Goal: Task Accomplishment & Management: Manage account settings

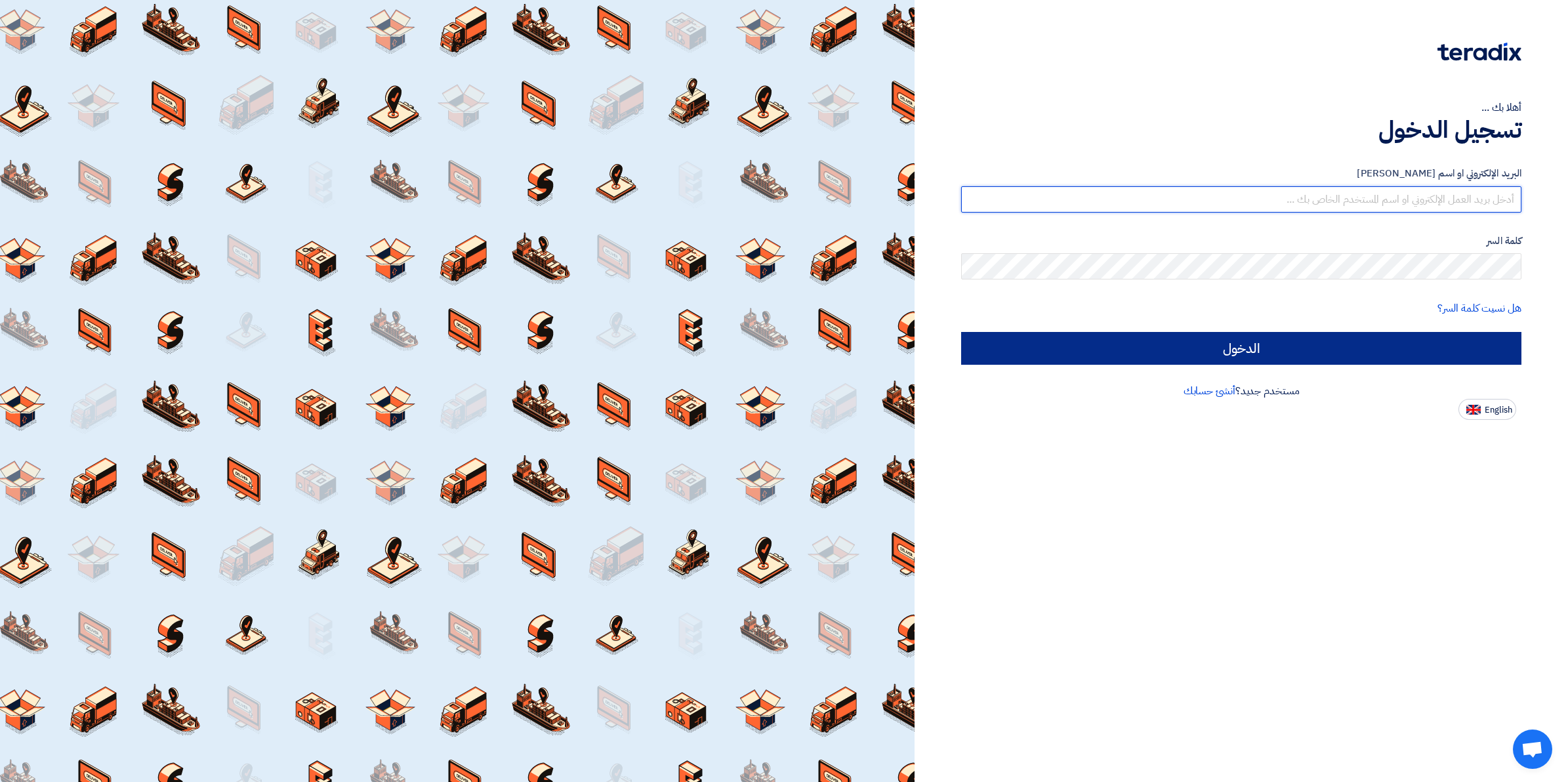
type input "[EMAIL_ADDRESS][DOMAIN_NAME]"
click at [1122, 343] on input "الدخول" at bounding box center [1241, 349] width 560 height 33
type input "Sign in"
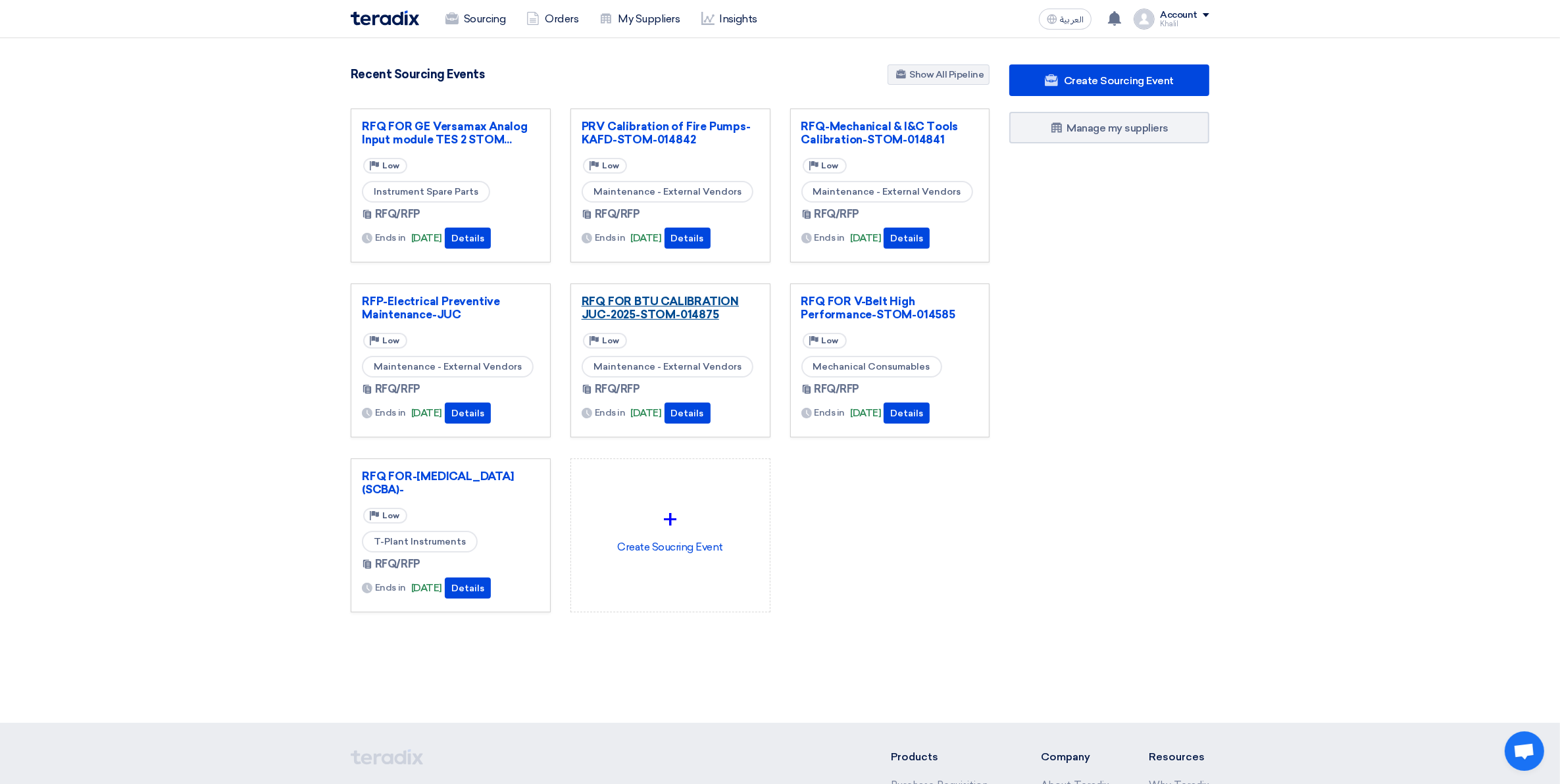
click at [708, 317] on link "RFQ FOR BTU CALIBRATION JUC-2025-STOM-014875" at bounding box center [670, 307] width 178 height 26
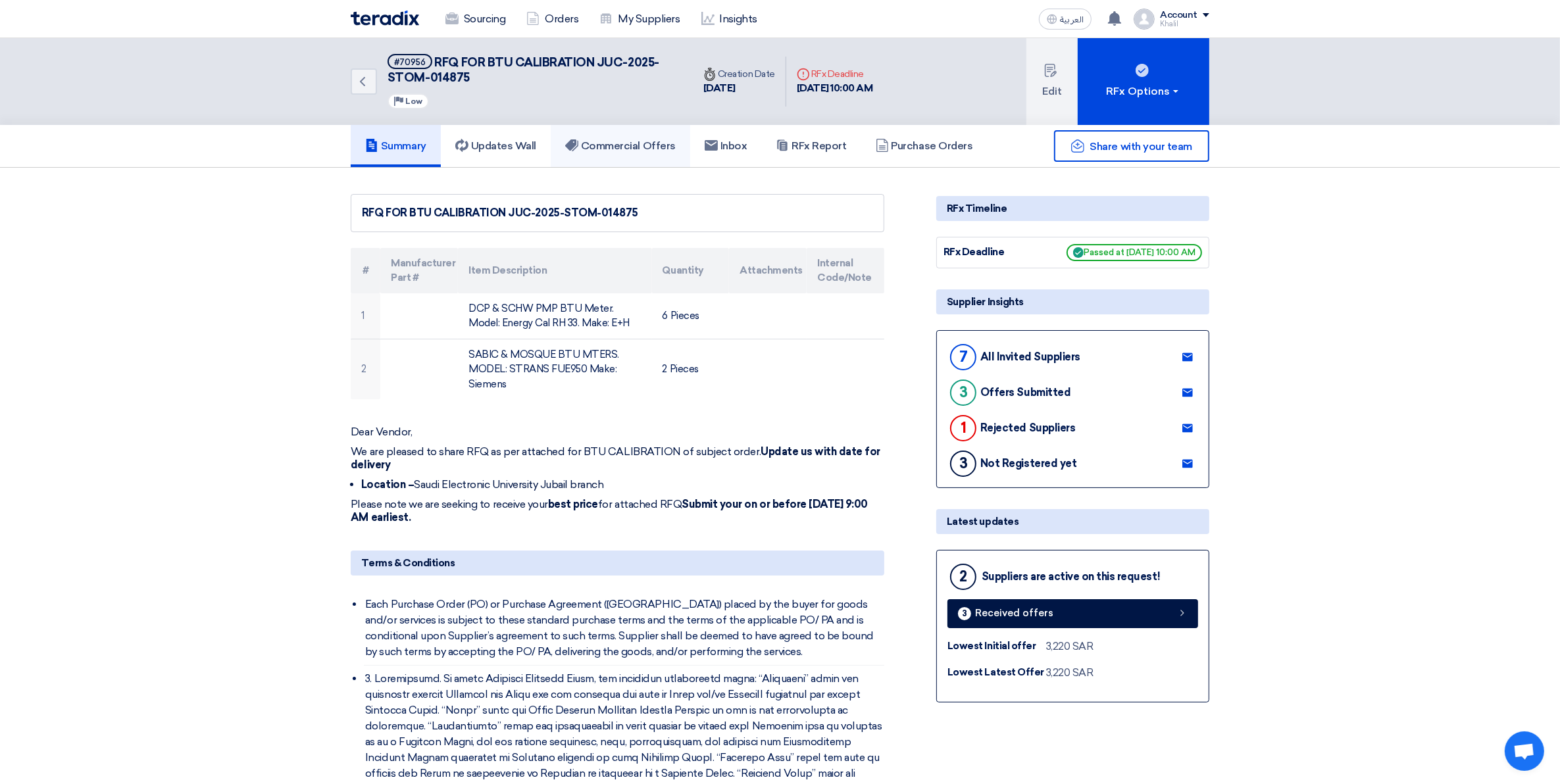
click at [630, 150] on h5 "Commercial Offers" at bounding box center [621, 147] width 111 height 14
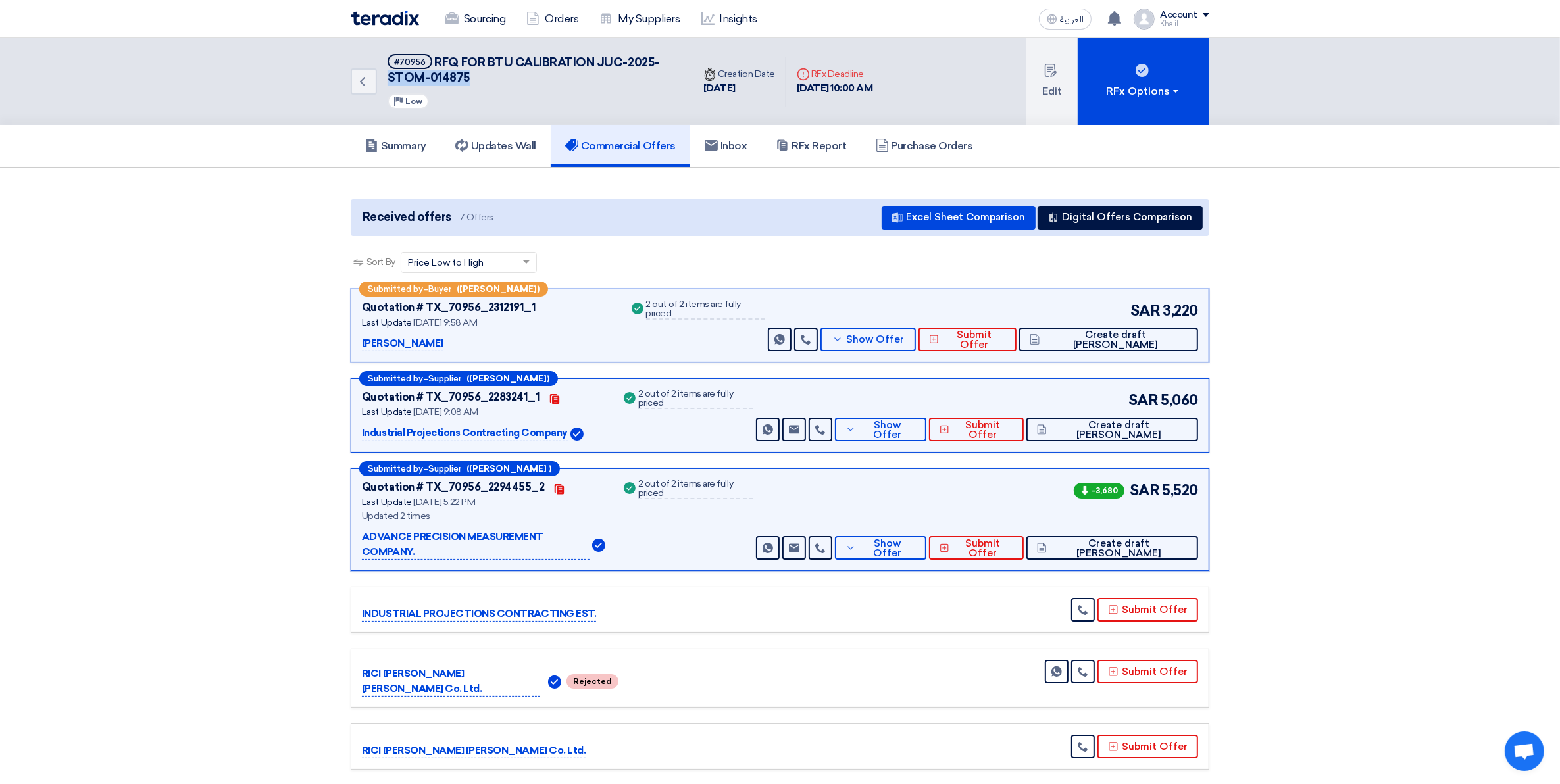
drag, startPoint x: 474, startPoint y: 85, endPoint x: 386, endPoint y: 85, distance: 88.0
click at [386, 85] on div "Back #70956 RFQ FOR BTU CALIBRATION JUC-2025-STOM-014875 Priority Low" at bounding box center [522, 81] width 342 height 86
copy span "STOM-014875"
click at [468, 80] on h5 "#70956 RFQ FOR BTU CALIBRATION JUC-2025-STOM-014875" at bounding box center [533, 70] width 290 height 32
drag, startPoint x: 468, startPoint y: 77, endPoint x: 388, endPoint y: 72, distance: 80.2
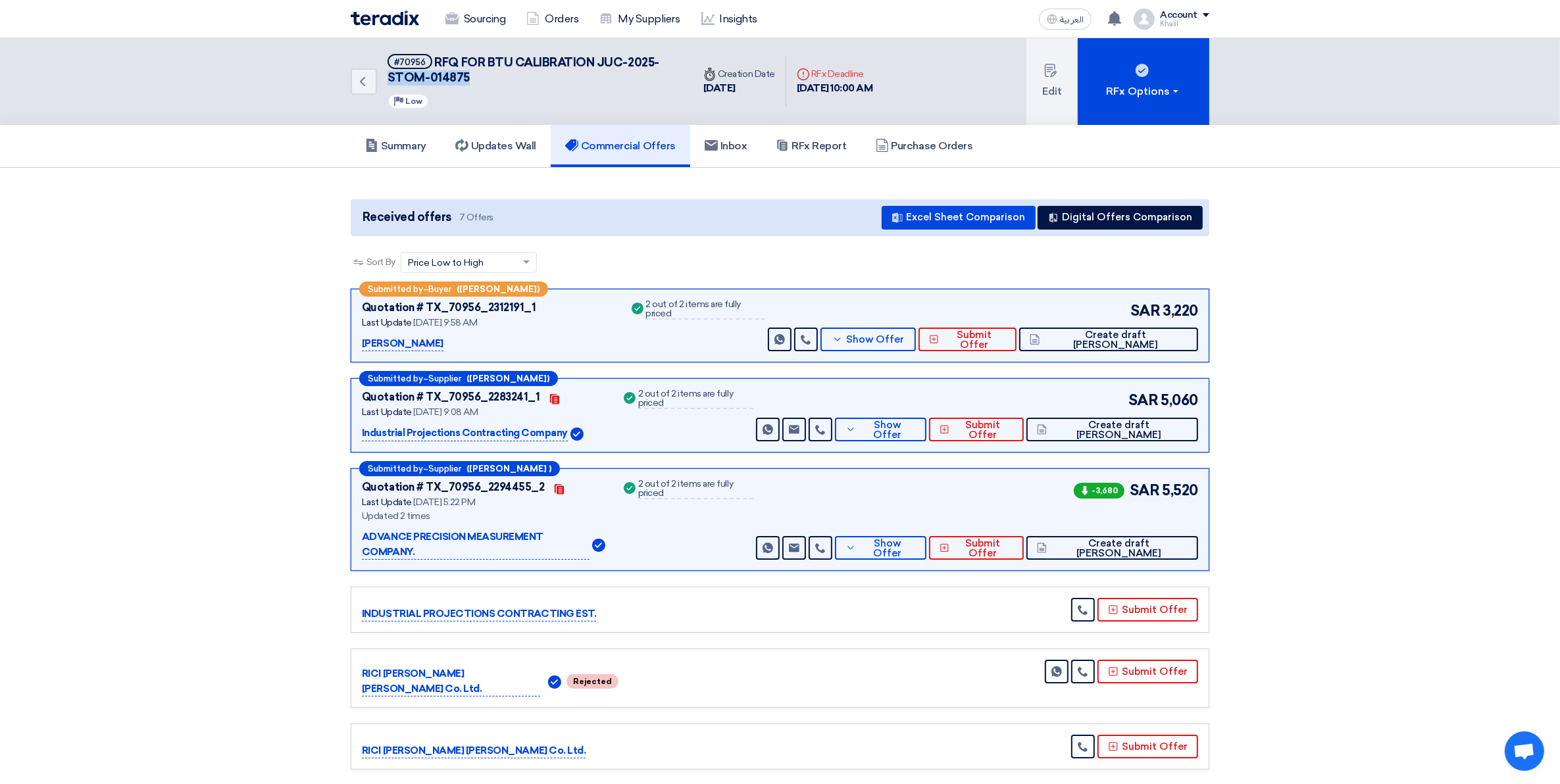
click at [388, 72] on h5 "#70956 RFQ FOR BTU CALIBRATION JUC-2025-STOM-014875" at bounding box center [533, 70] width 290 height 32
copy span "STOM-014875"
click at [470, 376] on b "([PERSON_NAME])" at bounding box center [507, 378] width 83 height 9
click at [1014, 428] on span "Submit Offer" at bounding box center [983, 430] width 60 height 19
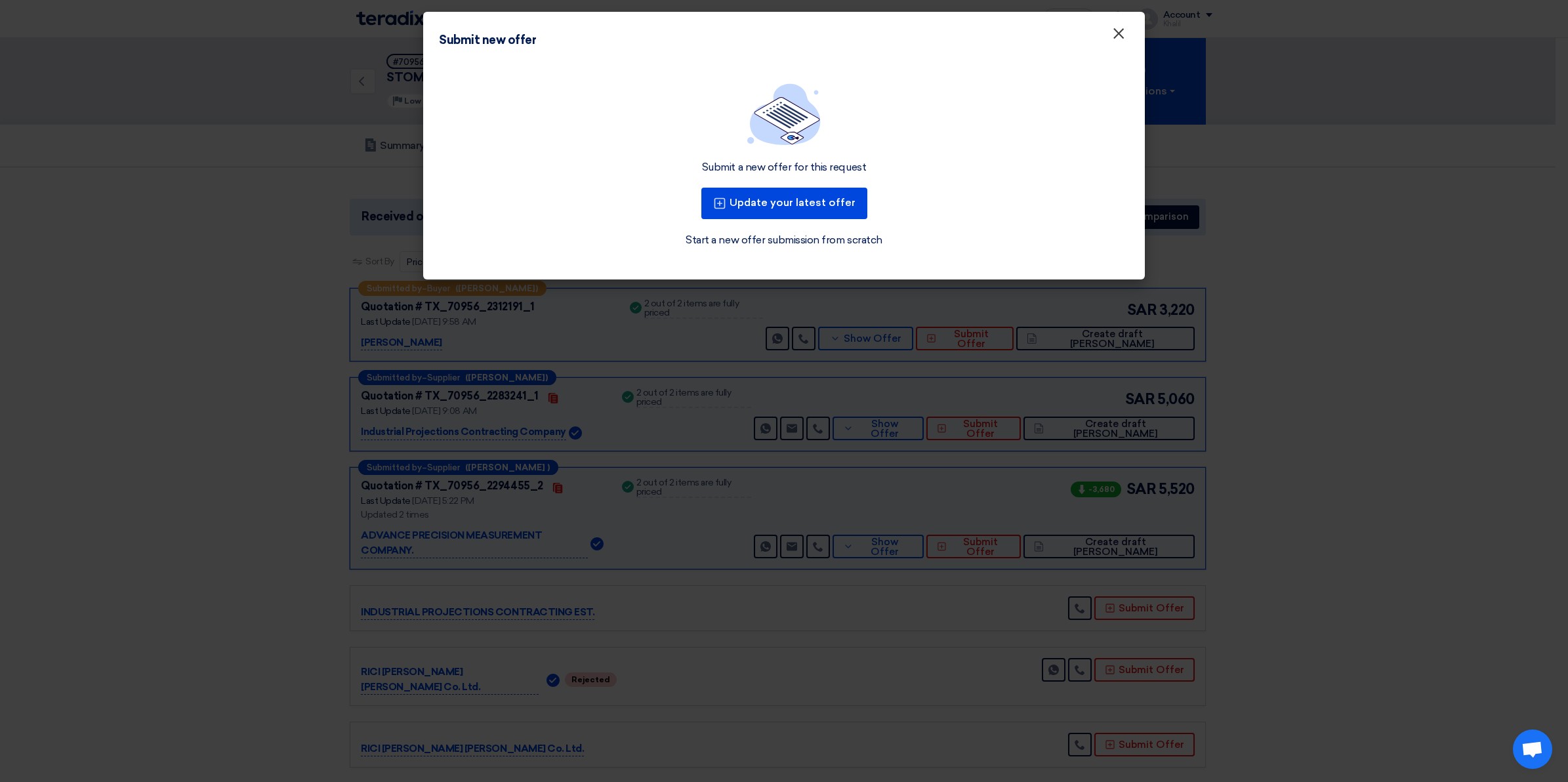
click at [1114, 30] on span "×" at bounding box center [1119, 36] width 14 height 26
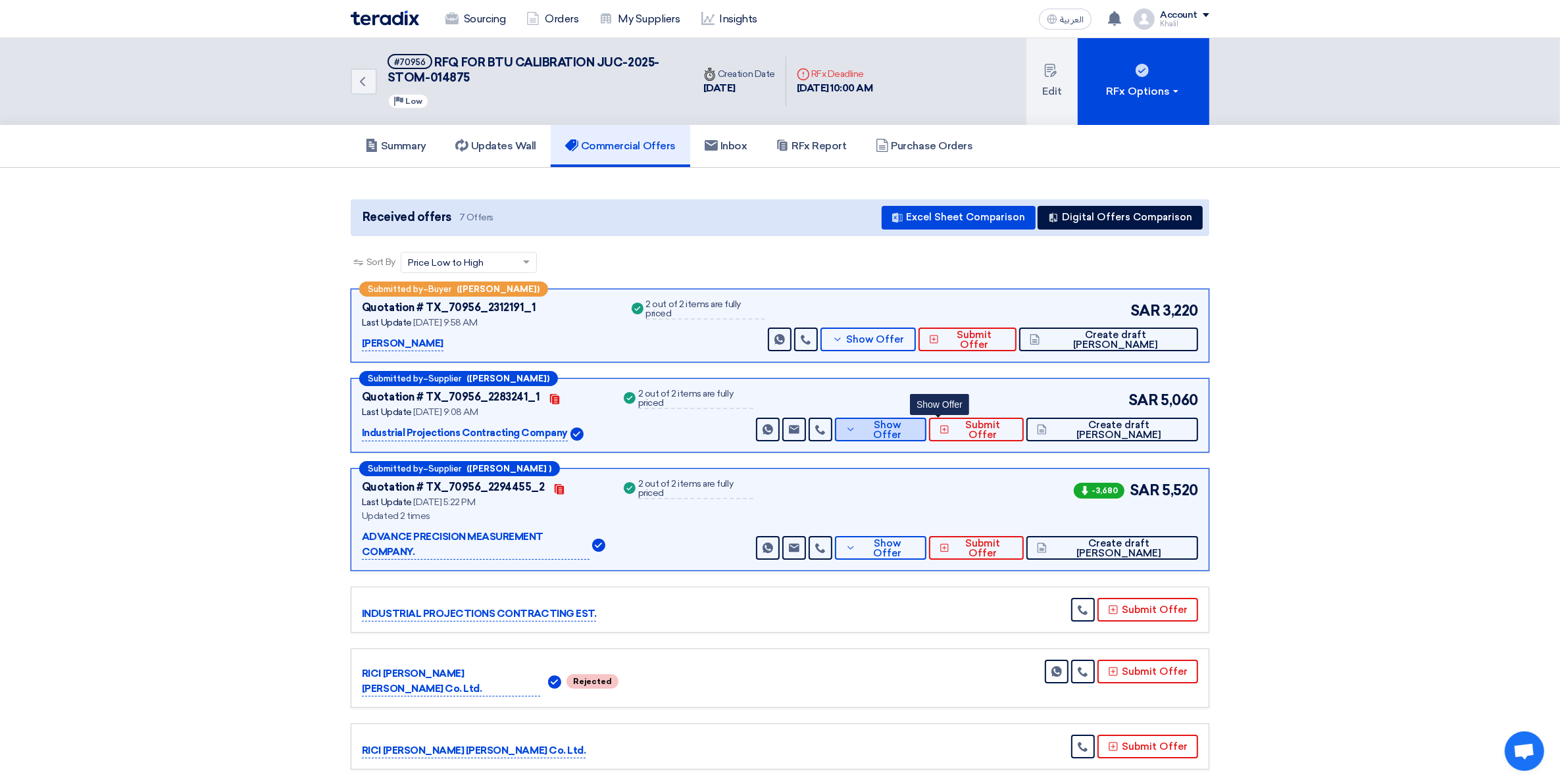
click at [917, 426] on span "Show Offer" at bounding box center [887, 430] width 57 height 19
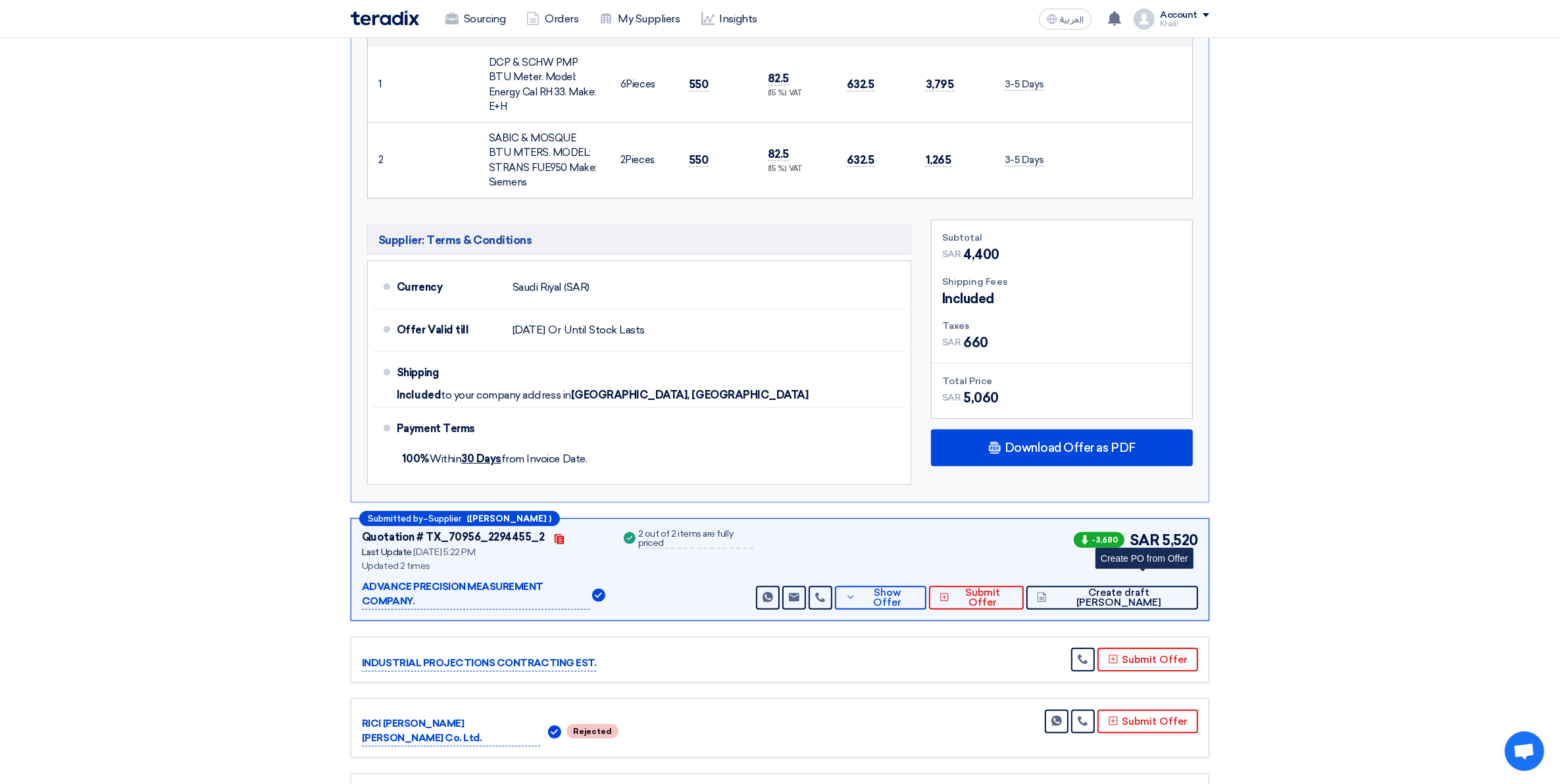
scroll to position [575, 0]
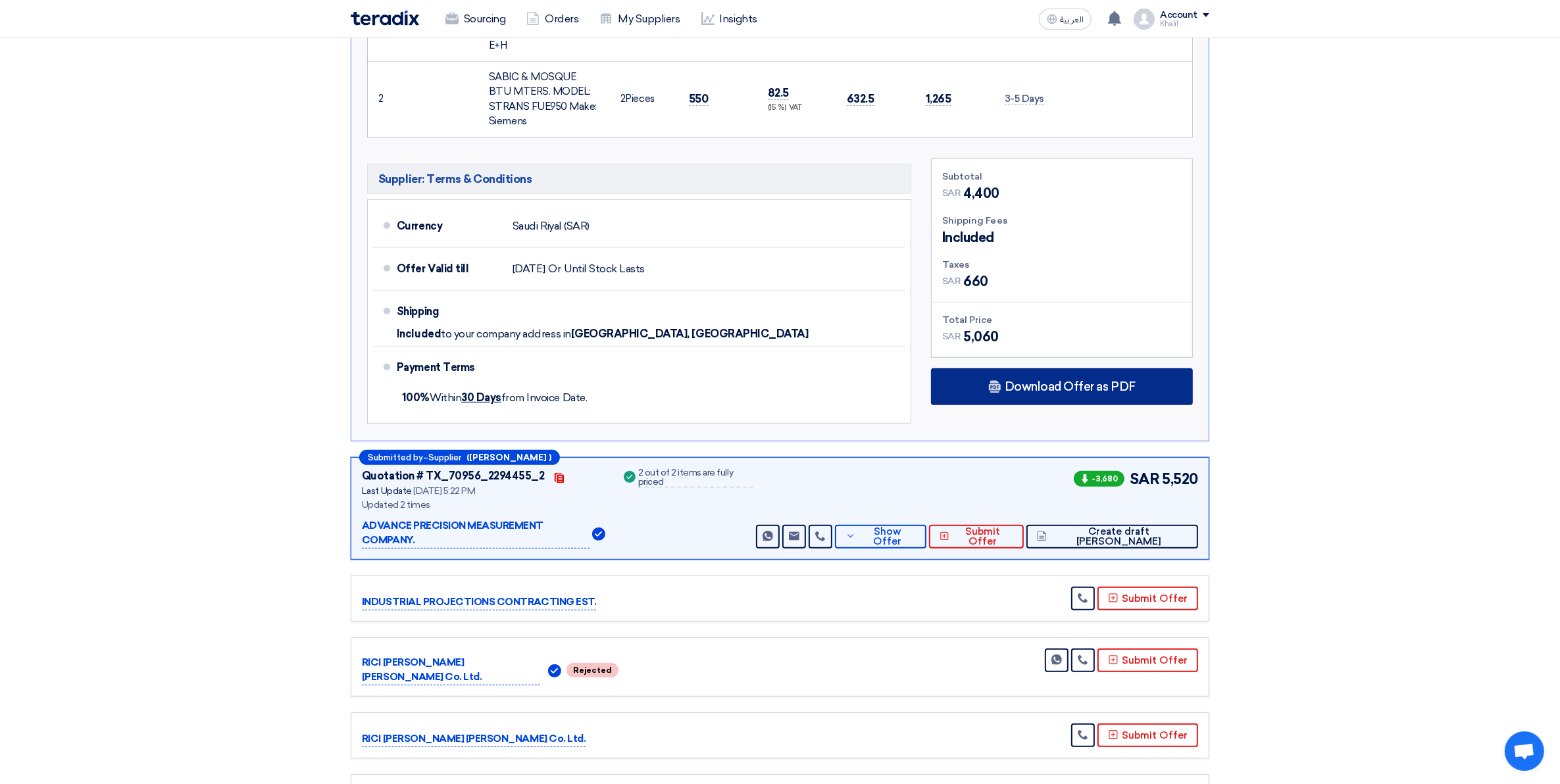
click at [1107, 368] on div "Download Offer as PDF" at bounding box center [1061, 387] width 261 height 37
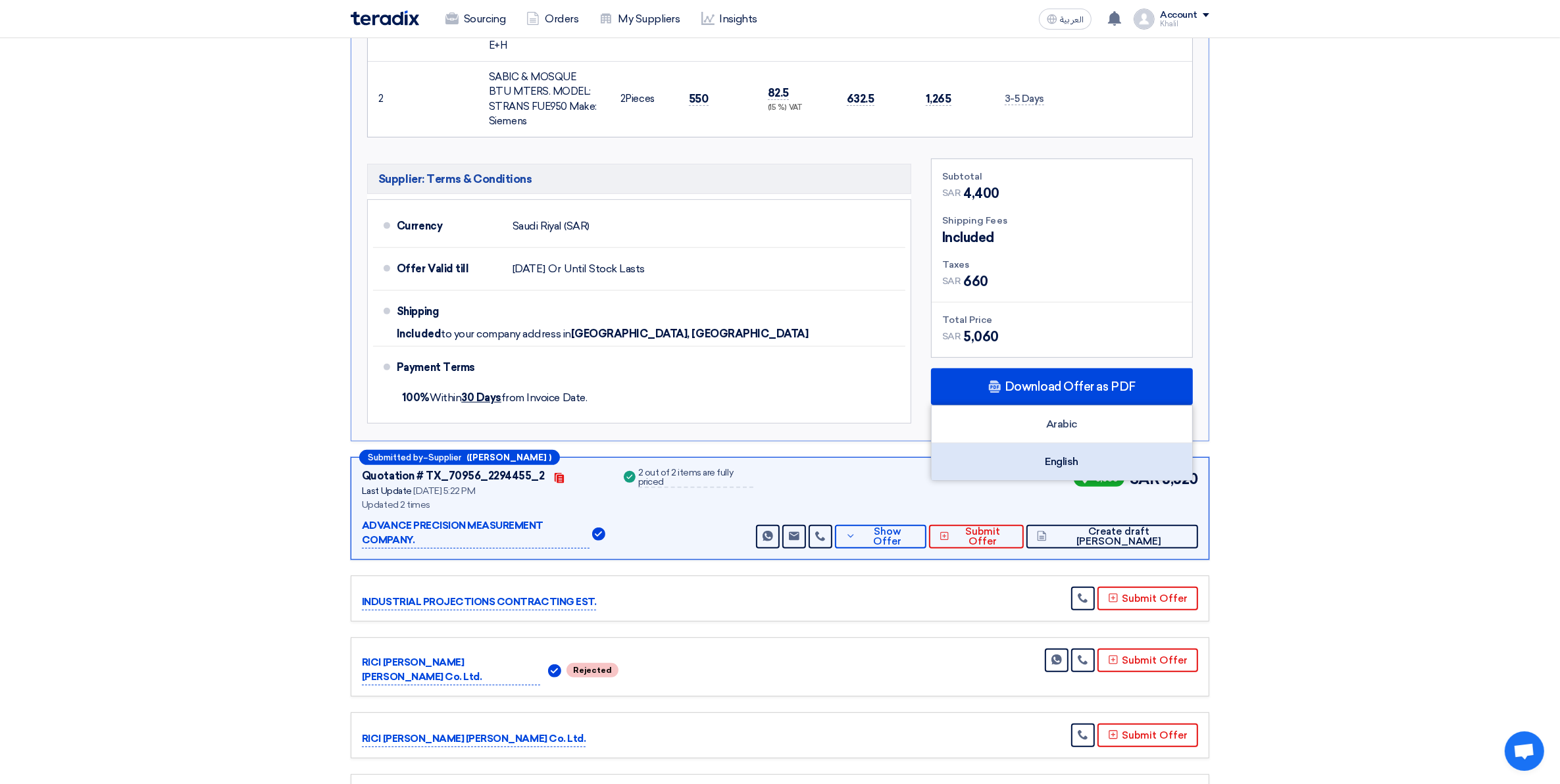
click at [1079, 443] on div "English" at bounding box center [1062, 461] width 260 height 37
click at [1300, 460] on section "Received offers 7 Offers Excel Sheet Comparison Digital Offers Comparison Sort …" at bounding box center [780, 222] width 1560 height 1260
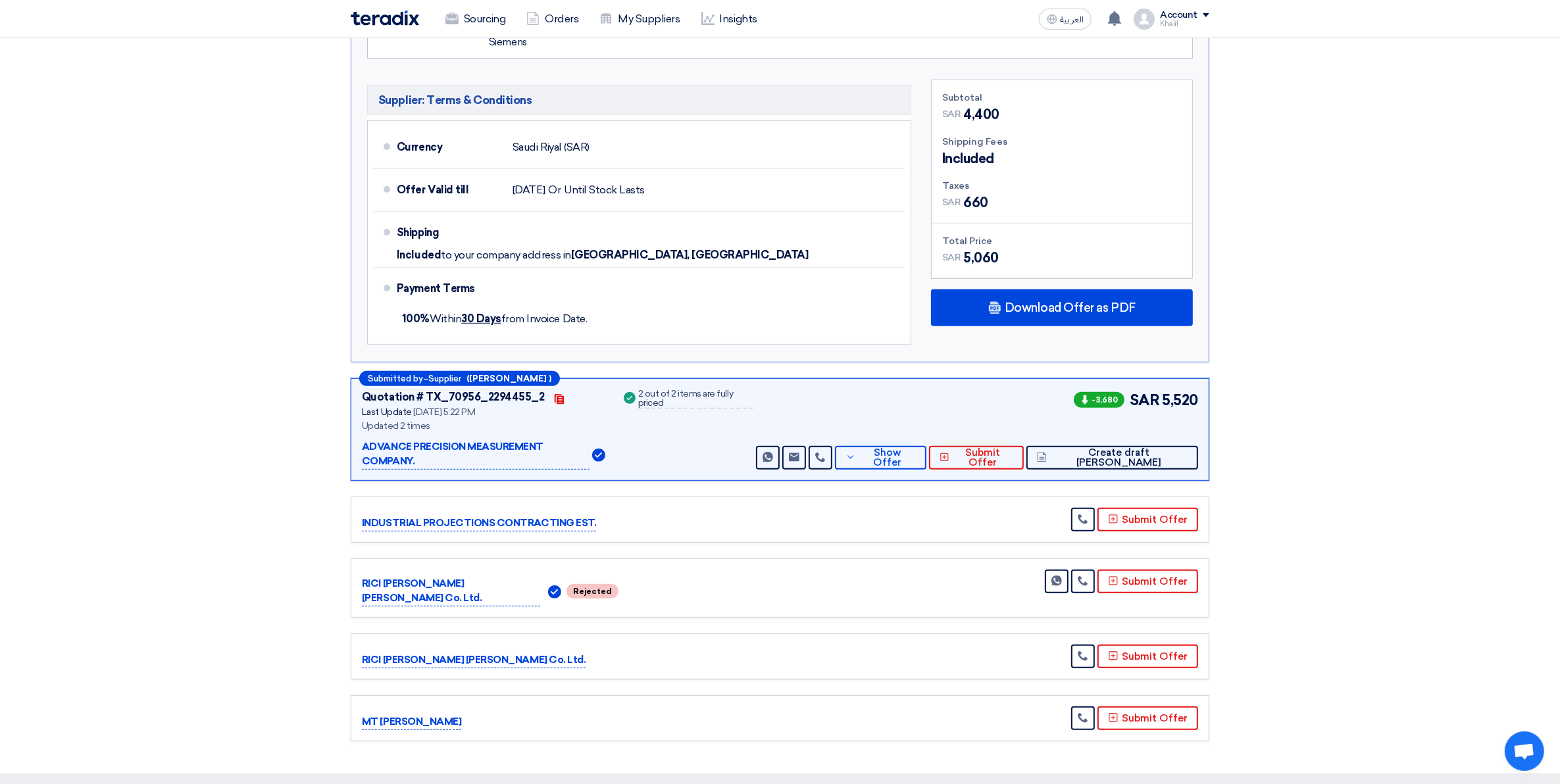
scroll to position [658, 0]
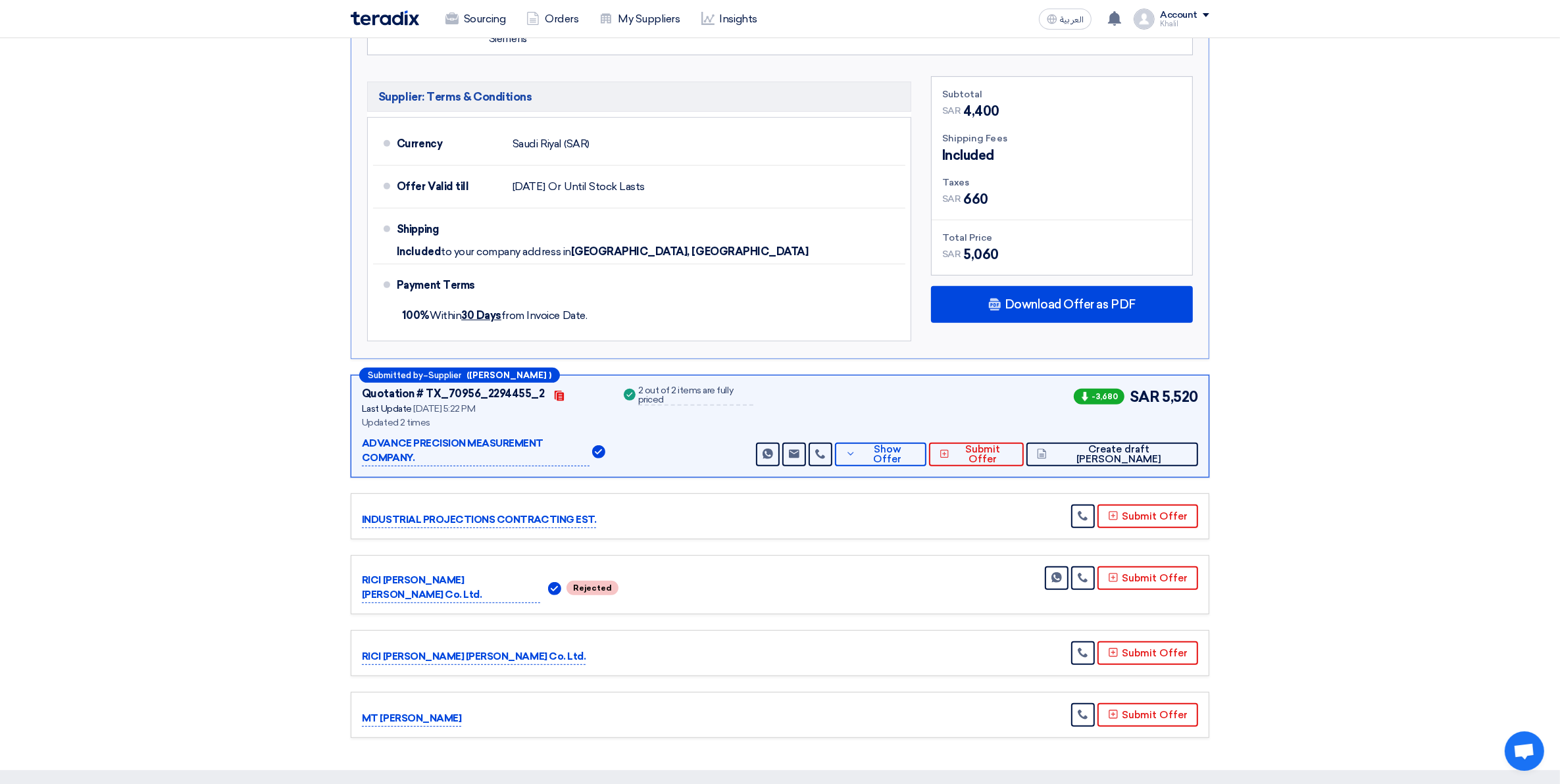
click at [538, 436] on p "ADVANCE PRECISION MEASUREMENT COMPANY." at bounding box center [475, 451] width 227 height 30
click at [917, 445] on span "Show Offer" at bounding box center [887, 455] width 57 height 19
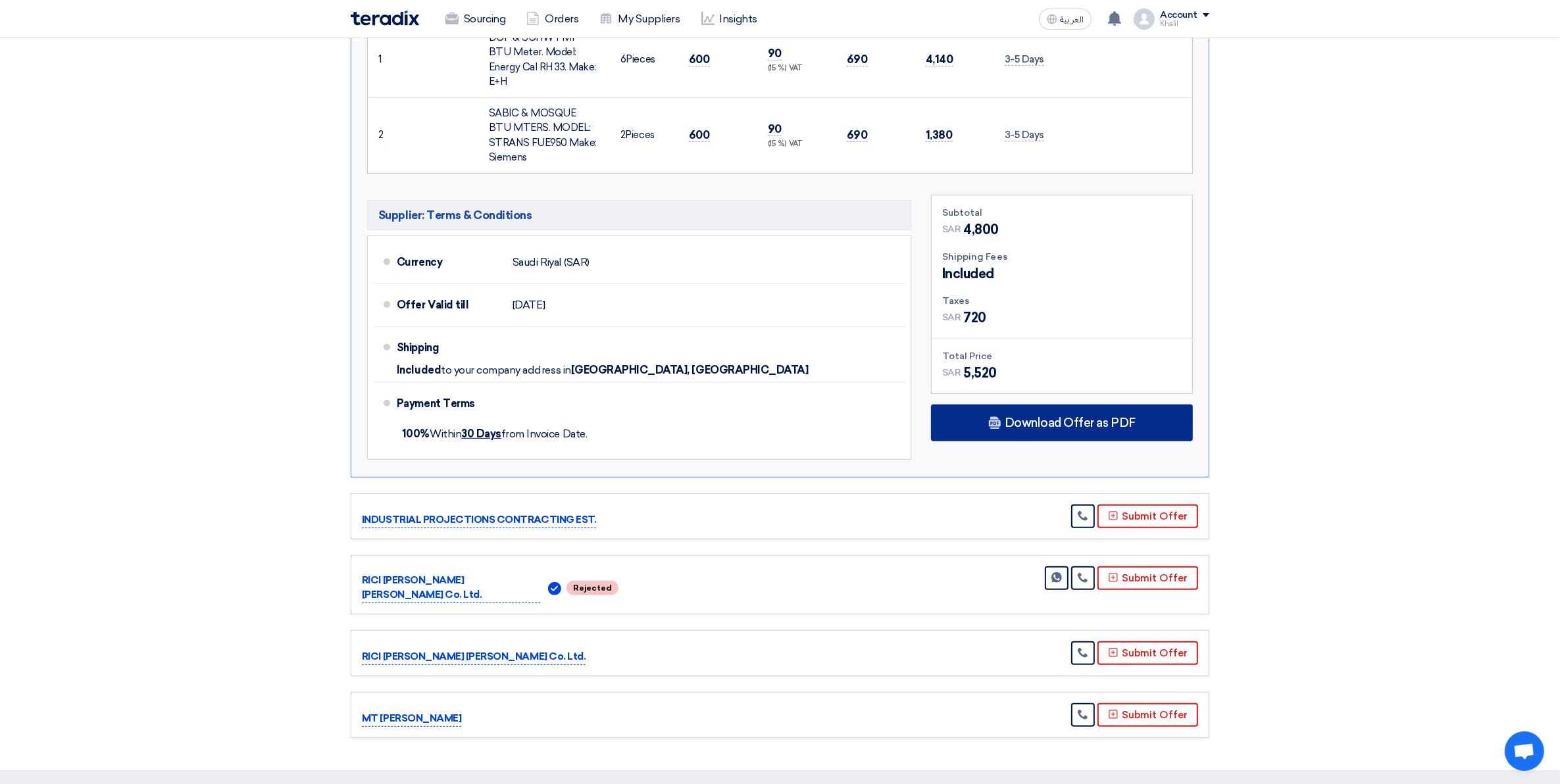
click at [1028, 417] on span "Download Offer as PDF" at bounding box center [1070, 423] width 131 height 12
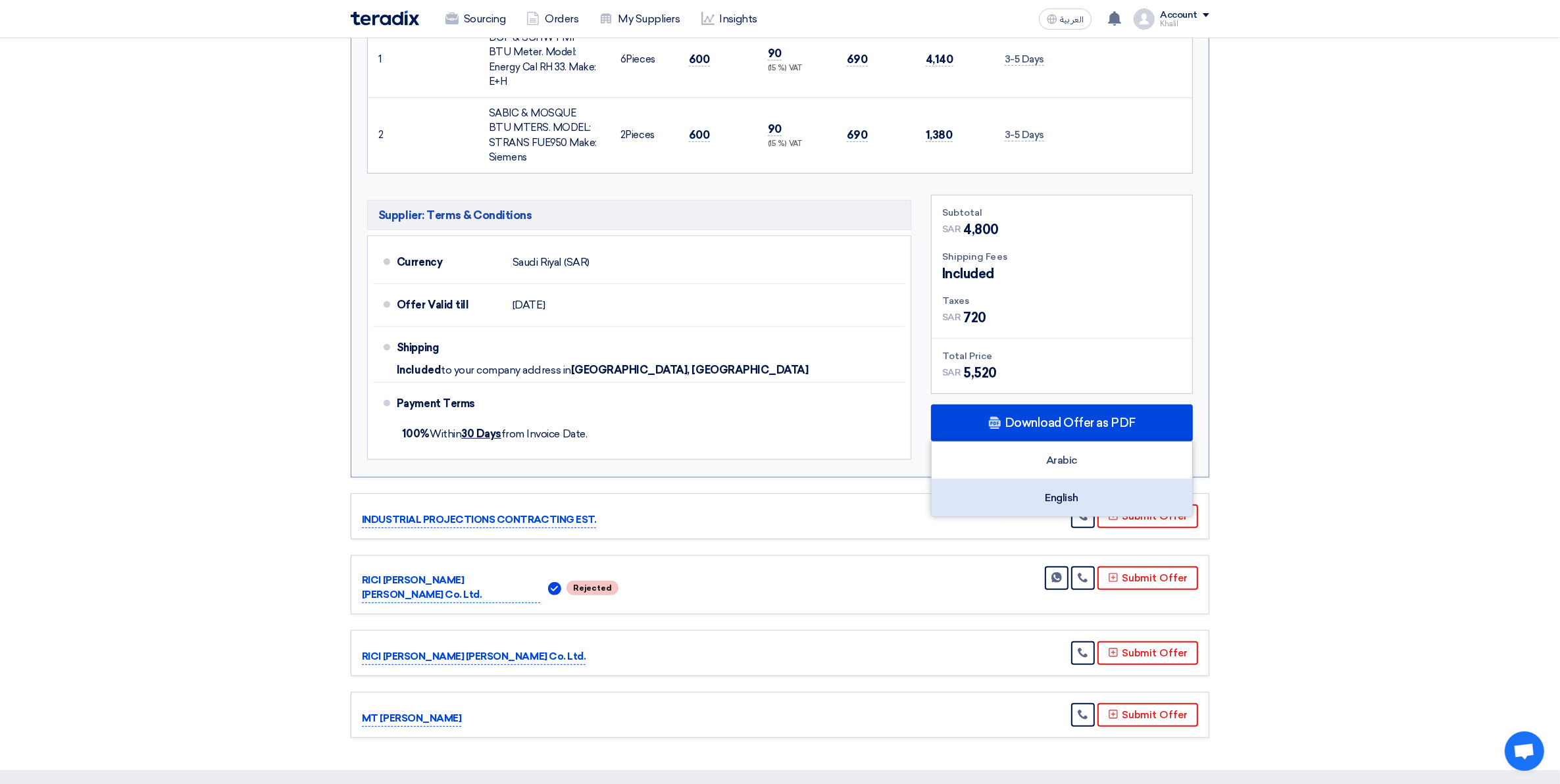
click at [1066, 480] on div "English" at bounding box center [1062, 498] width 260 height 37
click at [1386, 447] on section "Received offers 7 Offers Excel Sheet Comparison Digital Offers Comparison Sort …" at bounding box center [780, 140] width 1560 height 1260
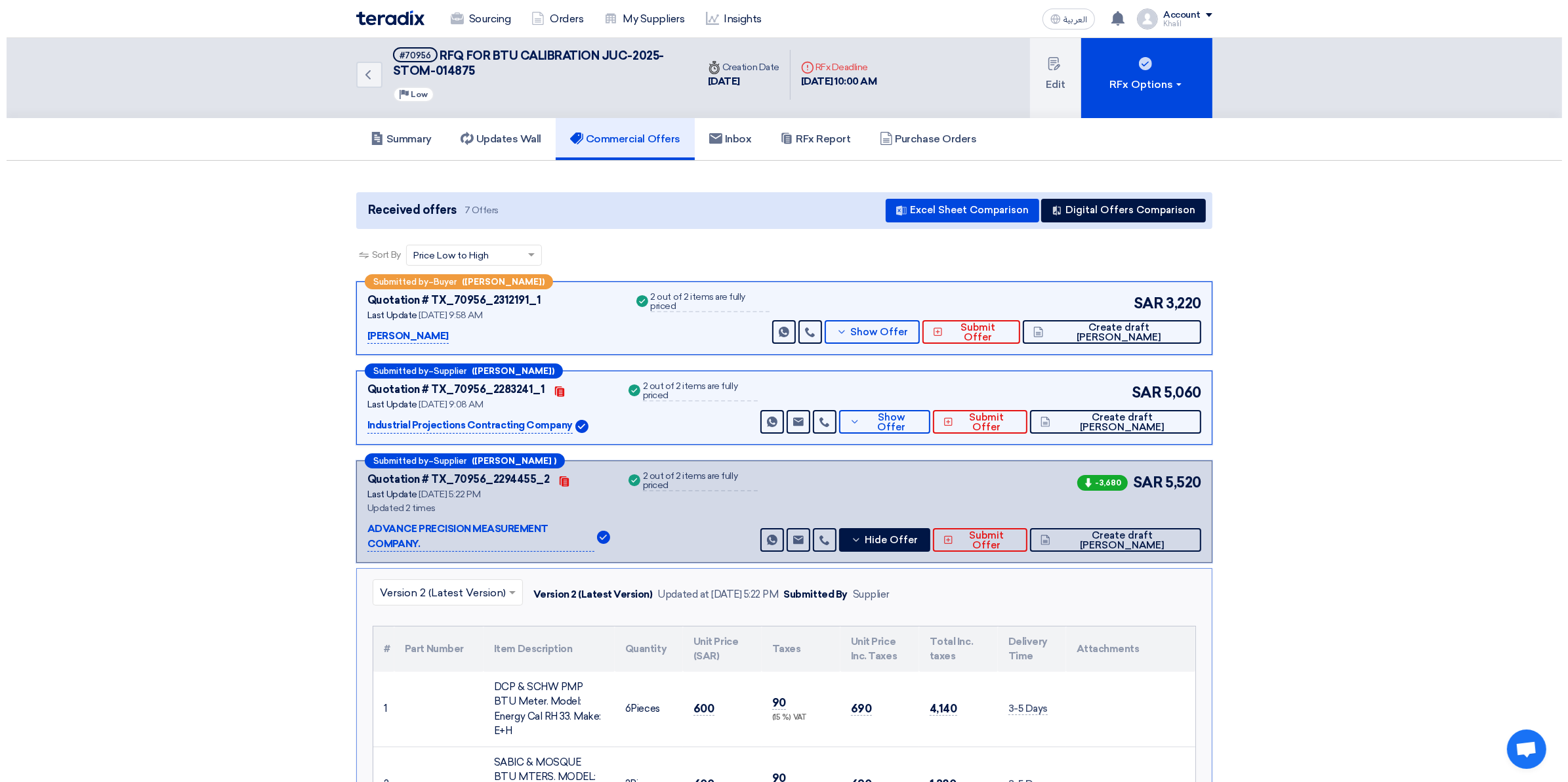
scroll to position [0, 0]
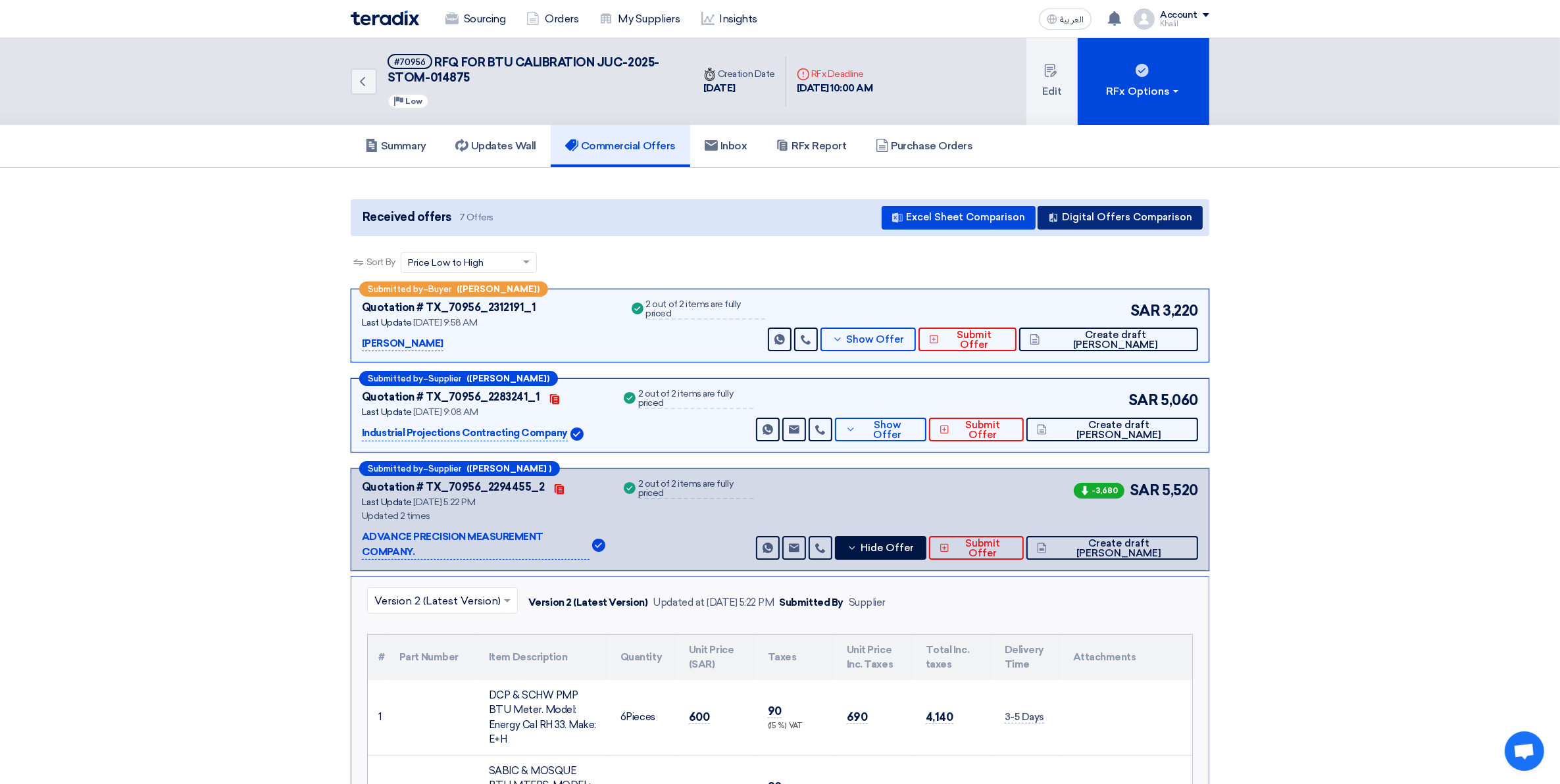
click at [1119, 219] on button "Digital Offers Comparison" at bounding box center [1121, 218] width 165 height 23
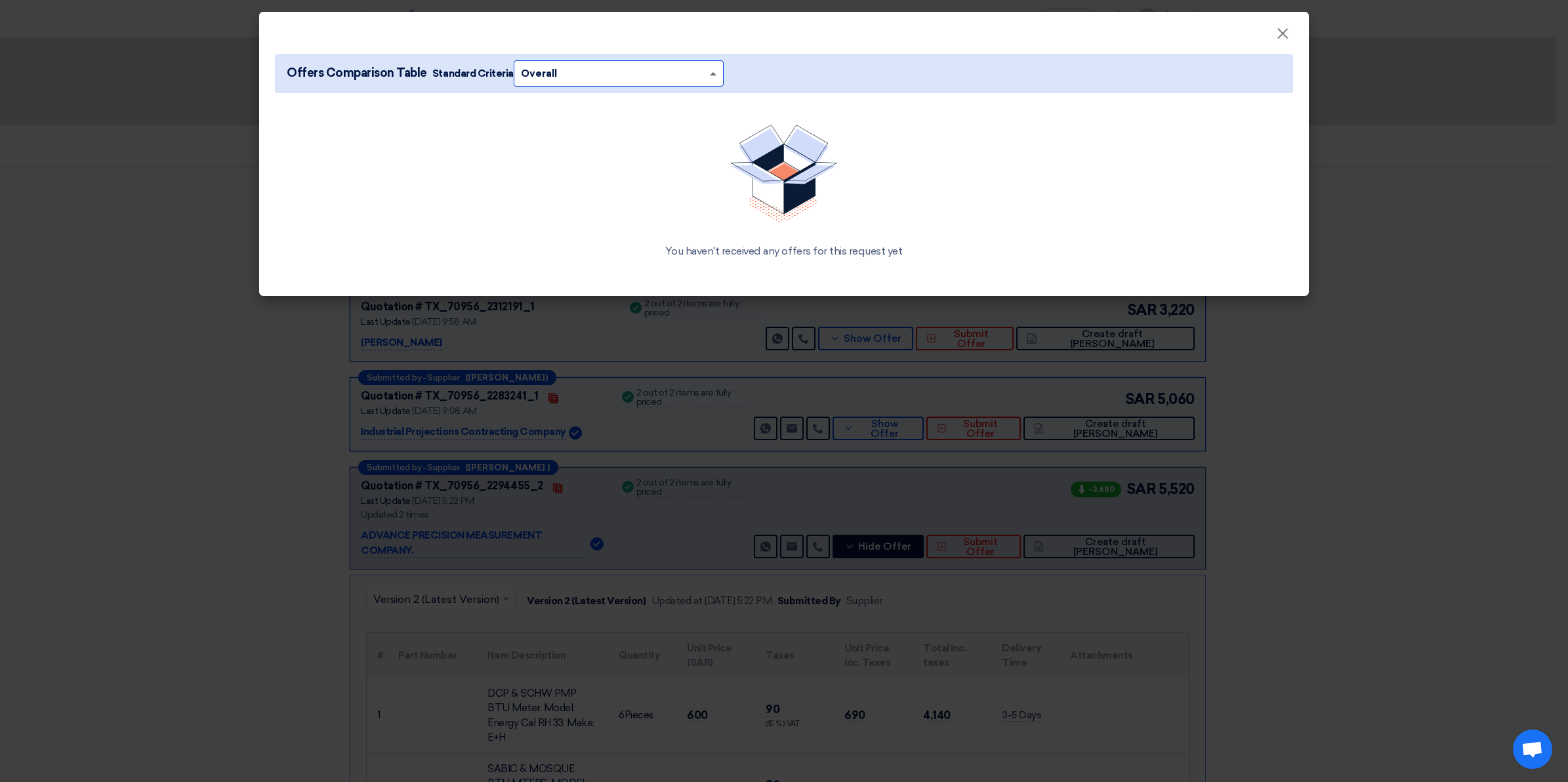
click at [706, 72] on span at bounding box center [714, 73] width 16 height 15
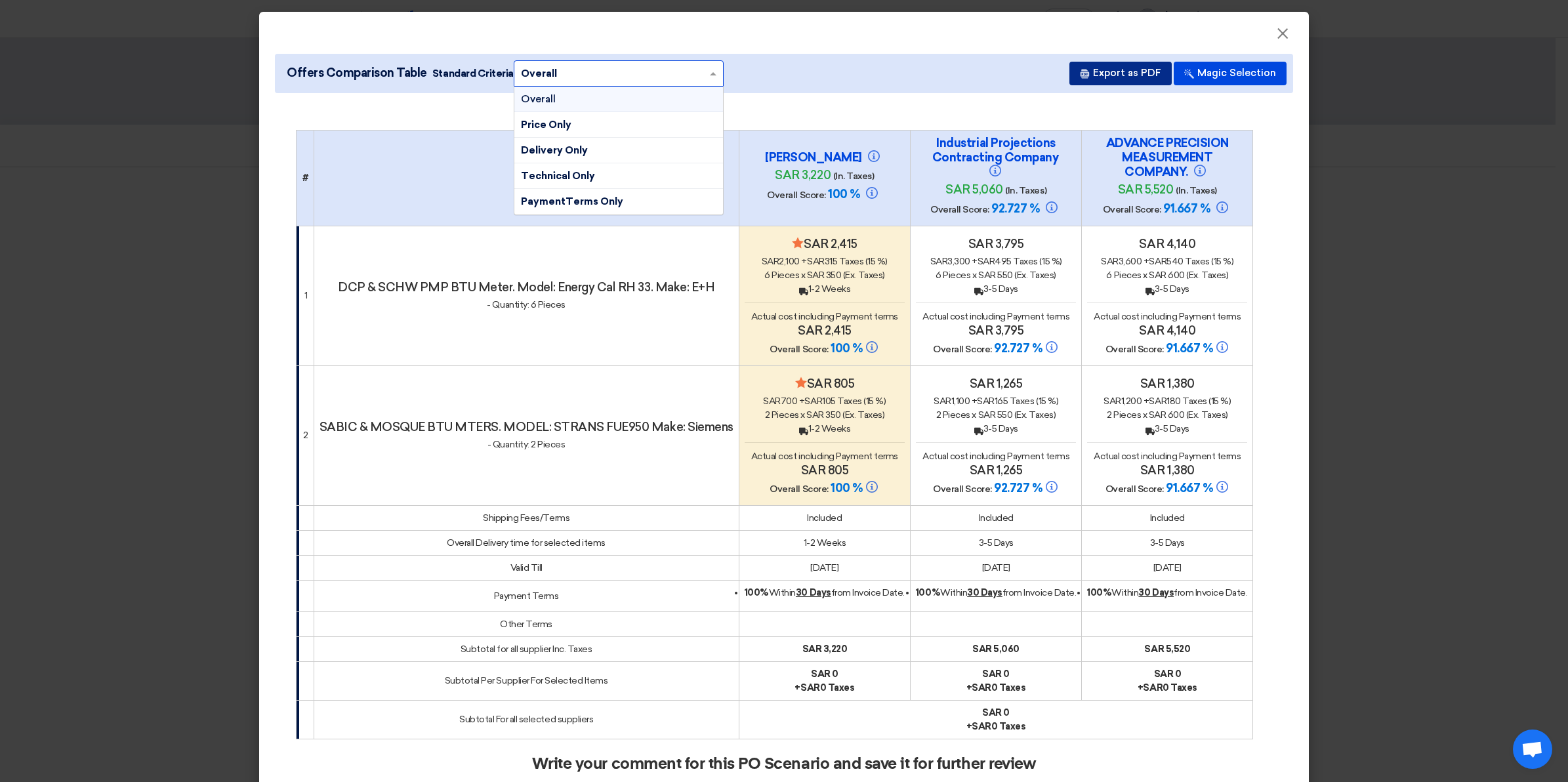
click at [1113, 73] on button "Export as PDF" at bounding box center [1121, 74] width 103 height 23
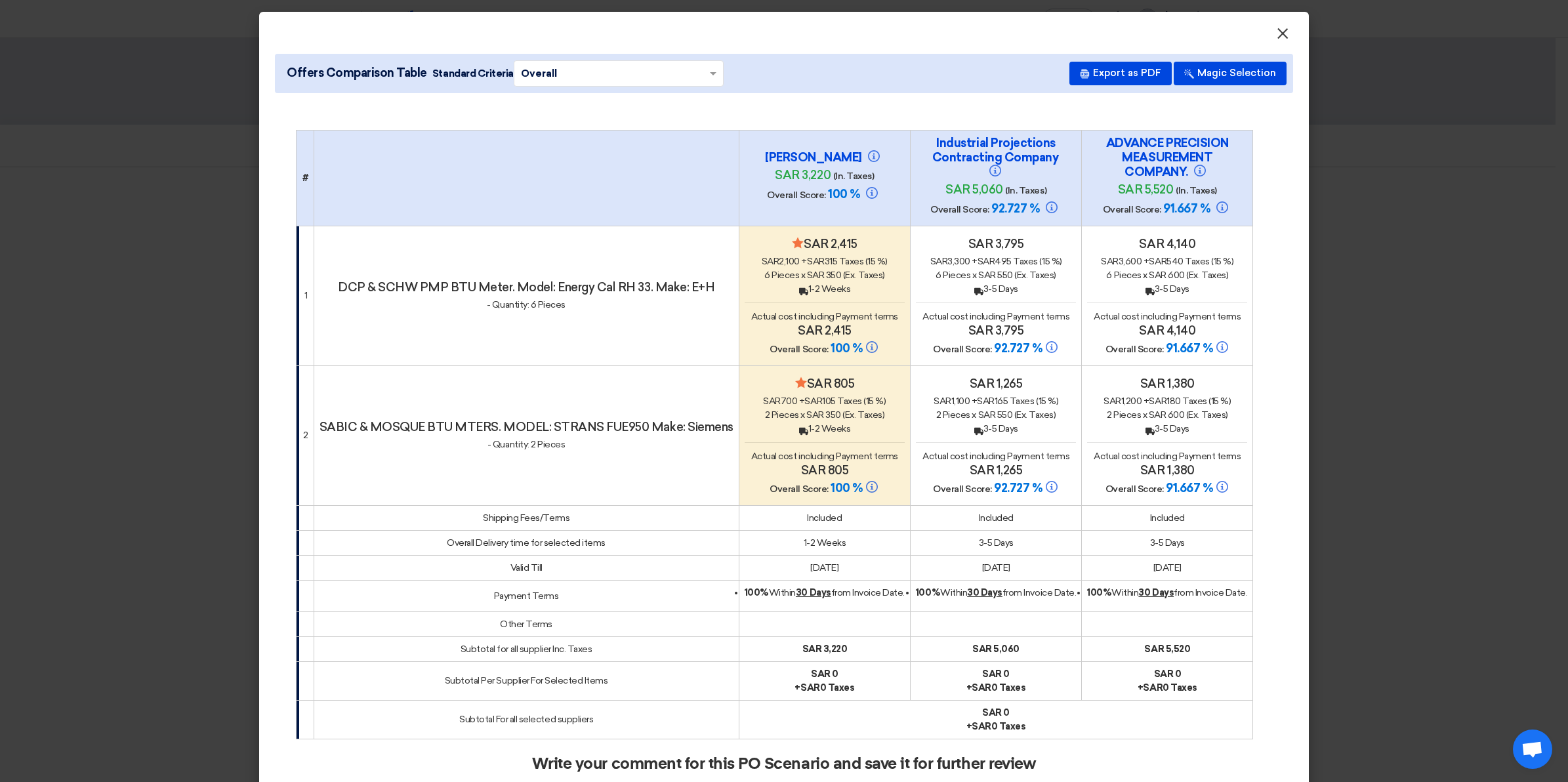
click at [1276, 34] on span "×" at bounding box center [1283, 36] width 14 height 26
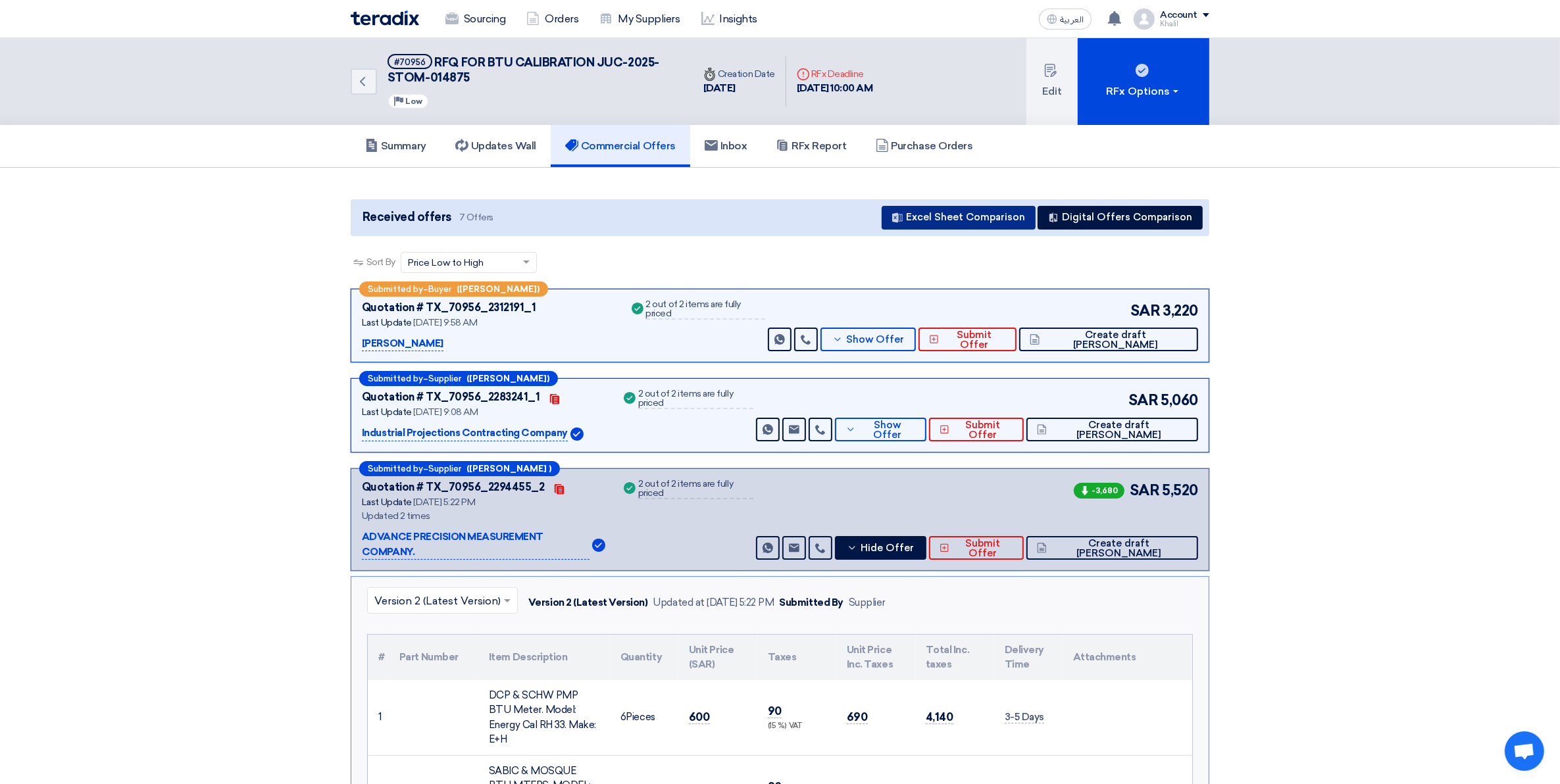
click at [975, 213] on button "Excel Sheet Comparison" at bounding box center [958, 218] width 154 height 23
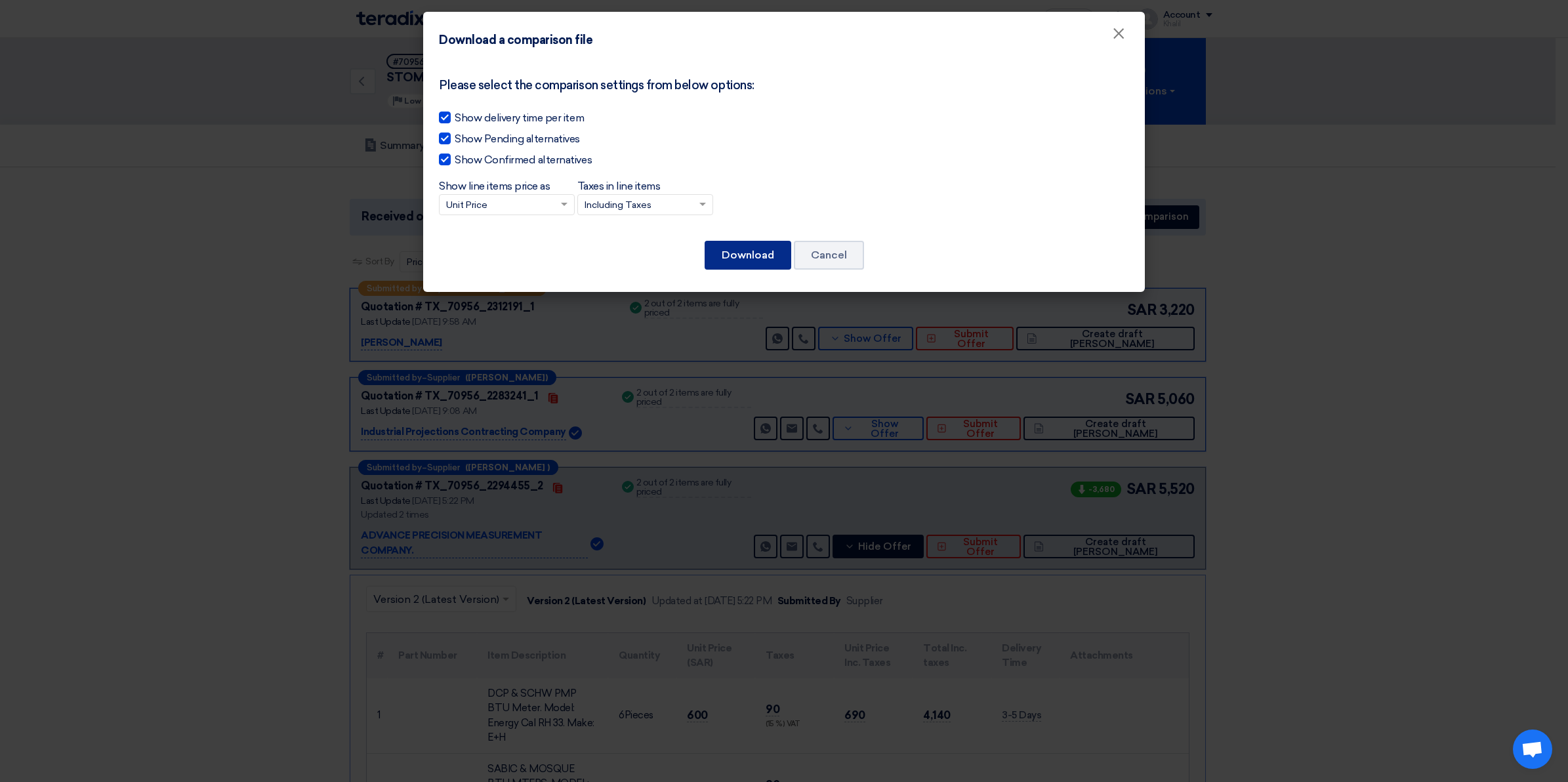
click at [735, 253] on button "Download" at bounding box center [747, 255] width 86 height 29
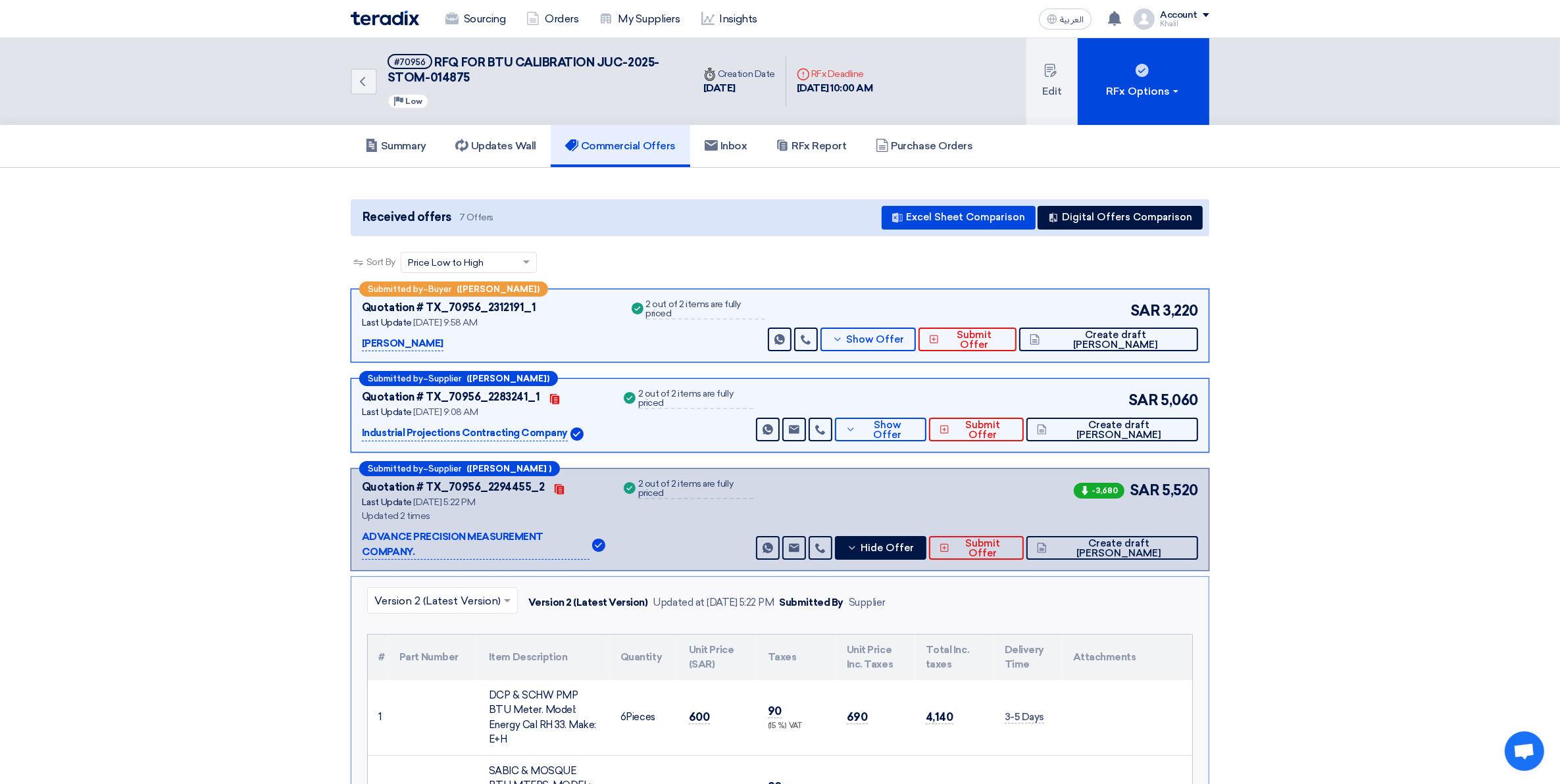
click at [1291, 720] on section "Received offers 7 Offers Excel Sheet Comparison Digital Offers Comparison Sort …" at bounding box center [780, 798] width 1560 height 1260
click at [1095, 213] on button "Digital Offers Comparison" at bounding box center [1121, 218] width 165 height 23
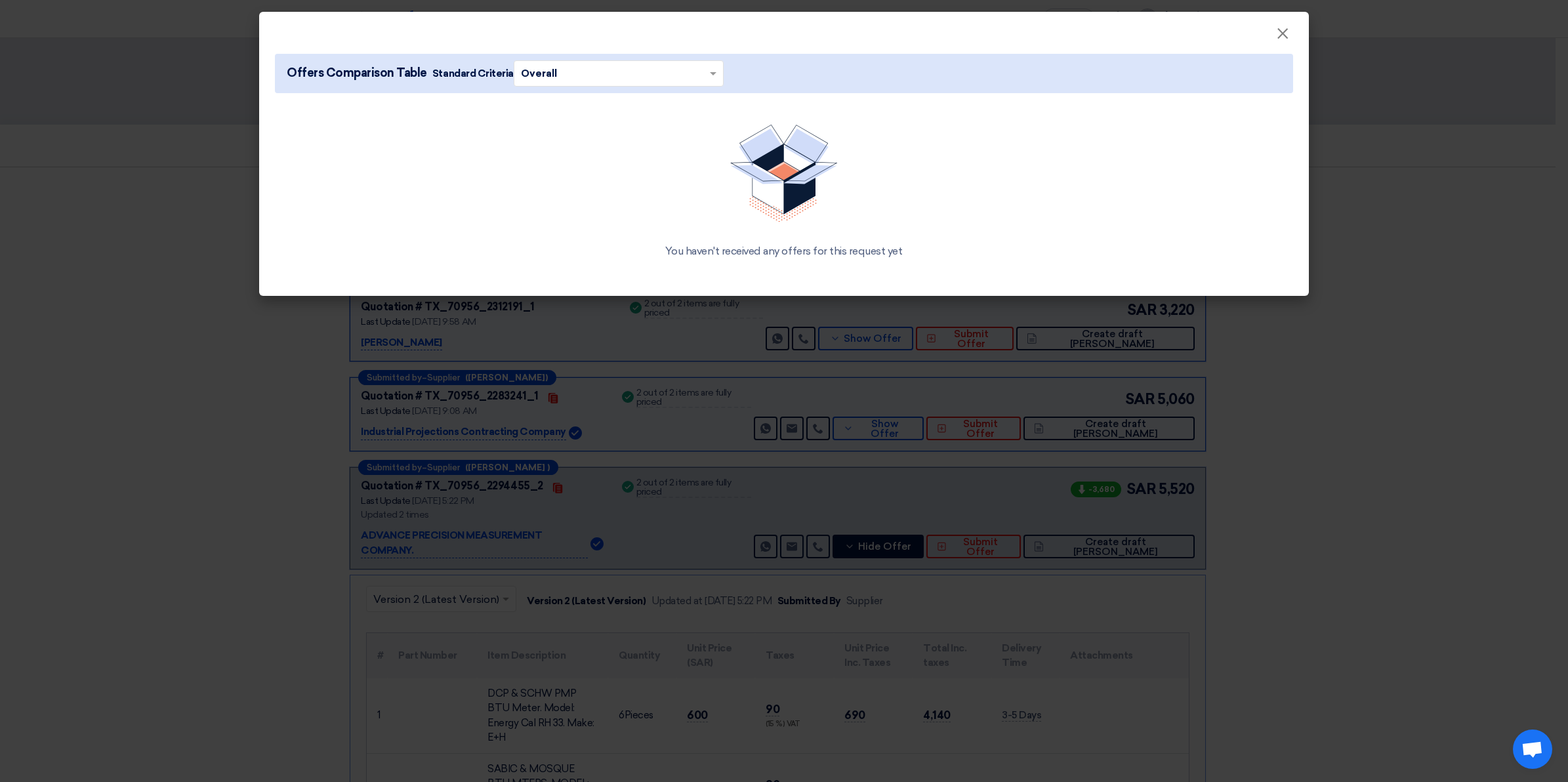
click at [713, 70] on span at bounding box center [714, 73] width 16 height 15
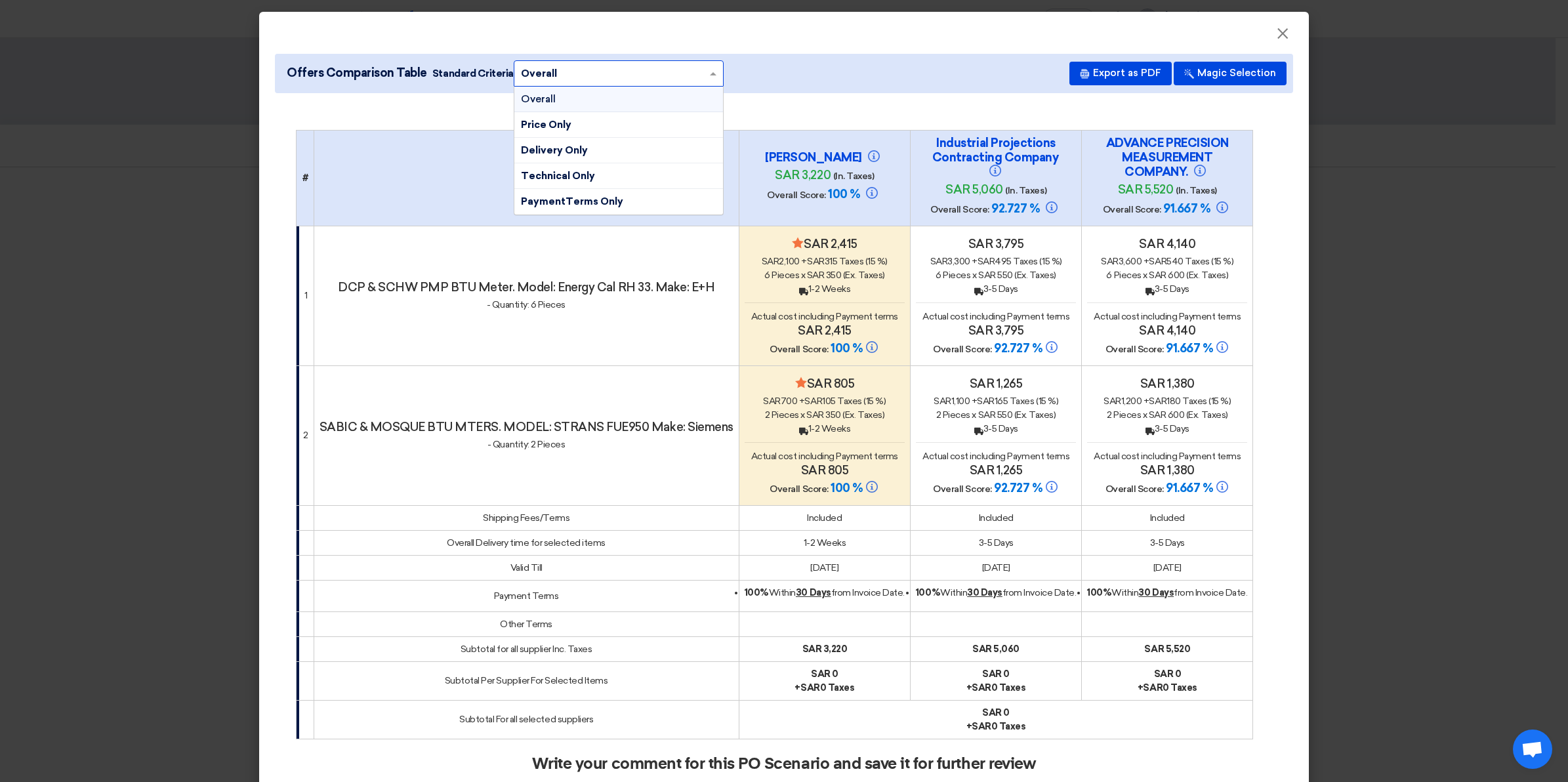
click at [690, 95] on div "Overall" at bounding box center [618, 99] width 208 height 25
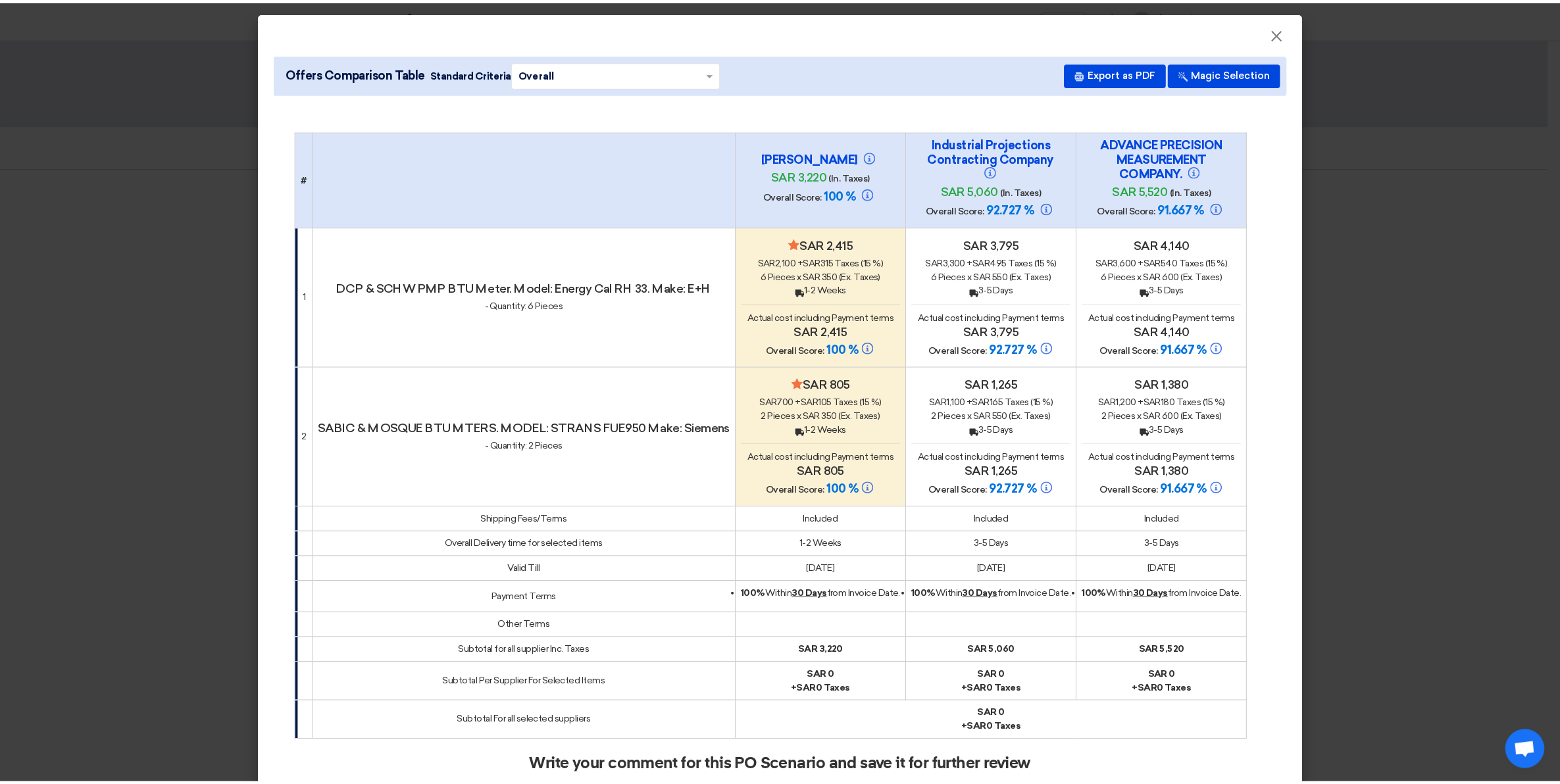
scroll to position [221, 0]
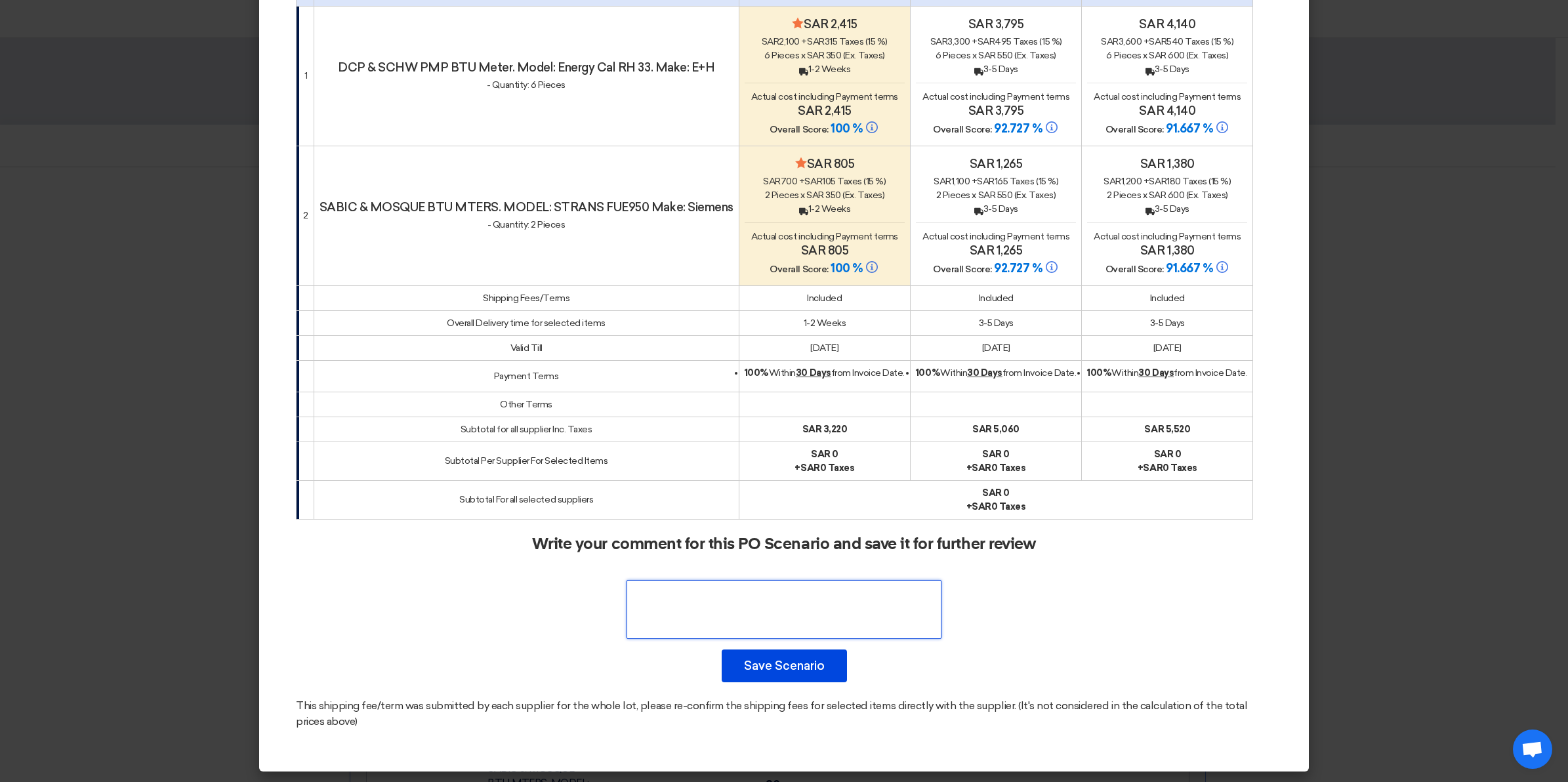
click at [800, 618] on textarea at bounding box center [784, 609] width 315 height 59
drag, startPoint x: 768, startPoint y: 592, endPoint x: 729, endPoint y: 589, distance: 39.1
click at [729, 589] on textarea at bounding box center [784, 609] width 315 height 59
drag, startPoint x: 801, startPoint y: 594, endPoint x: 683, endPoint y: 592, distance: 118.0
click at [683, 592] on textarea at bounding box center [784, 609] width 315 height 59
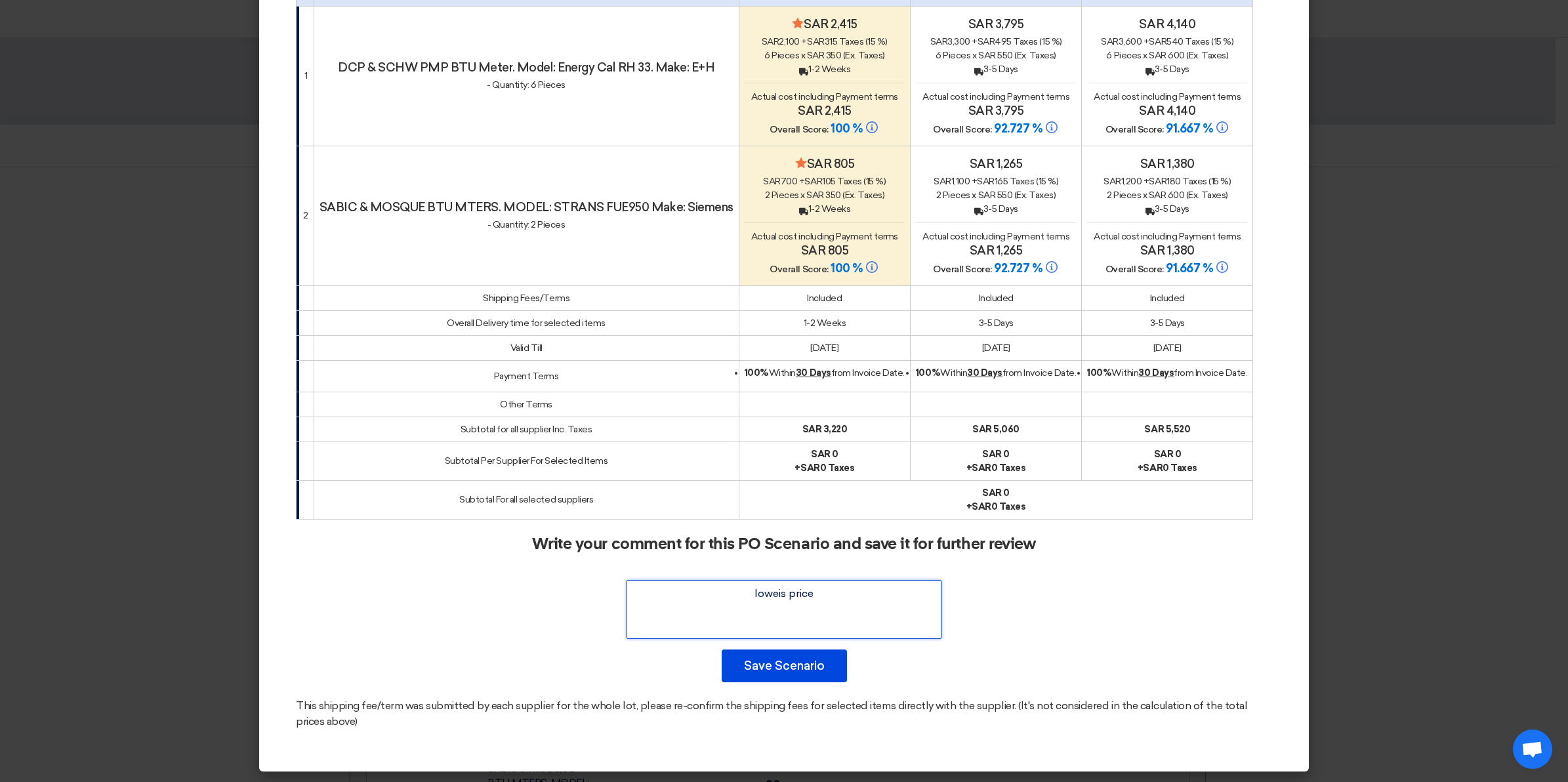
paste textarea "st price"
type textarea "lowest price"
click at [799, 665] on button "Save Scenario" at bounding box center [784, 666] width 125 height 33
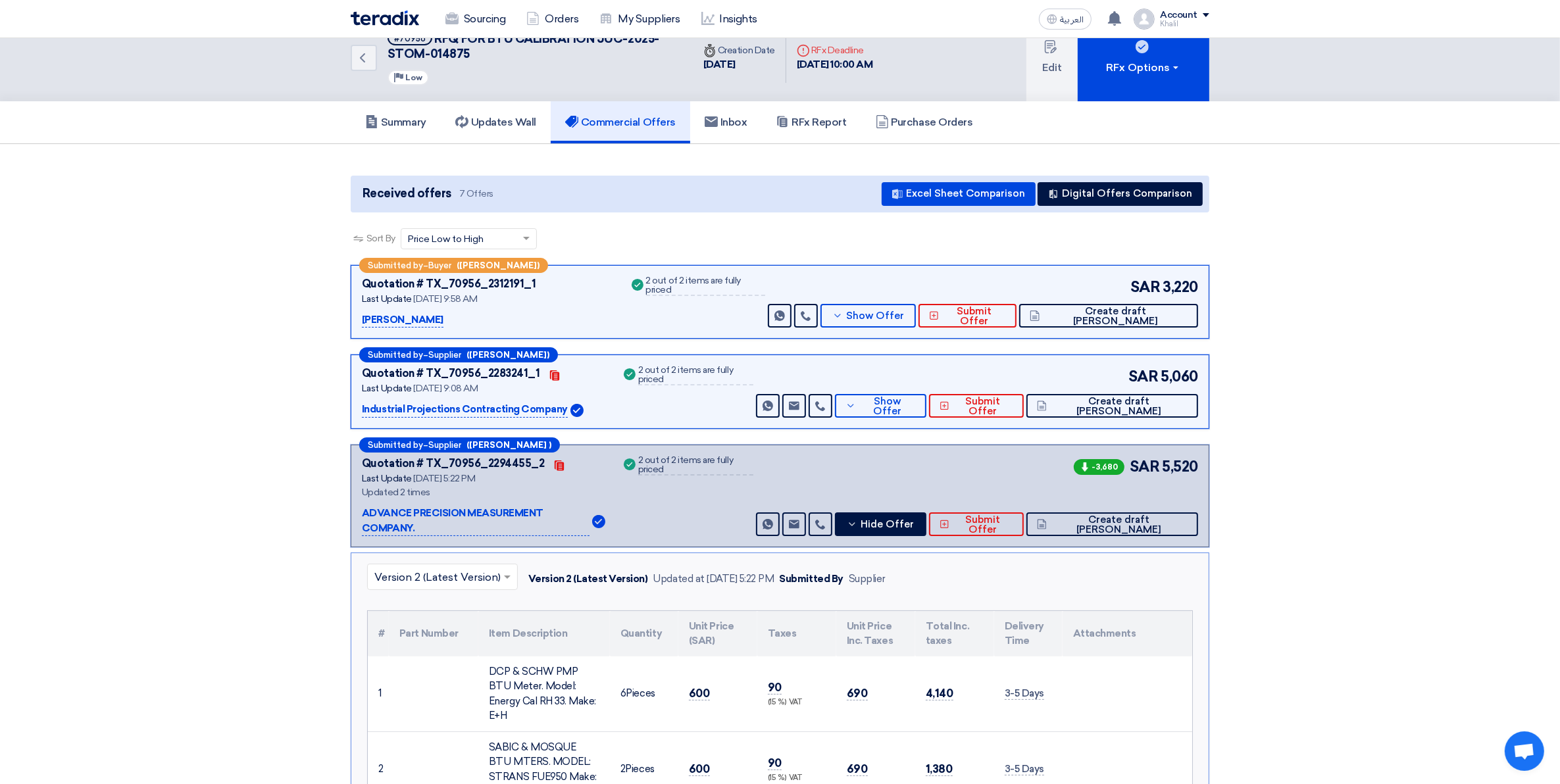
scroll to position [0, 0]
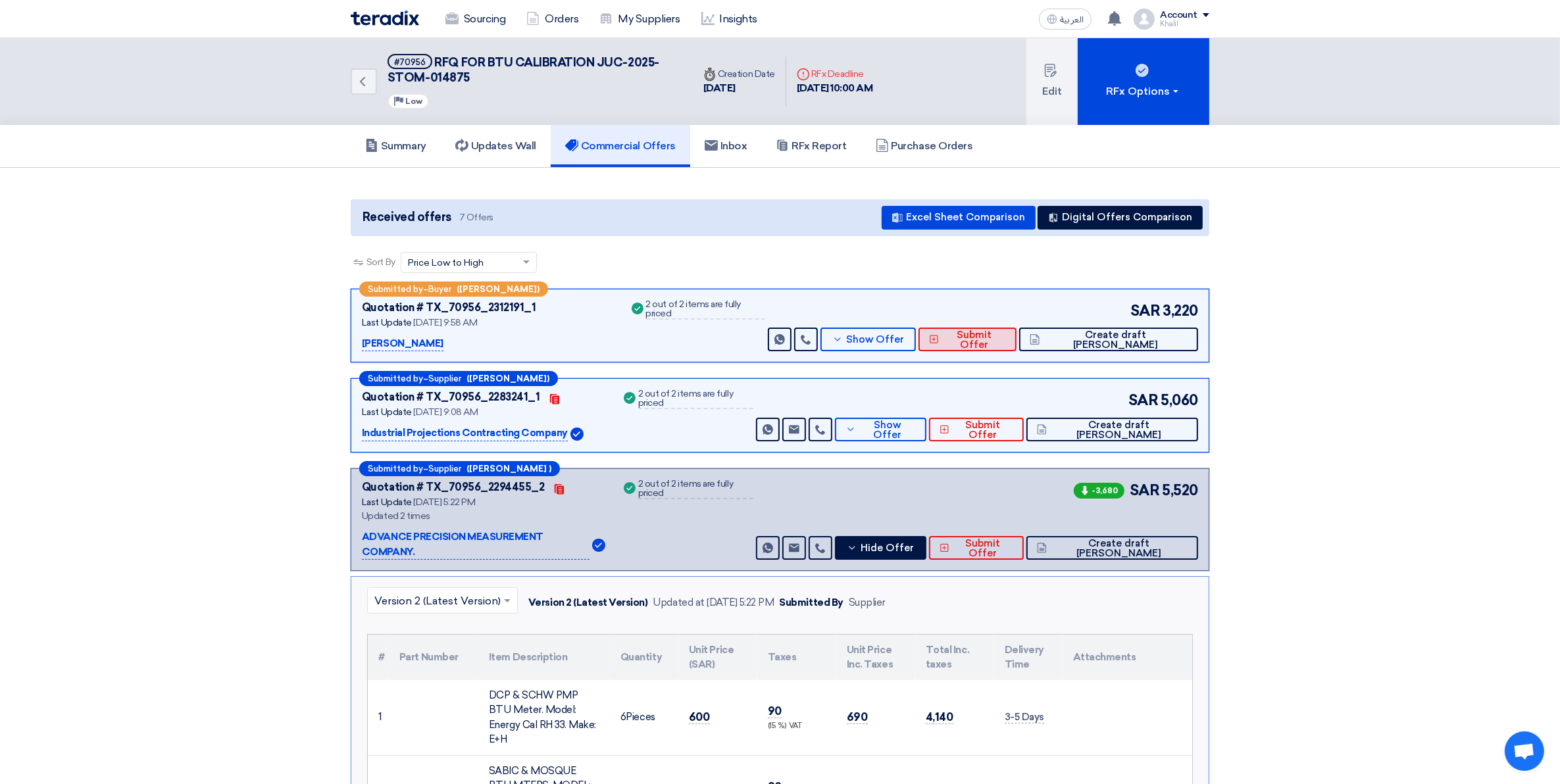
drag, startPoint x: 1048, startPoint y: 344, endPoint x: 1095, endPoint y: 380, distance: 59.2
click at [1006, 343] on span "Submit Offer" at bounding box center [974, 340] width 64 height 19
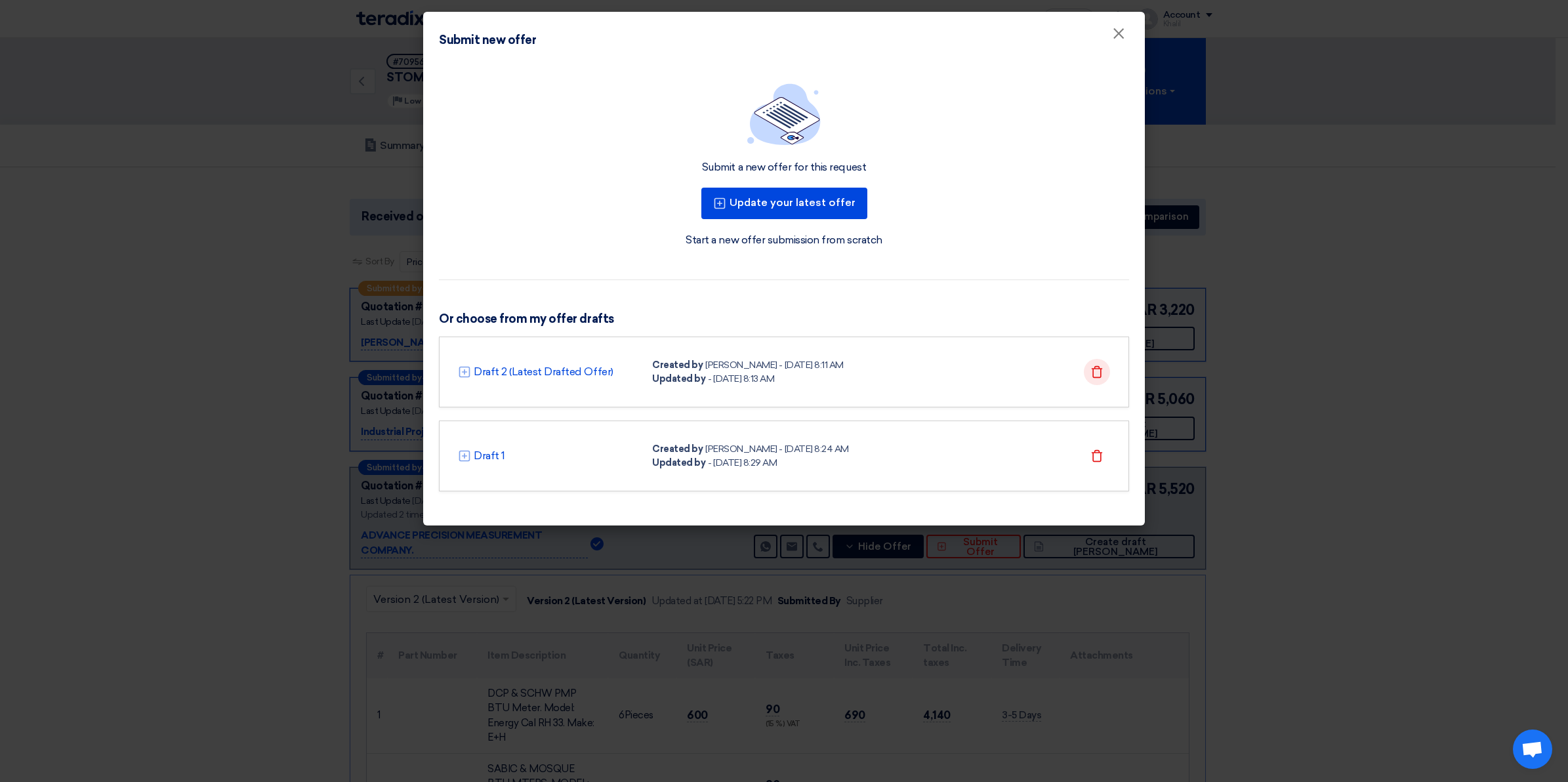
click at [1099, 368] on icon "Delete" at bounding box center [1097, 372] width 14 height 14
click at [1096, 459] on icon "Delete" at bounding box center [1097, 456] width 14 height 14
click at [1094, 371] on icon "Delete" at bounding box center [1097, 372] width 14 height 14
click at [1116, 36] on span "×" at bounding box center [1119, 36] width 14 height 26
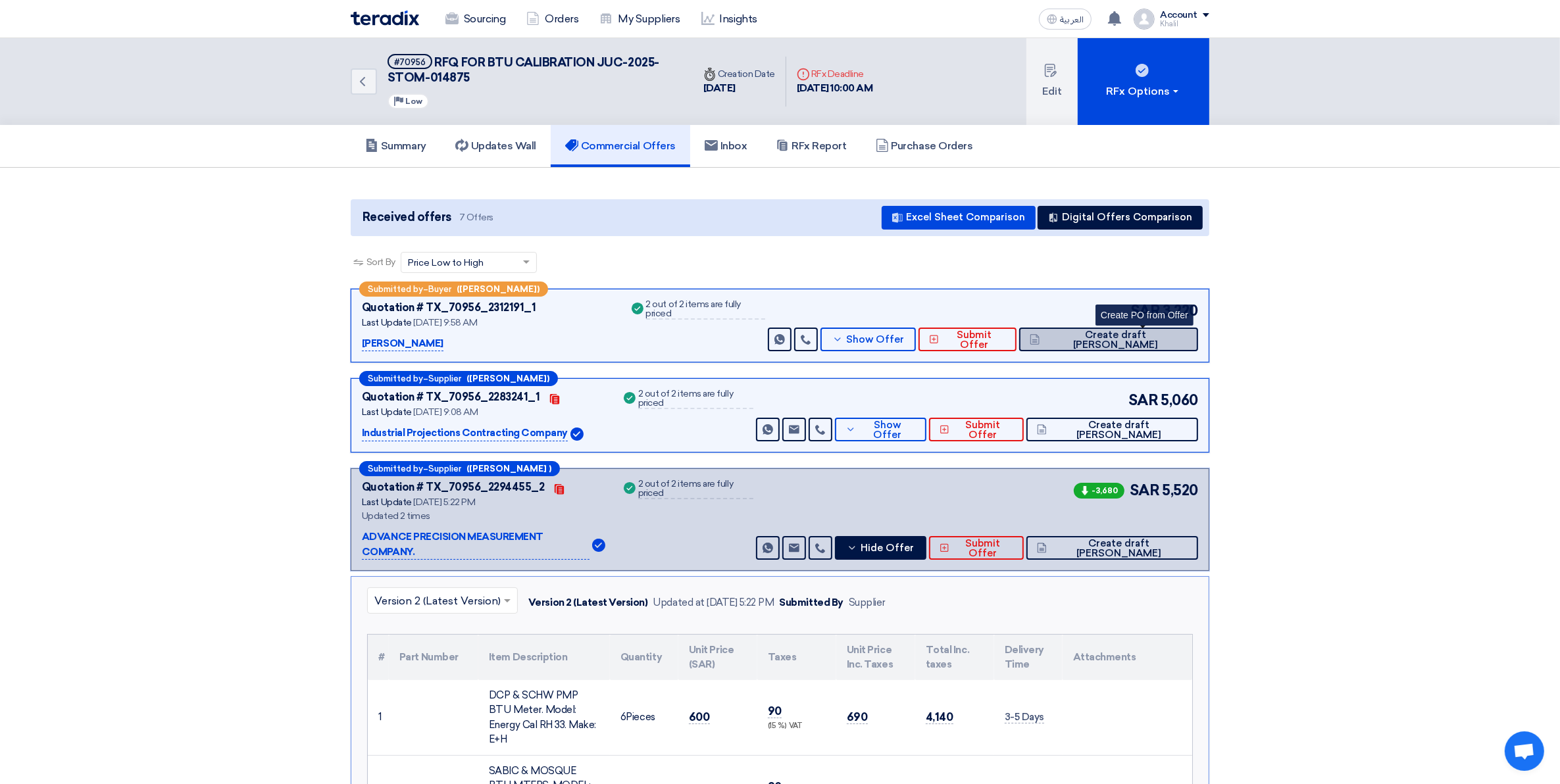
click at [1133, 340] on span "Create draft [PERSON_NAME]" at bounding box center [1116, 340] width 144 height 19
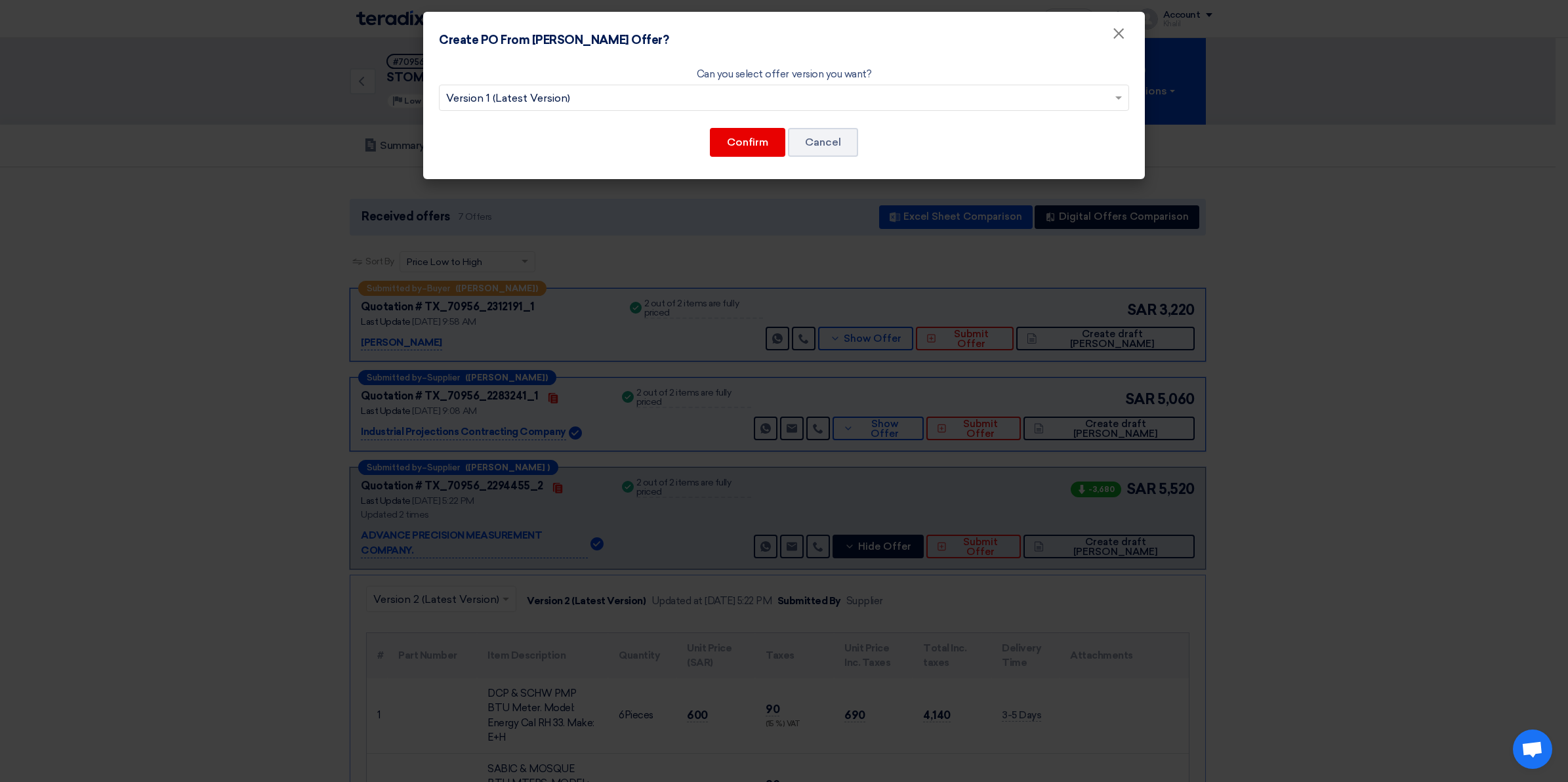
click at [726, 90] on input "text" at bounding box center [777, 99] width 663 height 21
click at [763, 122] on span "Version 1 (Latest Version)" at bounding box center [784, 123] width 130 height 13
click at [752, 141] on button "Confirm" at bounding box center [748, 142] width 76 height 29
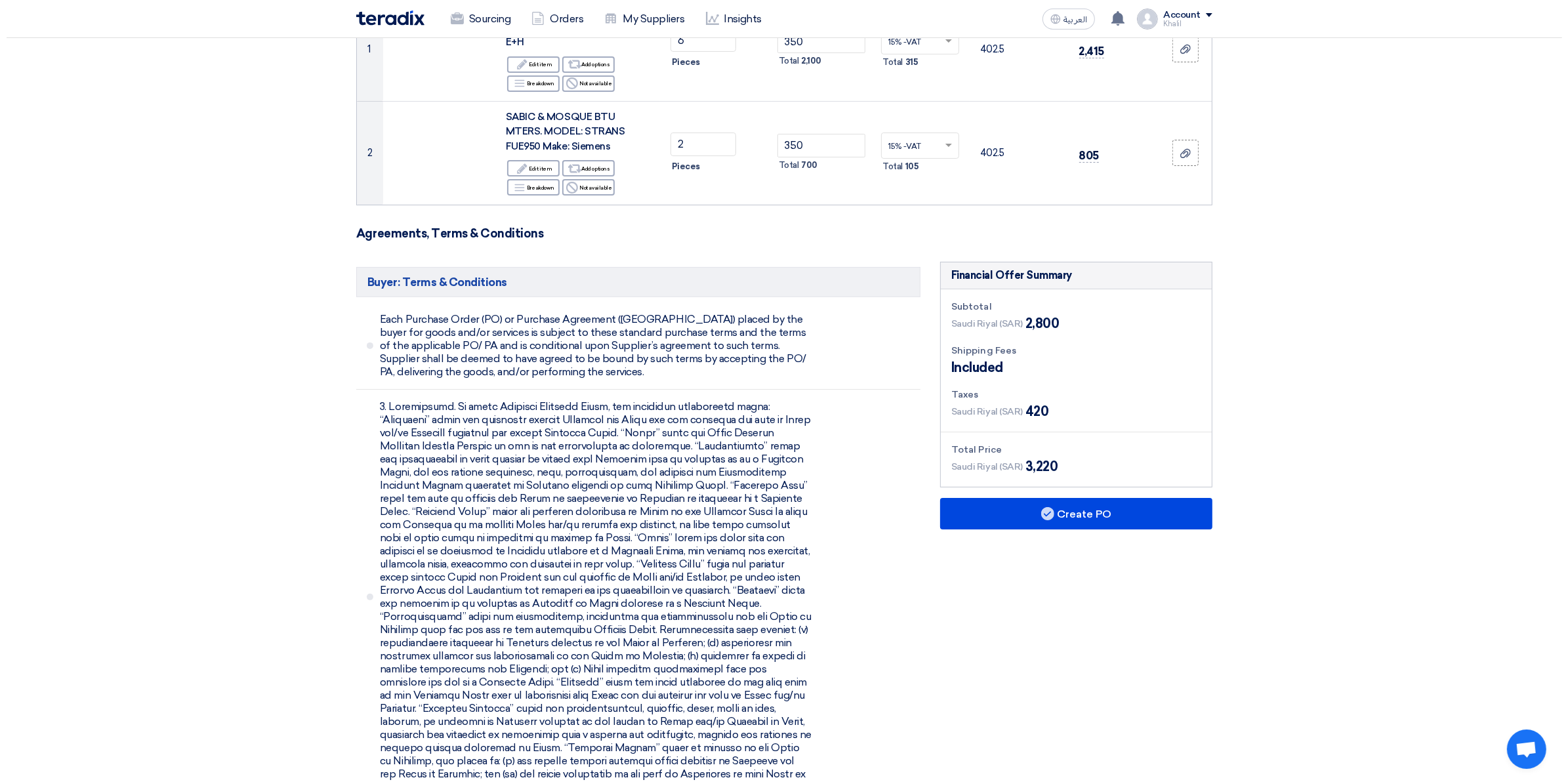
scroll to position [246, 0]
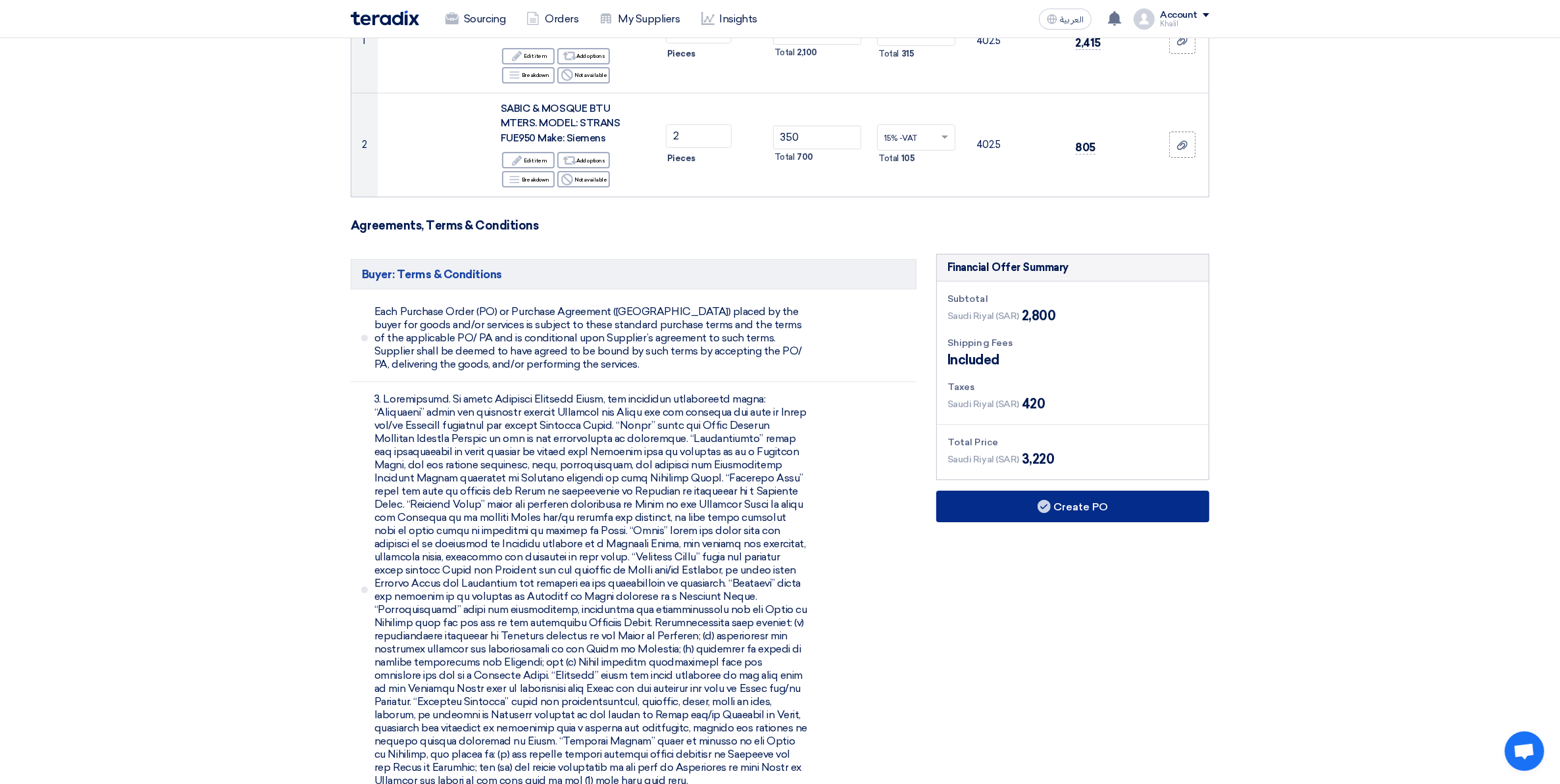
click at [1060, 510] on button "Create PO" at bounding box center [1072, 506] width 273 height 31
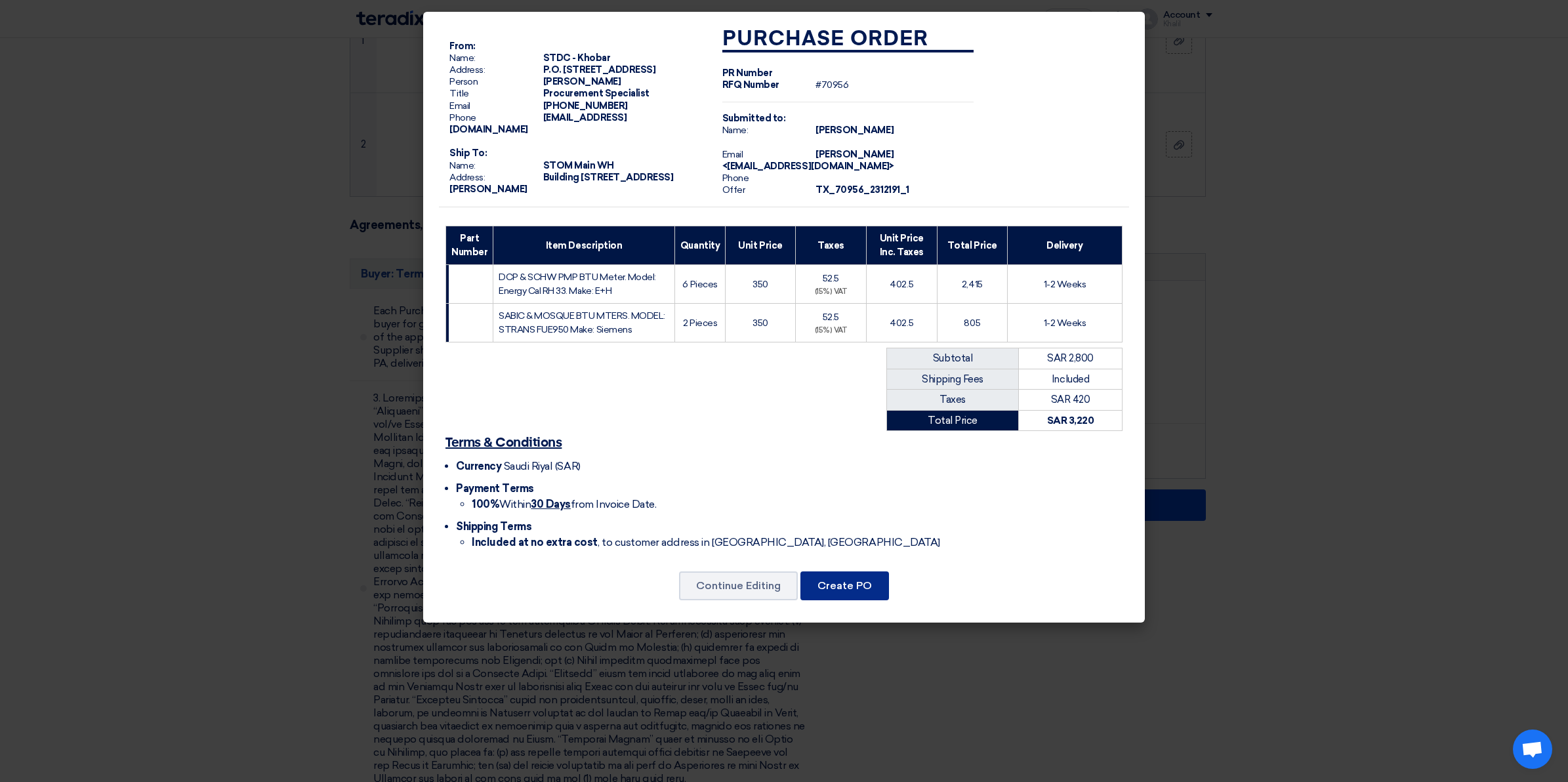
click at [861, 600] on button "Create PO" at bounding box center [844, 586] width 88 height 29
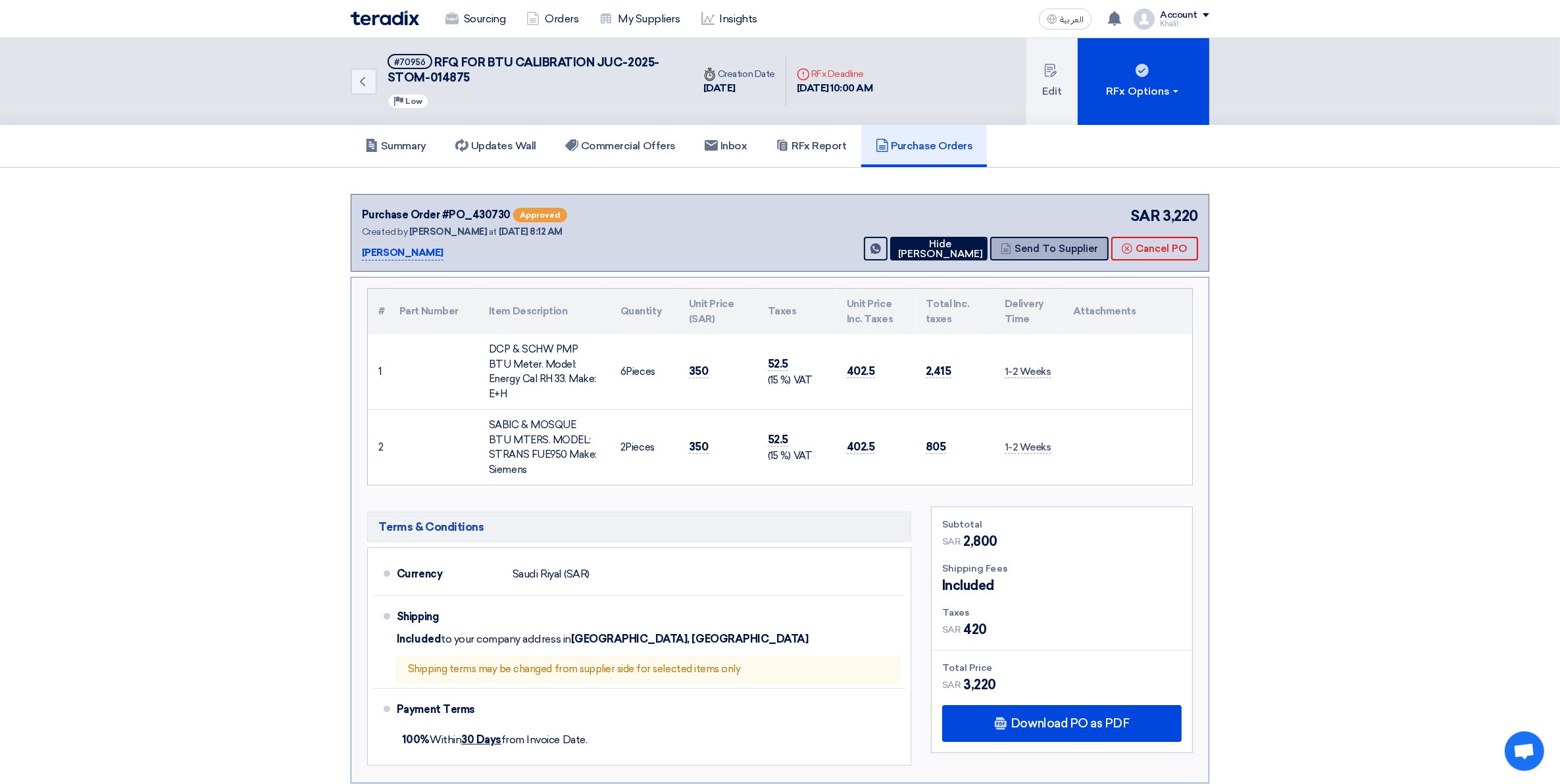
click at [1054, 245] on button "Send To Supplier" at bounding box center [1050, 249] width 119 height 23
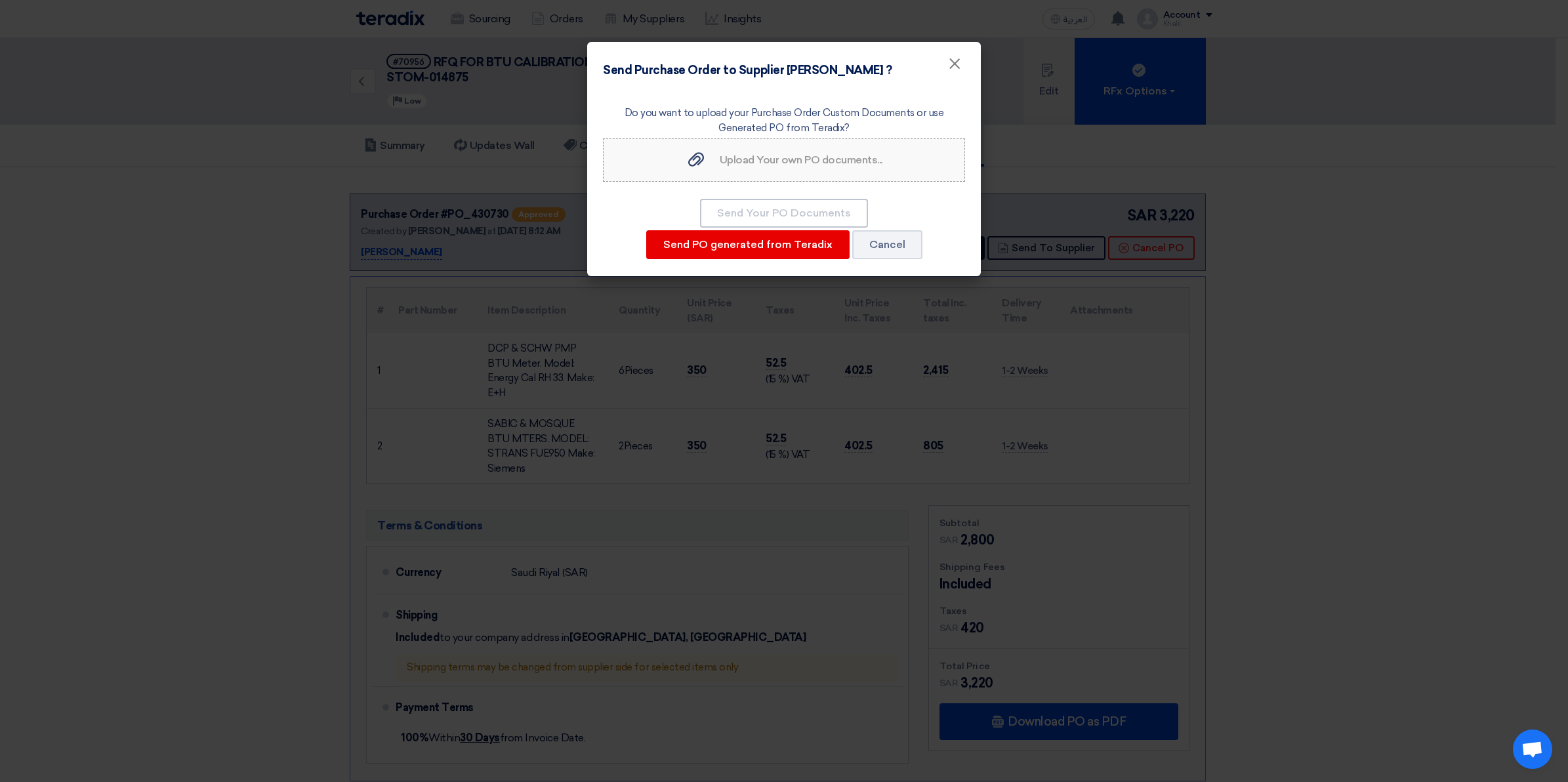
click at [843, 159] on span "Upload Your own PO documents..." at bounding box center [801, 159] width 163 height 13
click at [0, 0] on input "Upload Your own PO documents... Upload Your own PO documents..." at bounding box center [0, 0] width 0 height 0
click at [763, 171] on label "Upload Your own PO documents... Upload Your own PO documents..." at bounding box center [784, 160] width 362 height 44
click at [0, 0] on input "Upload Your own PO documents... Upload Your own PO documents..." at bounding box center [0, 0] width 0 height 0
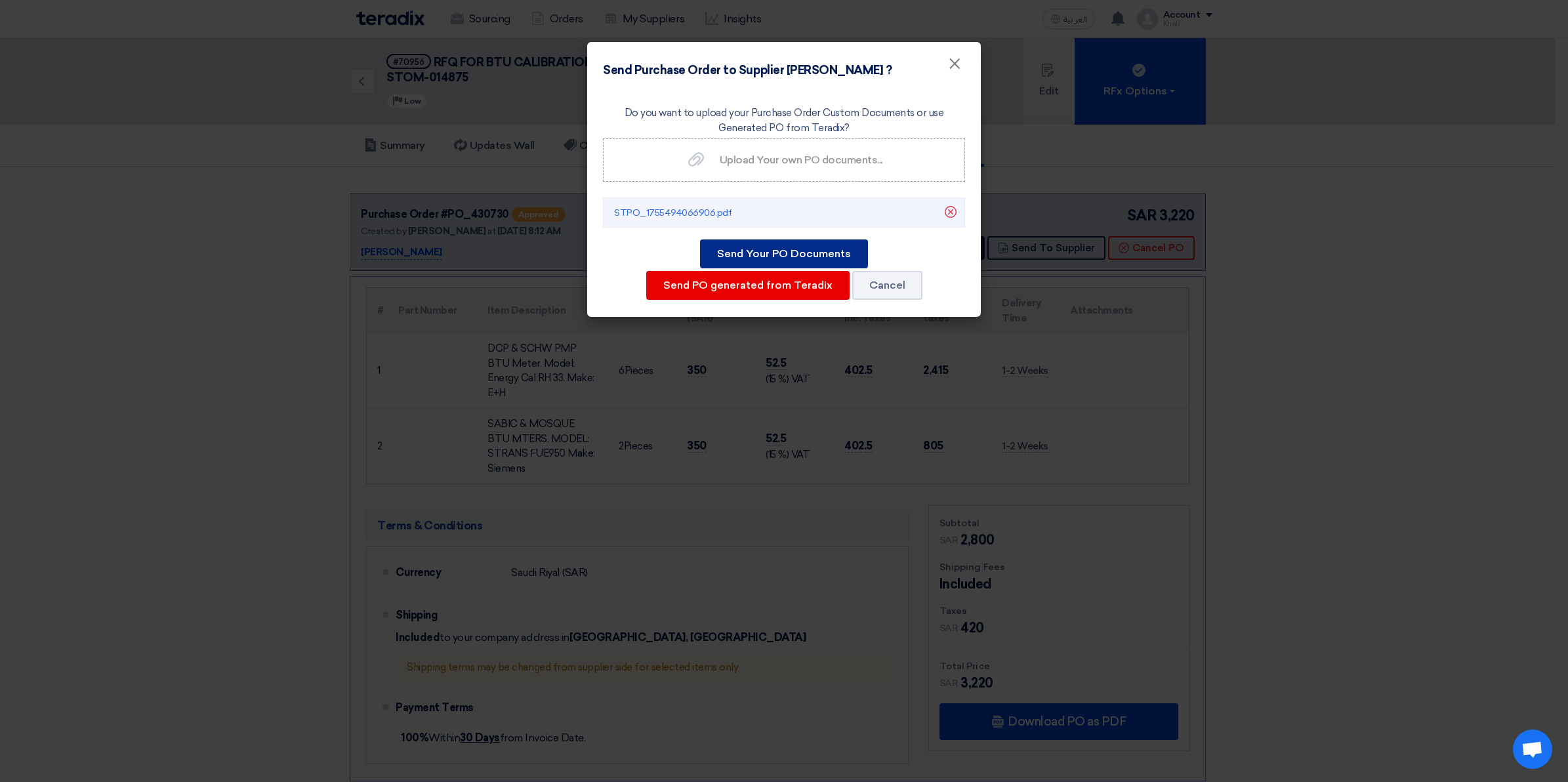
click at [804, 253] on button "Send Your PO Documents" at bounding box center [783, 254] width 168 height 29
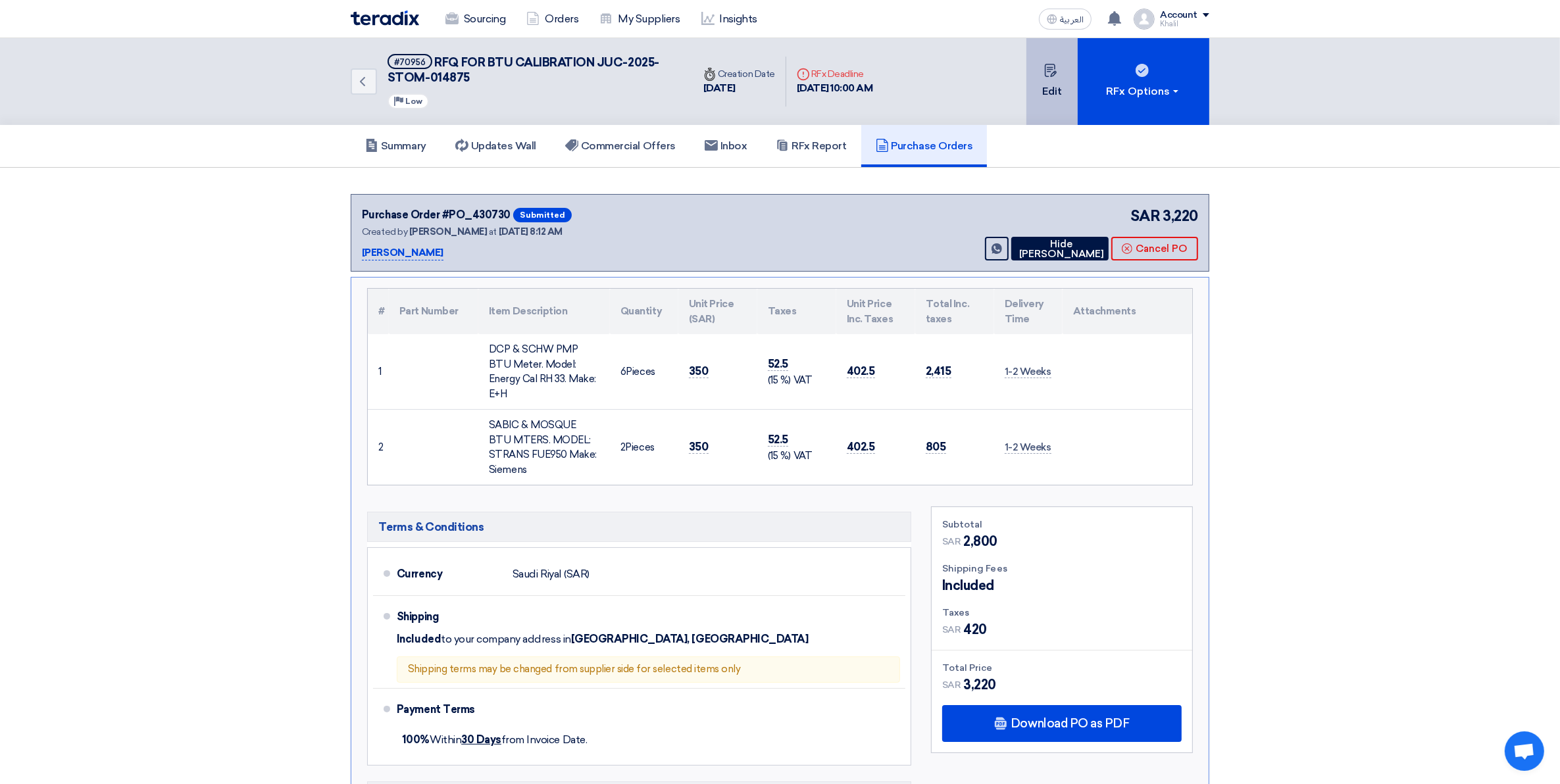
click at [1057, 97] on button "Edit" at bounding box center [1052, 81] width 52 height 86
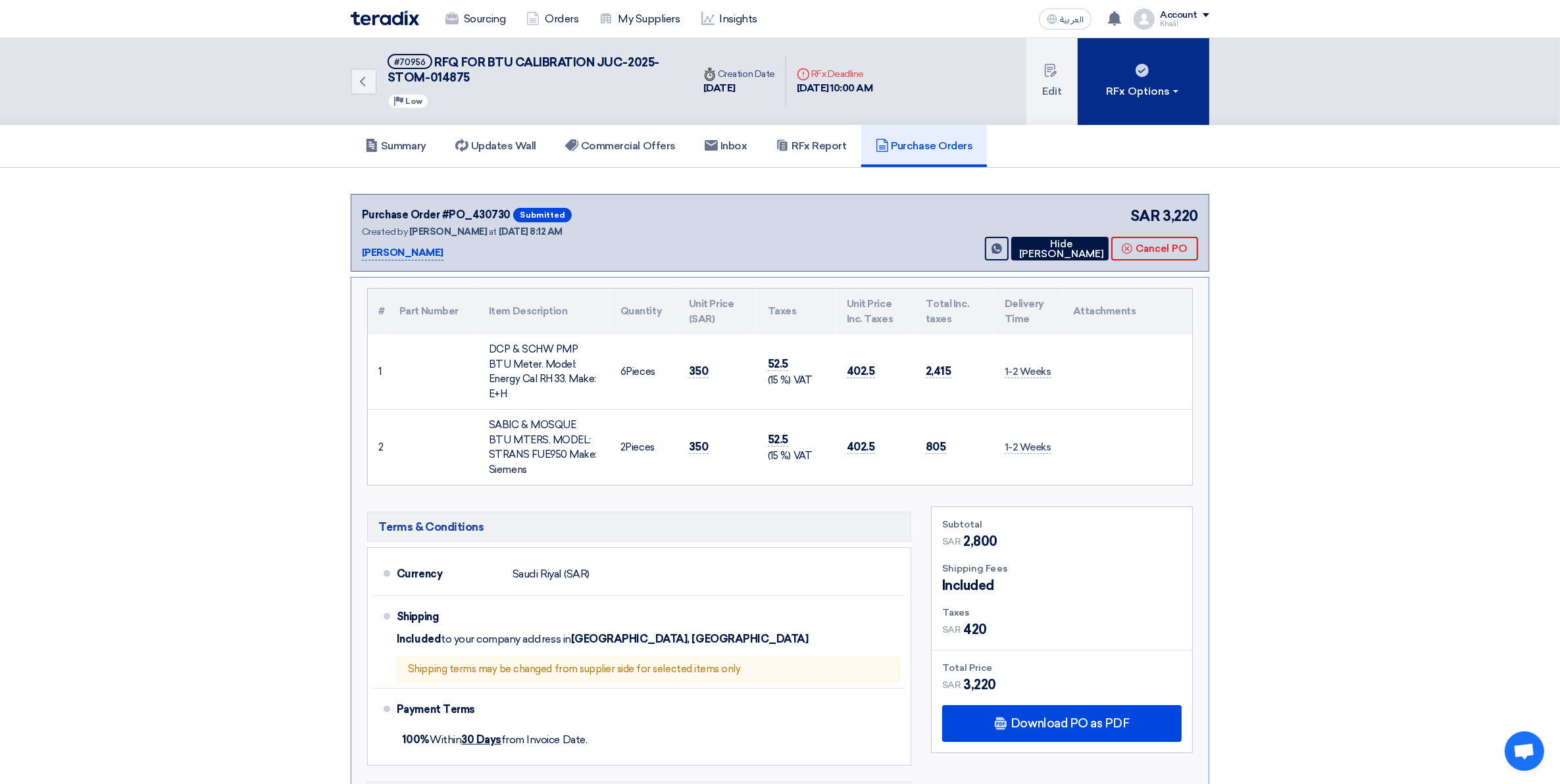
click at [1180, 97] on button "RFx Options" at bounding box center [1143, 81] width 131 height 86
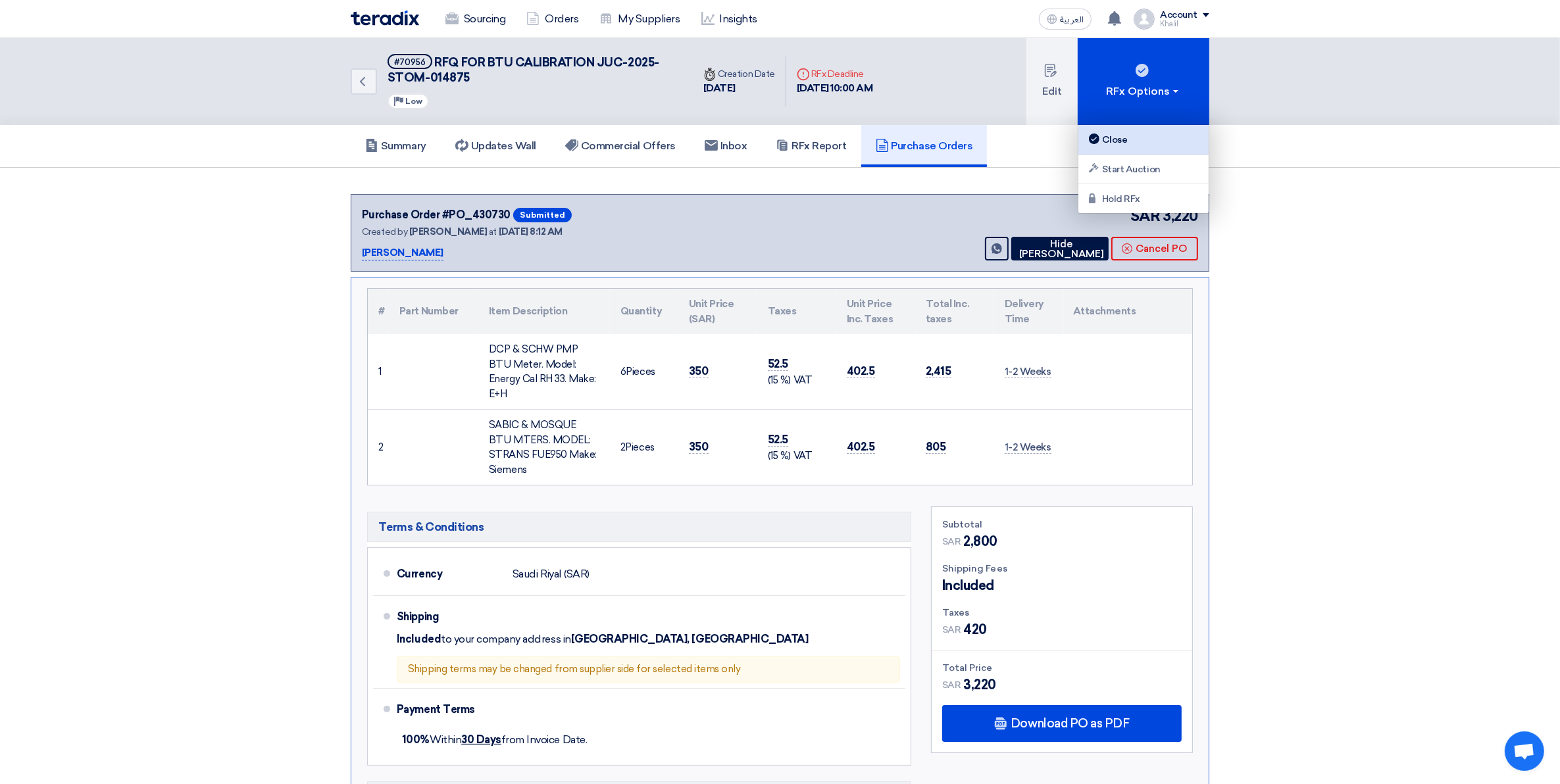
click at [1168, 140] on div "Close" at bounding box center [1144, 139] width 115 height 16
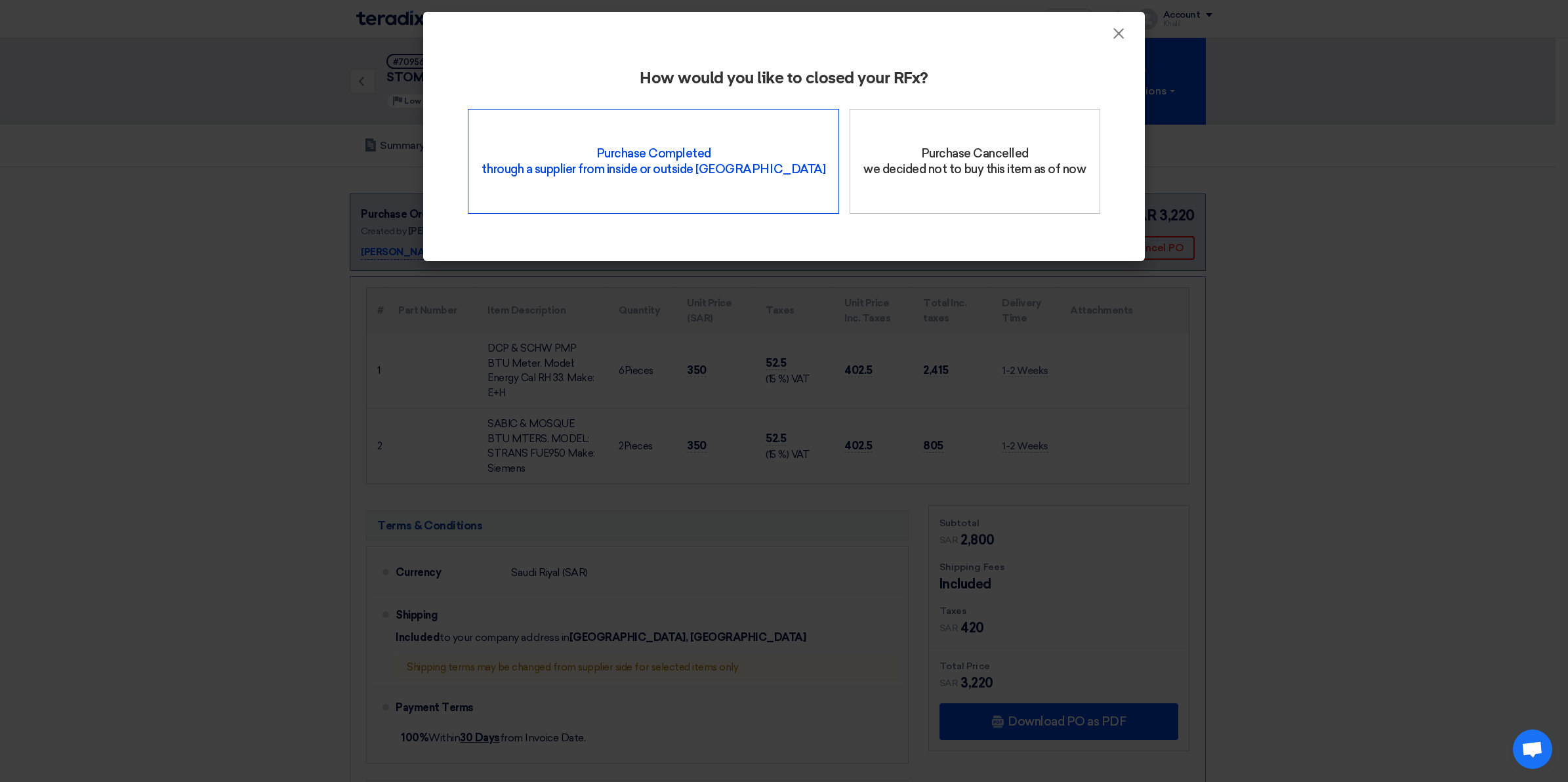
click at [727, 179] on div "Purchase Completed through a supplier from inside or outside Teradix" at bounding box center [653, 161] width 371 height 105
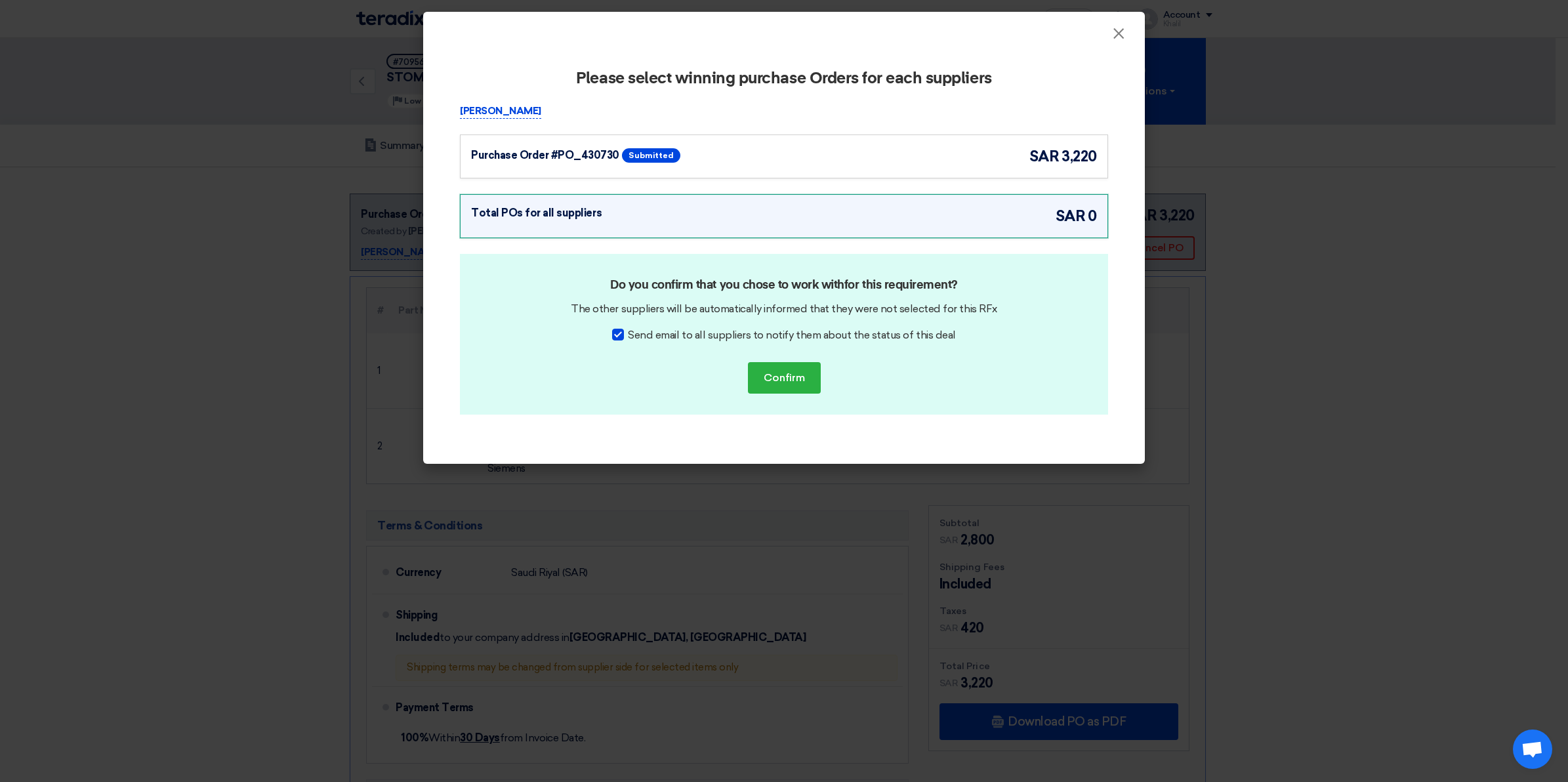
click at [794, 156] on div "Purchase Order #PO_430730 Submitted sar 3,220" at bounding box center [784, 156] width 626 height 21
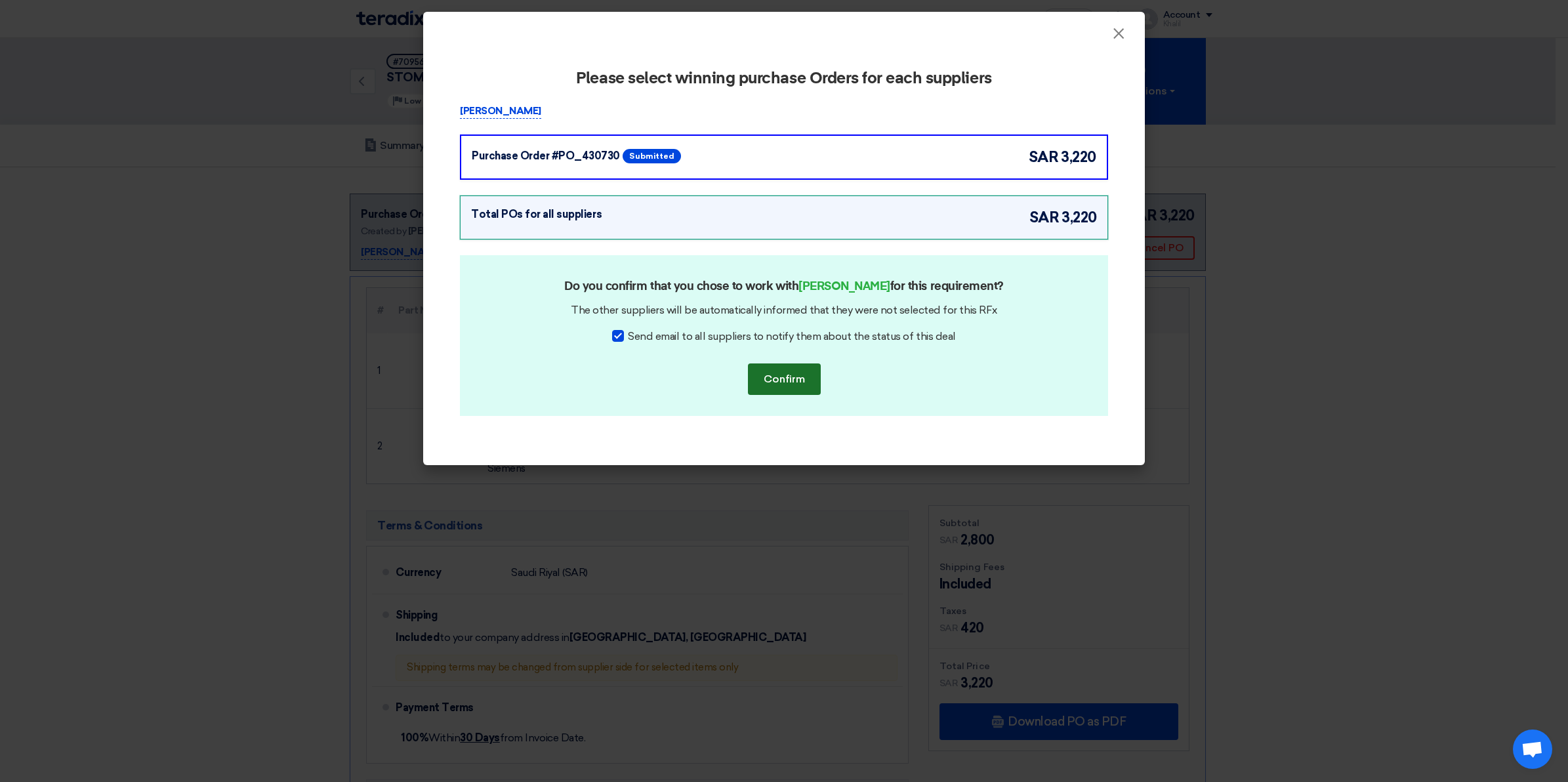
click at [779, 375] on button "Confirm" at bounding box center [784, 379] width 73 height 31
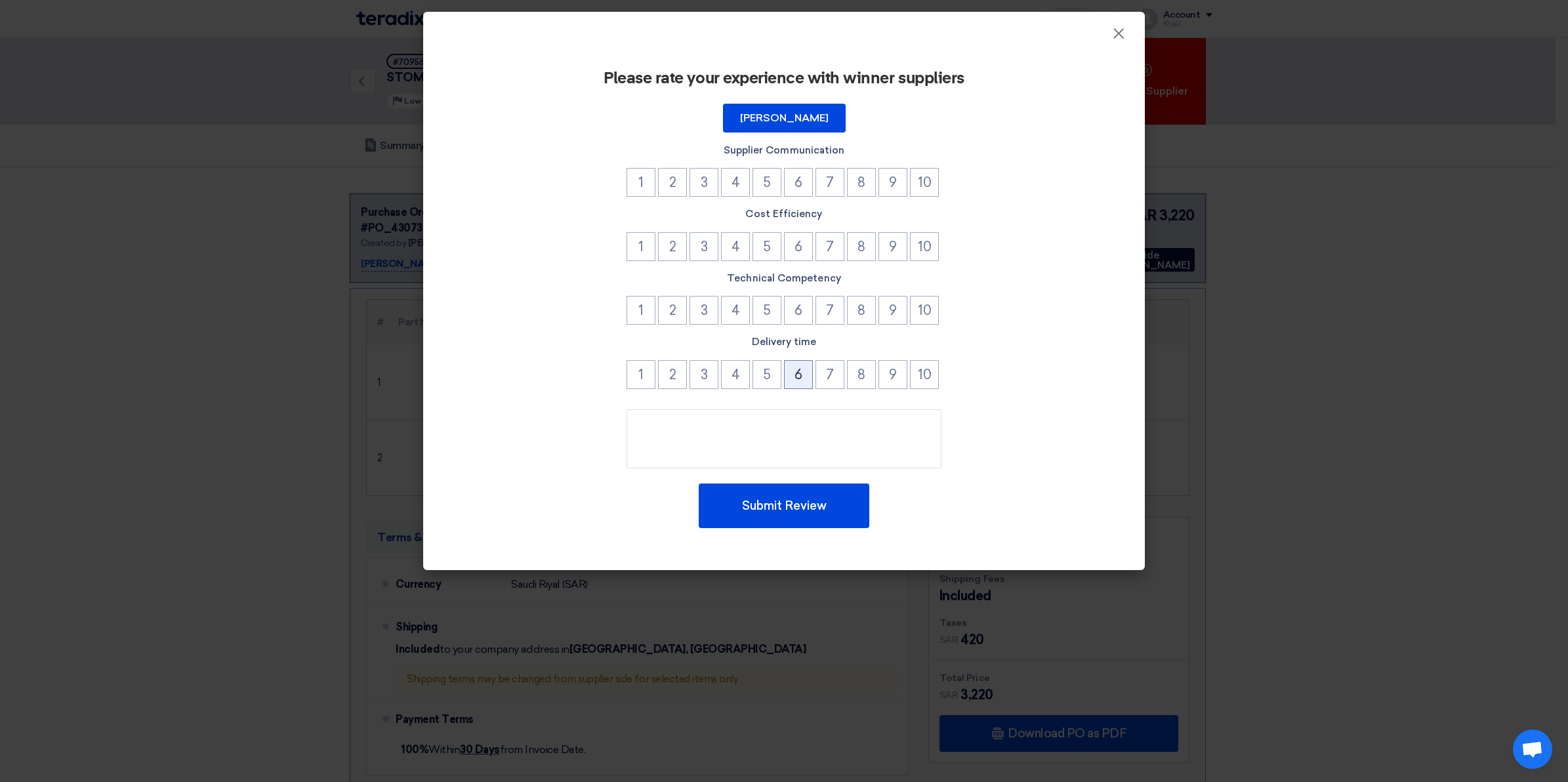
click at [805, 378] on button "6" at bounding box center [799, 375] width 29 height 29
click at [796, 314] on button "6" at bounding box center [799, 310] width 29 height 29
click at [801, 238] on button "6" at bounding box center [799, 247] width 29 height 29
click at [799, 182] on button "6" at bounding box center [799, 182] width 29 height 29
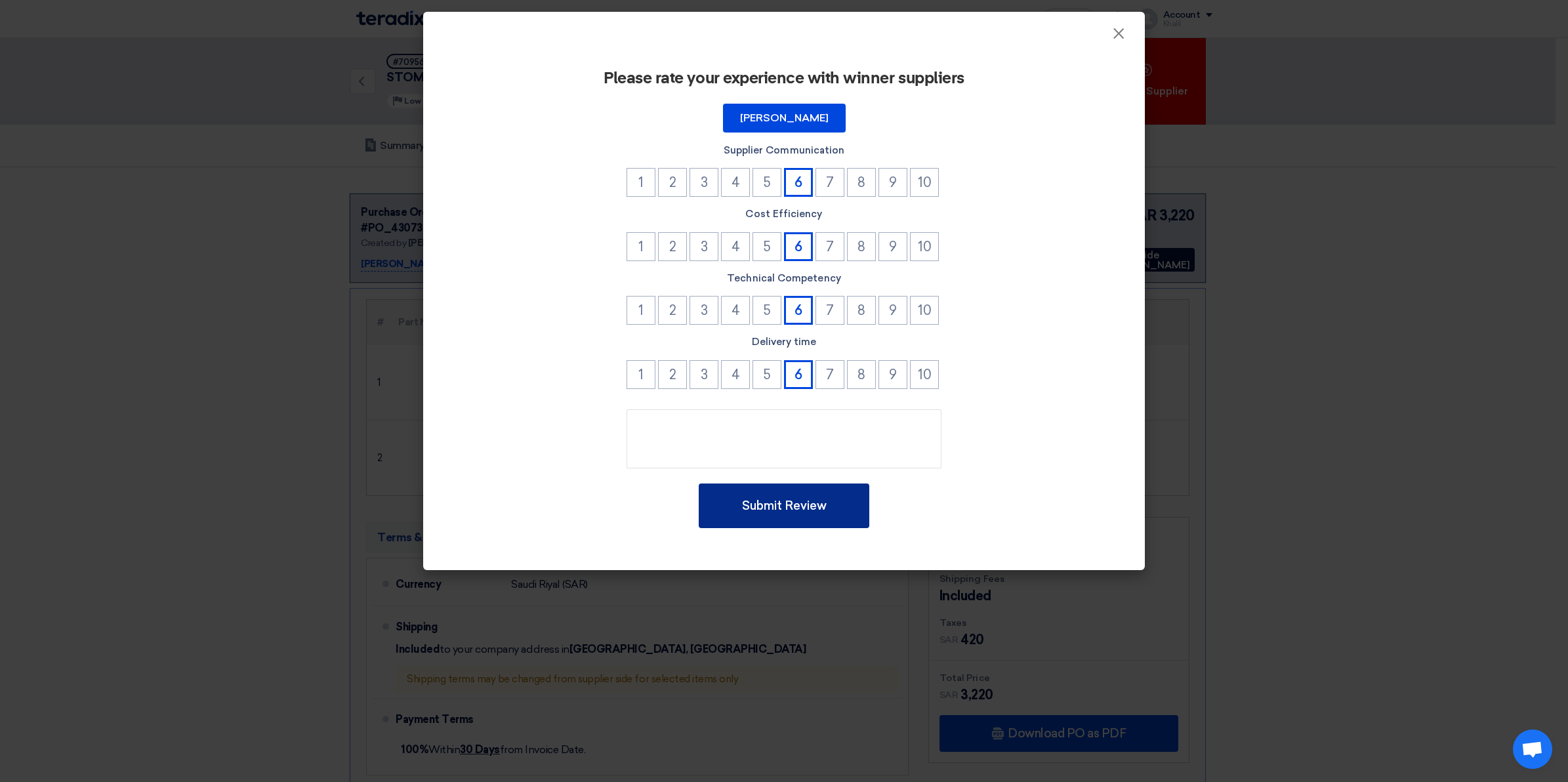
click at [795, 507] on button "Submit Review" at bounding box center [784, 506] width 171 height 45
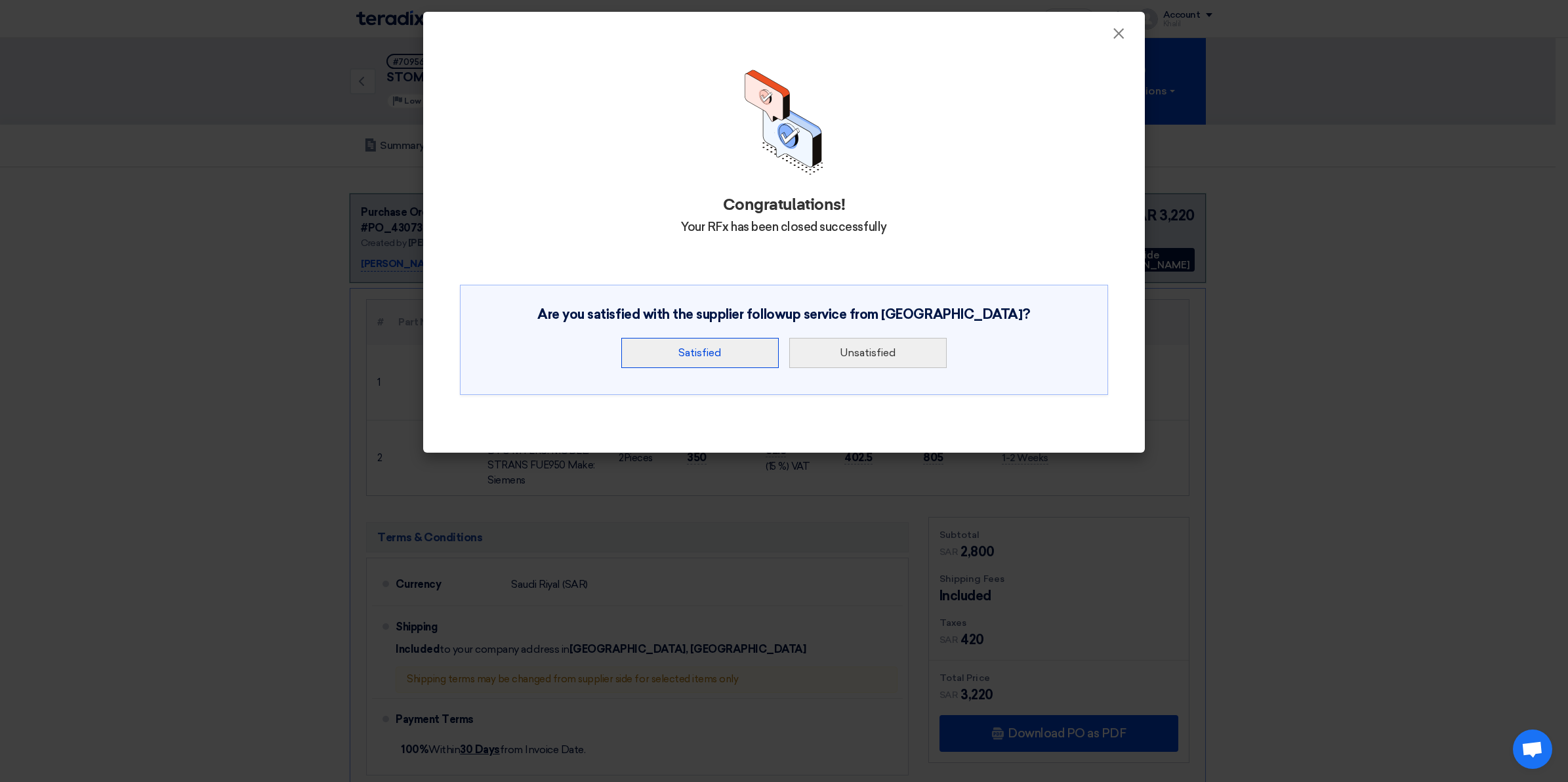
click at [736, 359] on button "Satisfied" at bounding box center [700, 353] width 157 height 30
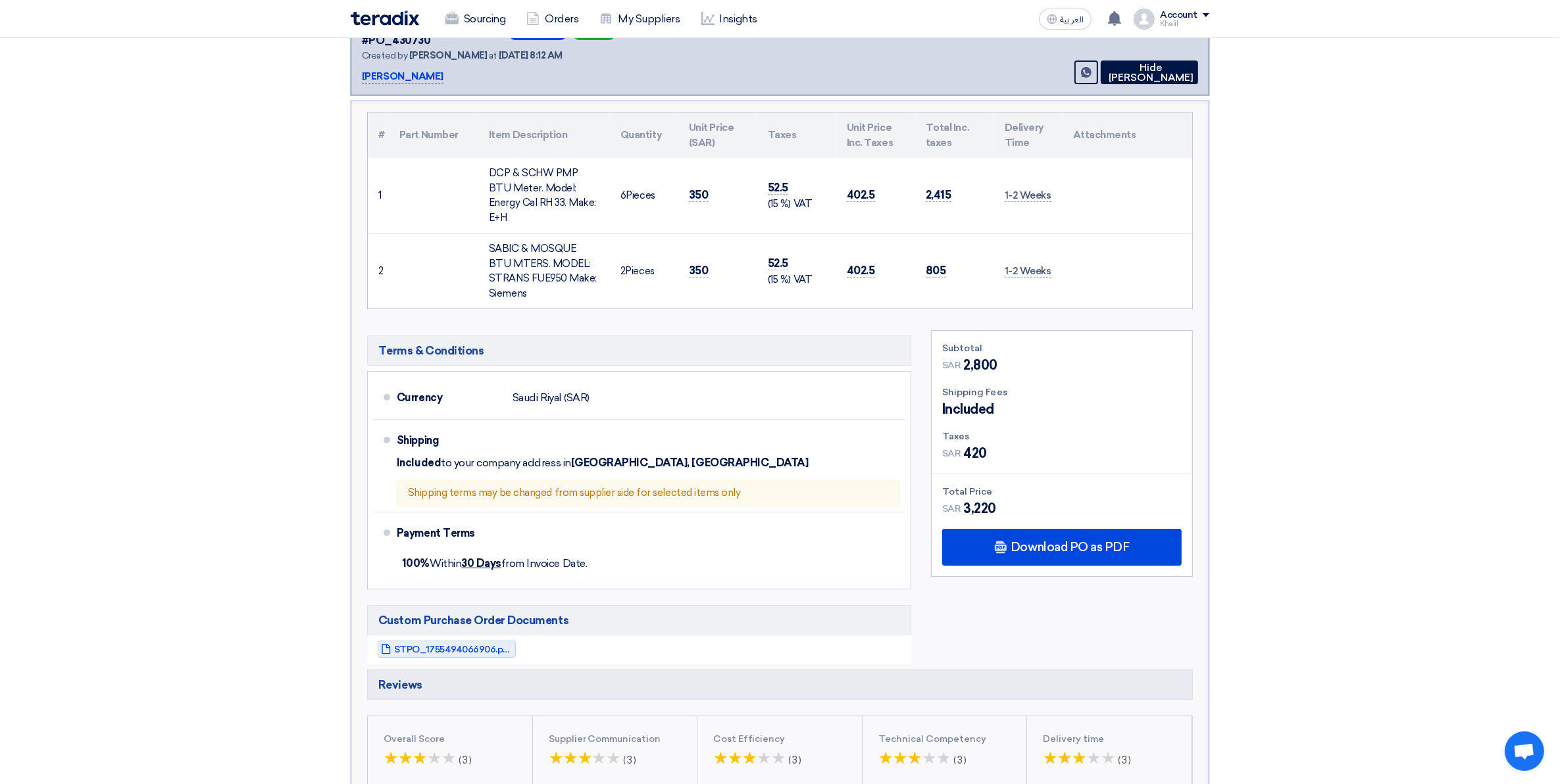
scroll to position [83, 0]
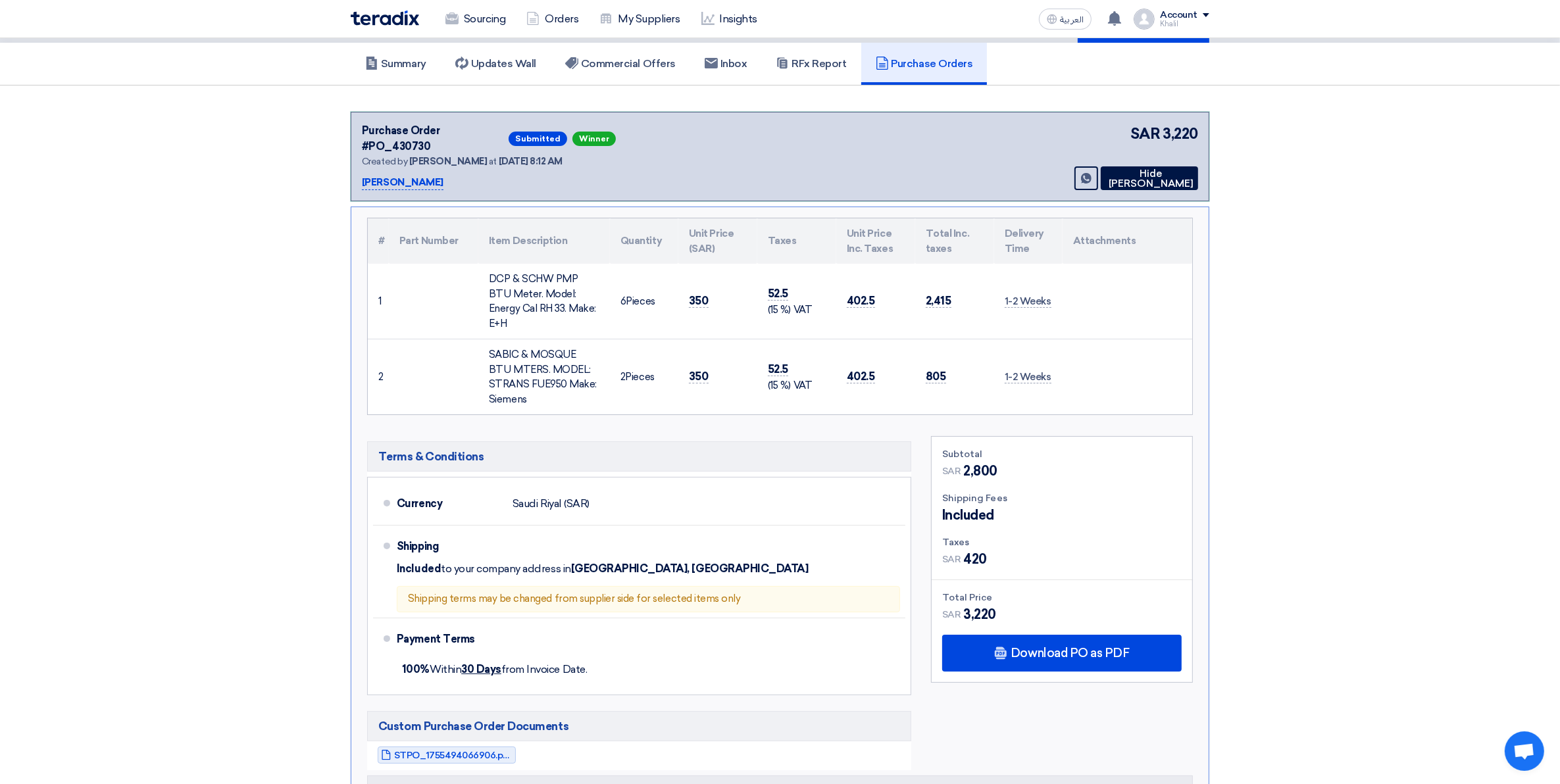
click at [422, 175] on p "[PERSON_NAME]" at bounding box center [402, 183] width 82 height 16
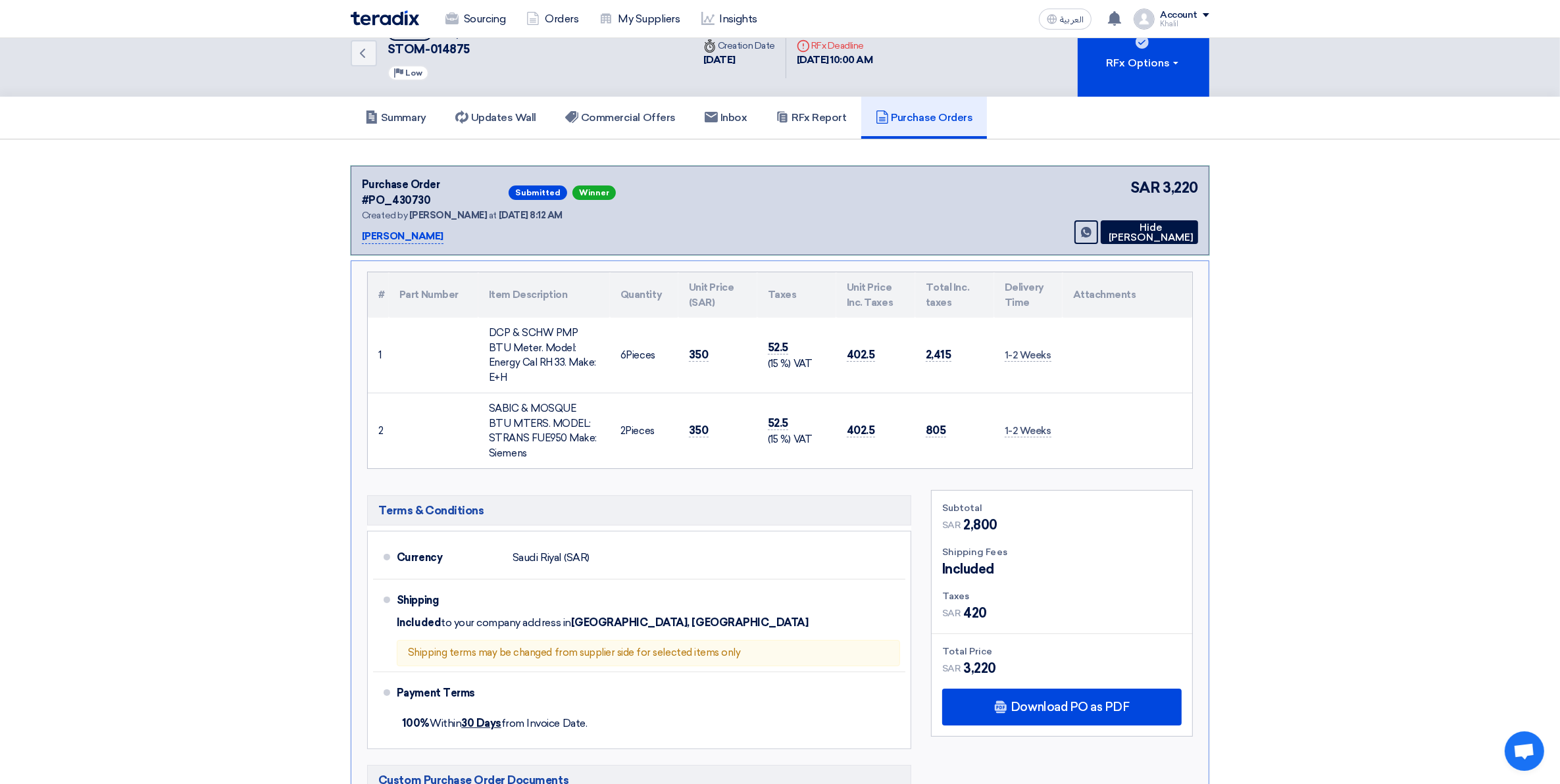
scroll to position [0, 0]
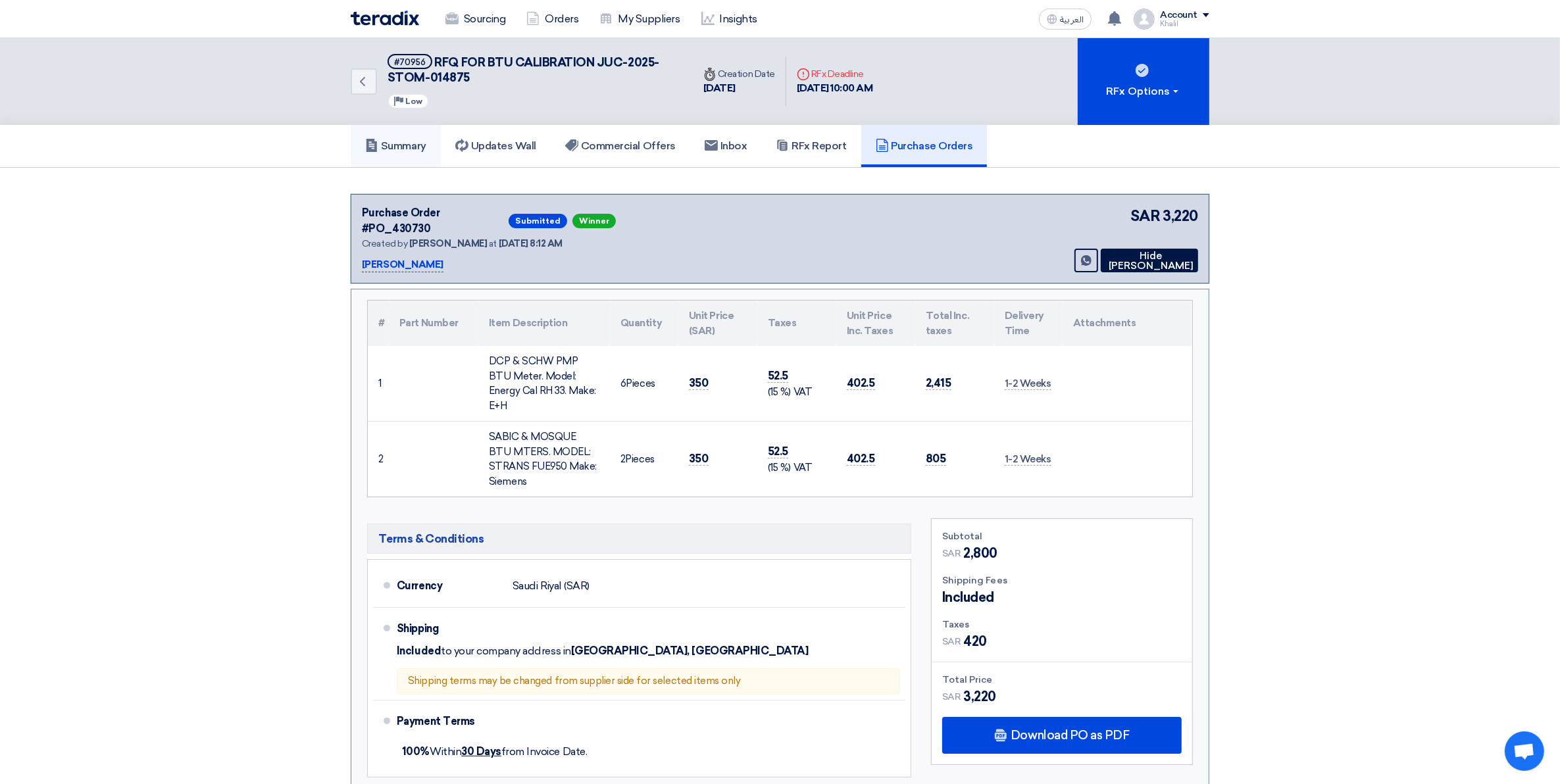
click at [410, 140] on h5 "Summary" at bounding box center [396, 147] width 61 height 14
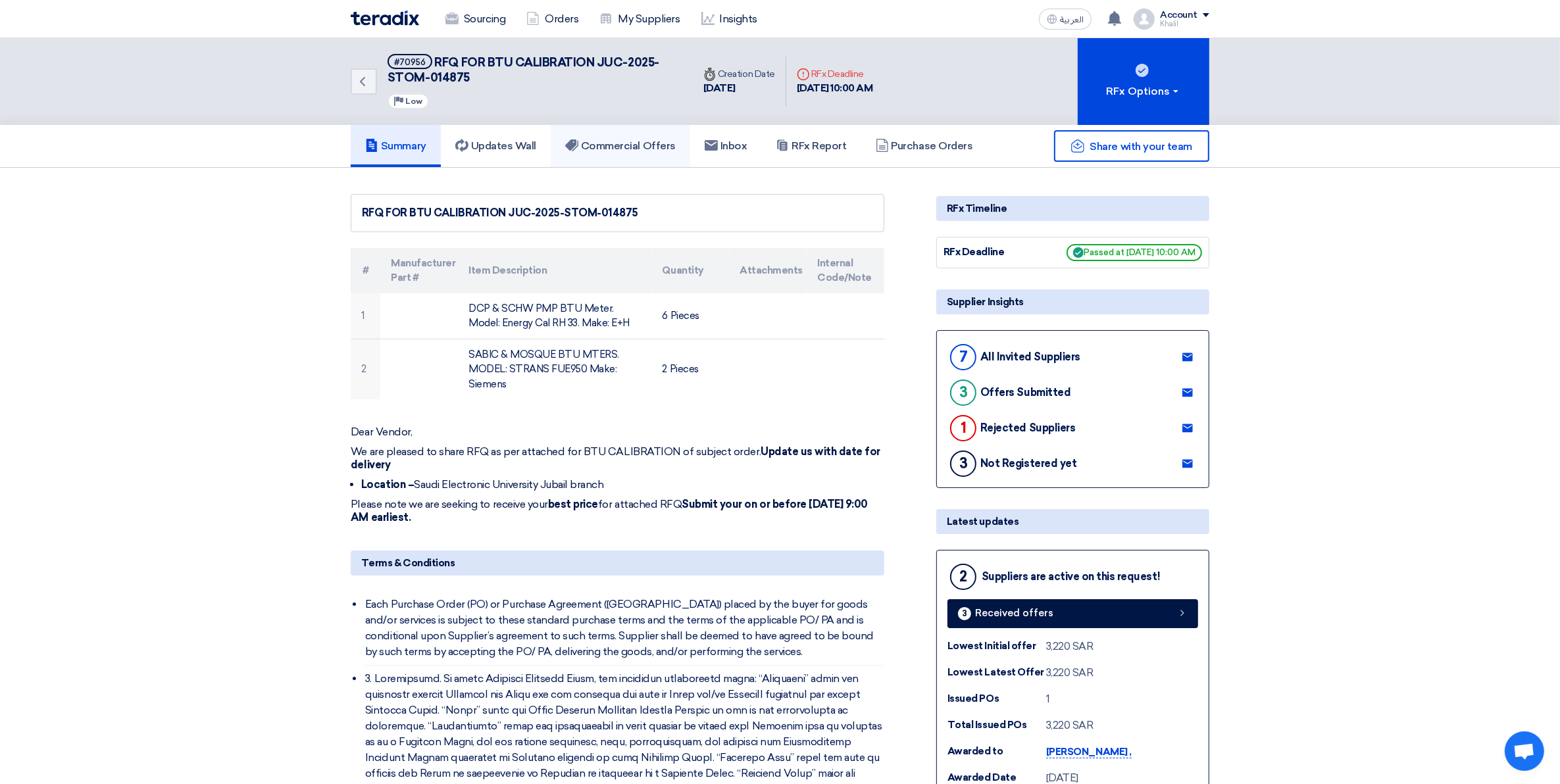
click at [620, 152] on link "Commercial Offers" at bounding box center [621, 146] width 140 height 42
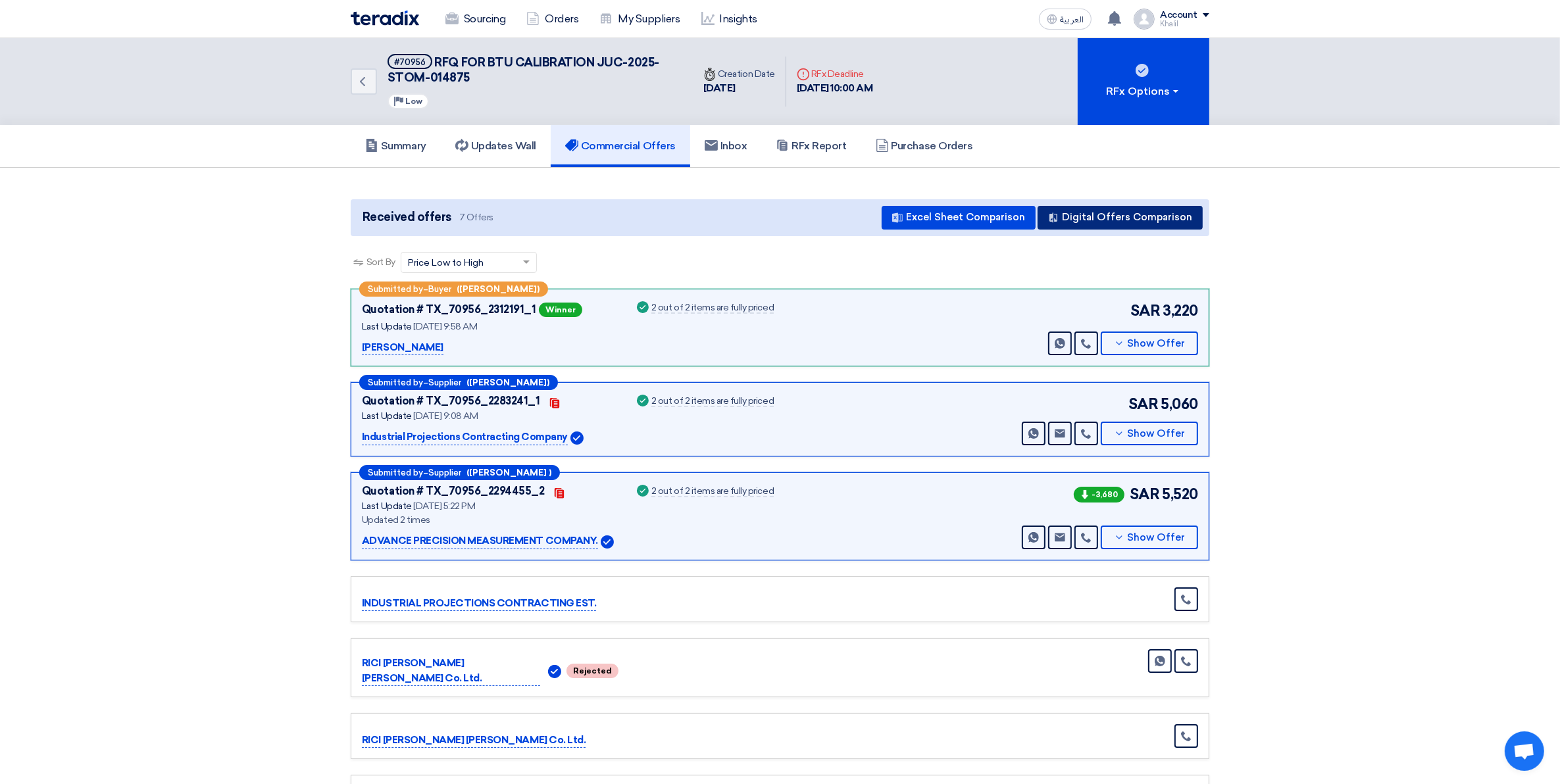
click at [1092, 221] on button "Digital Offers Comparison" at bounding box center [1121, 218] width 165 height 23
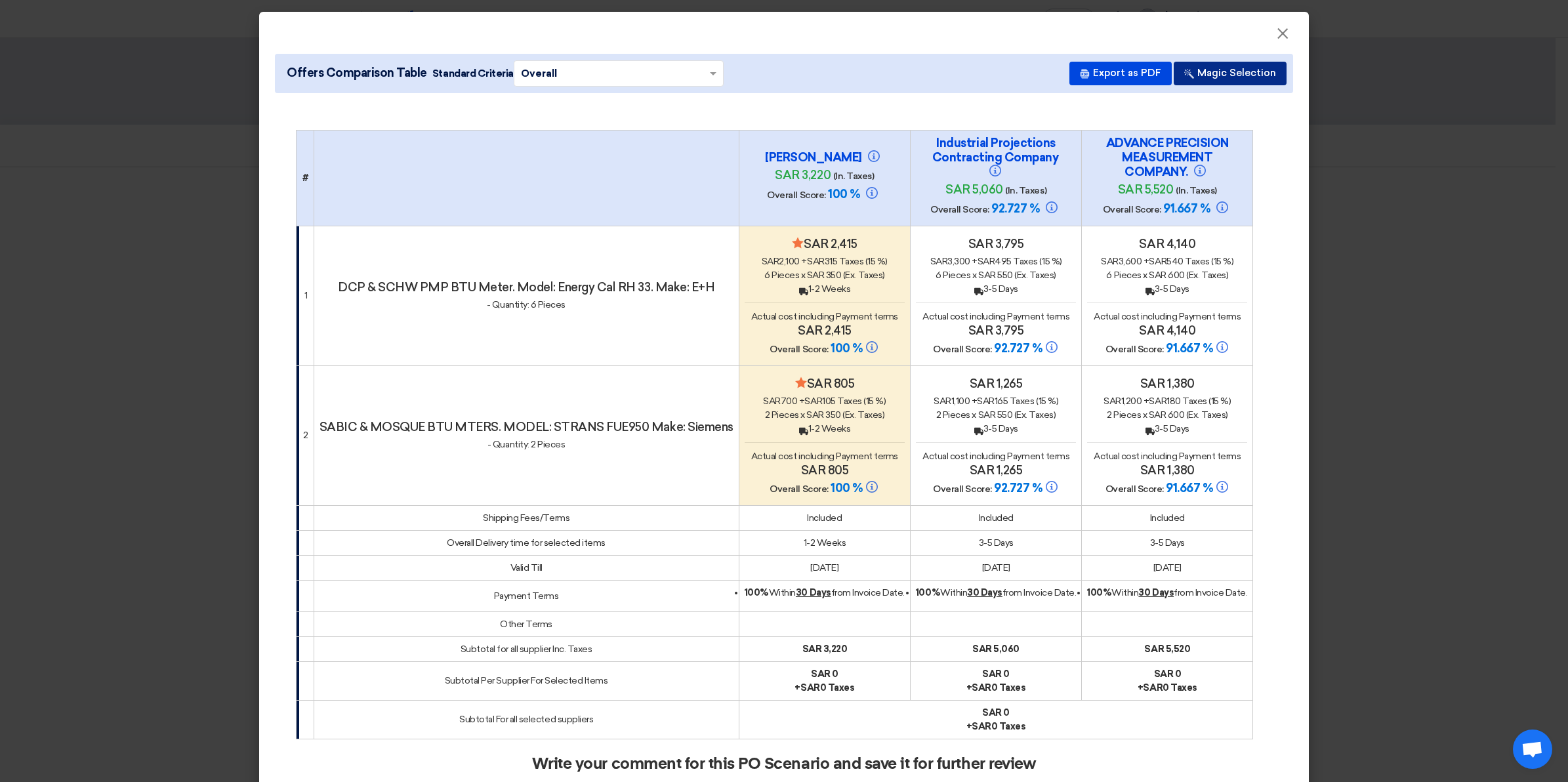
click at [1205, 78] on button "Magic Selection" at bounding box center [1230, 74] width 112 height 23
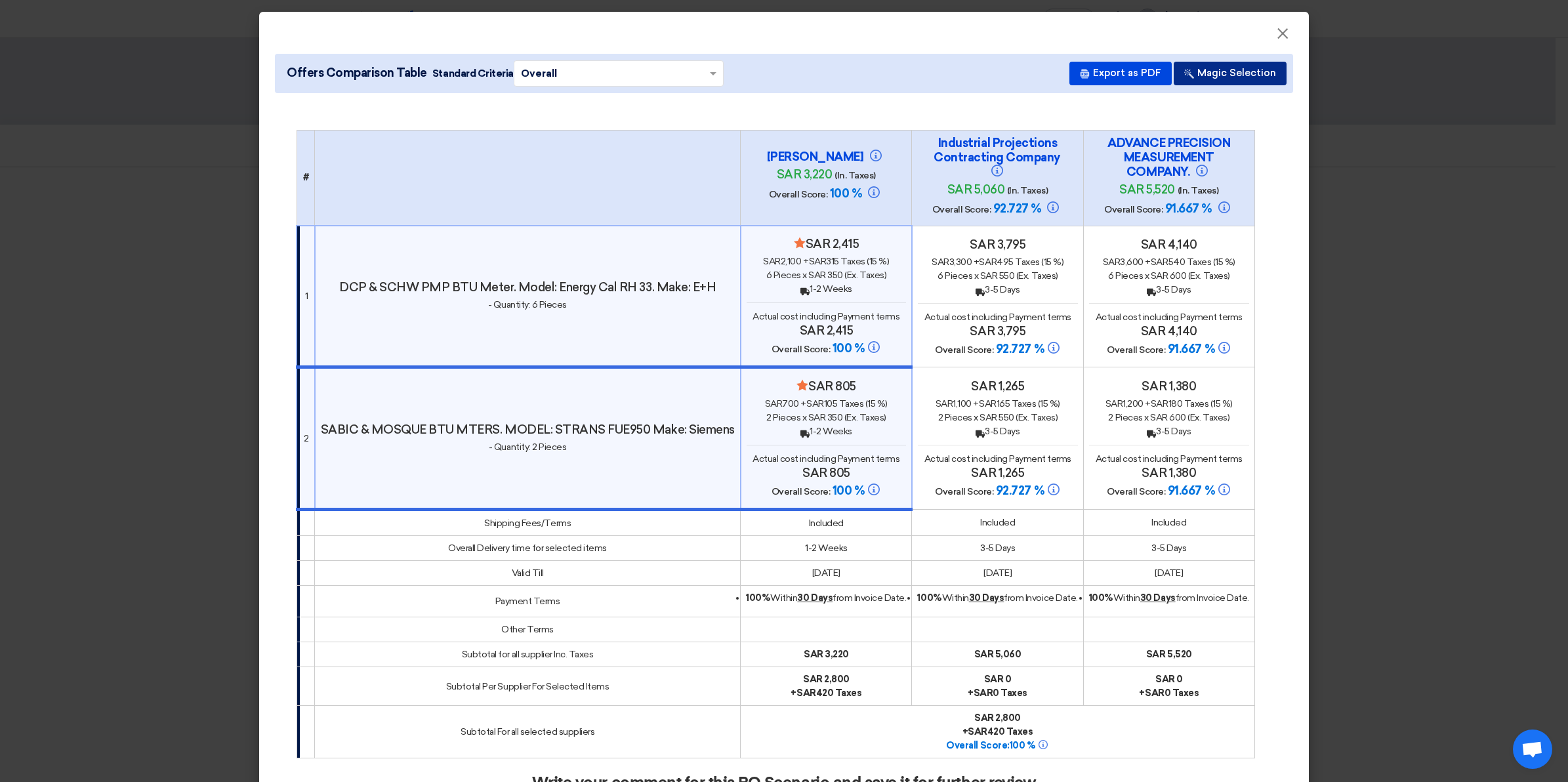
click at [1205, 78] on button "Magic Selection" at bounding box center [1230, 74] width 112 height 23
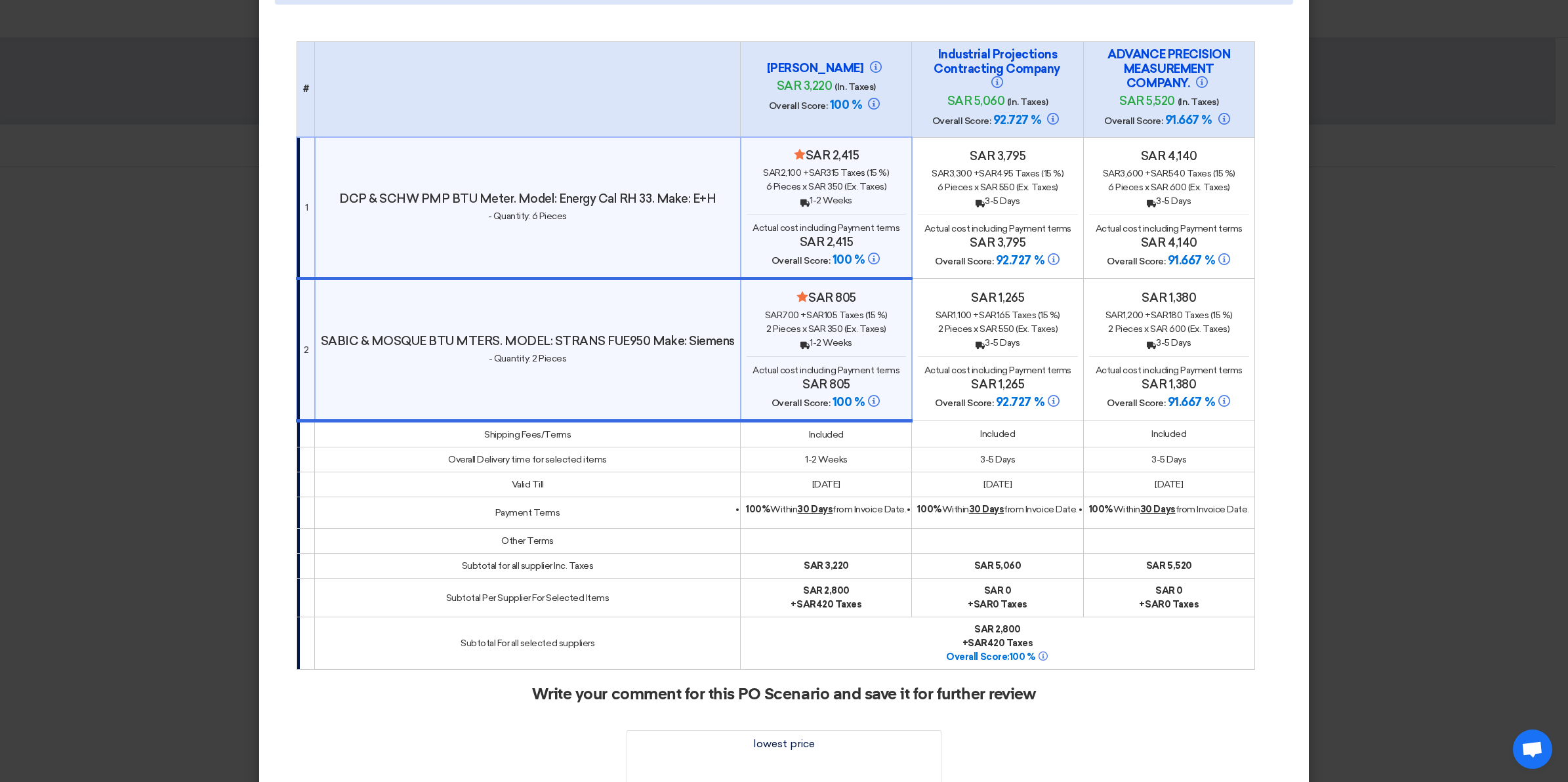
scroll to position [238, 0]
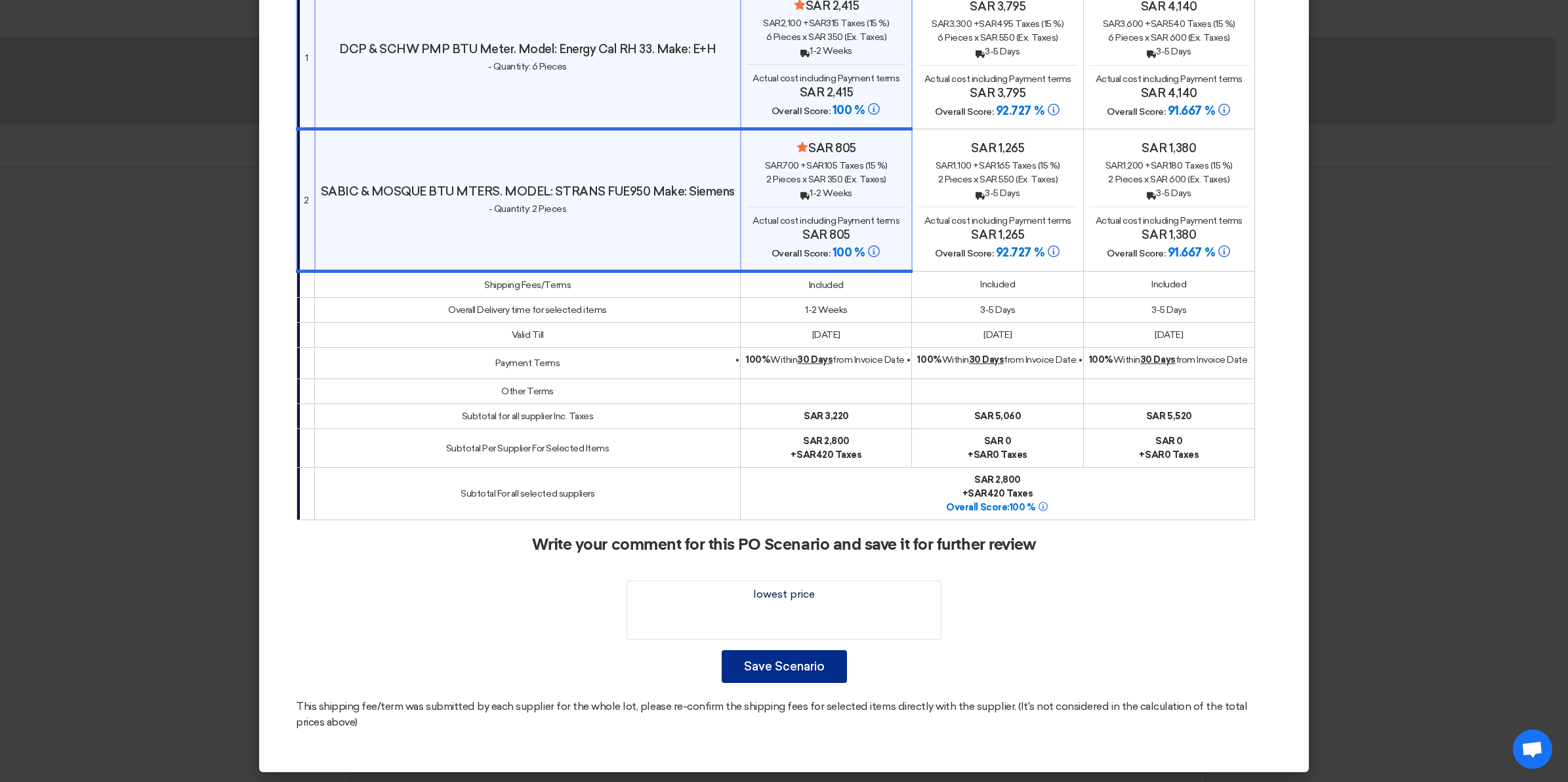
click at [799, 672] on button "Save Scenario" at bounding box center [784, 667] width 125 height 33
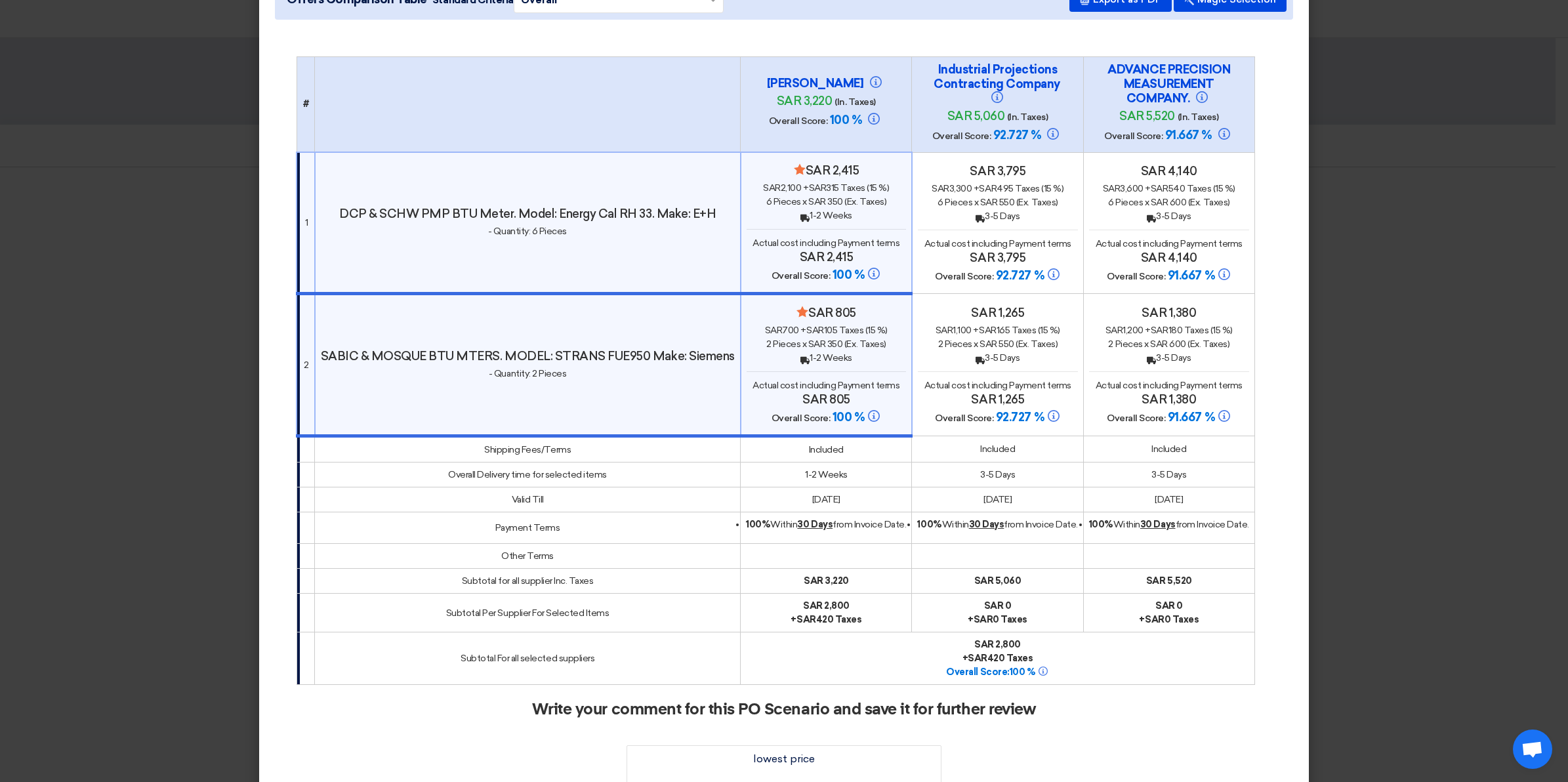
scroll to position [0, 0]
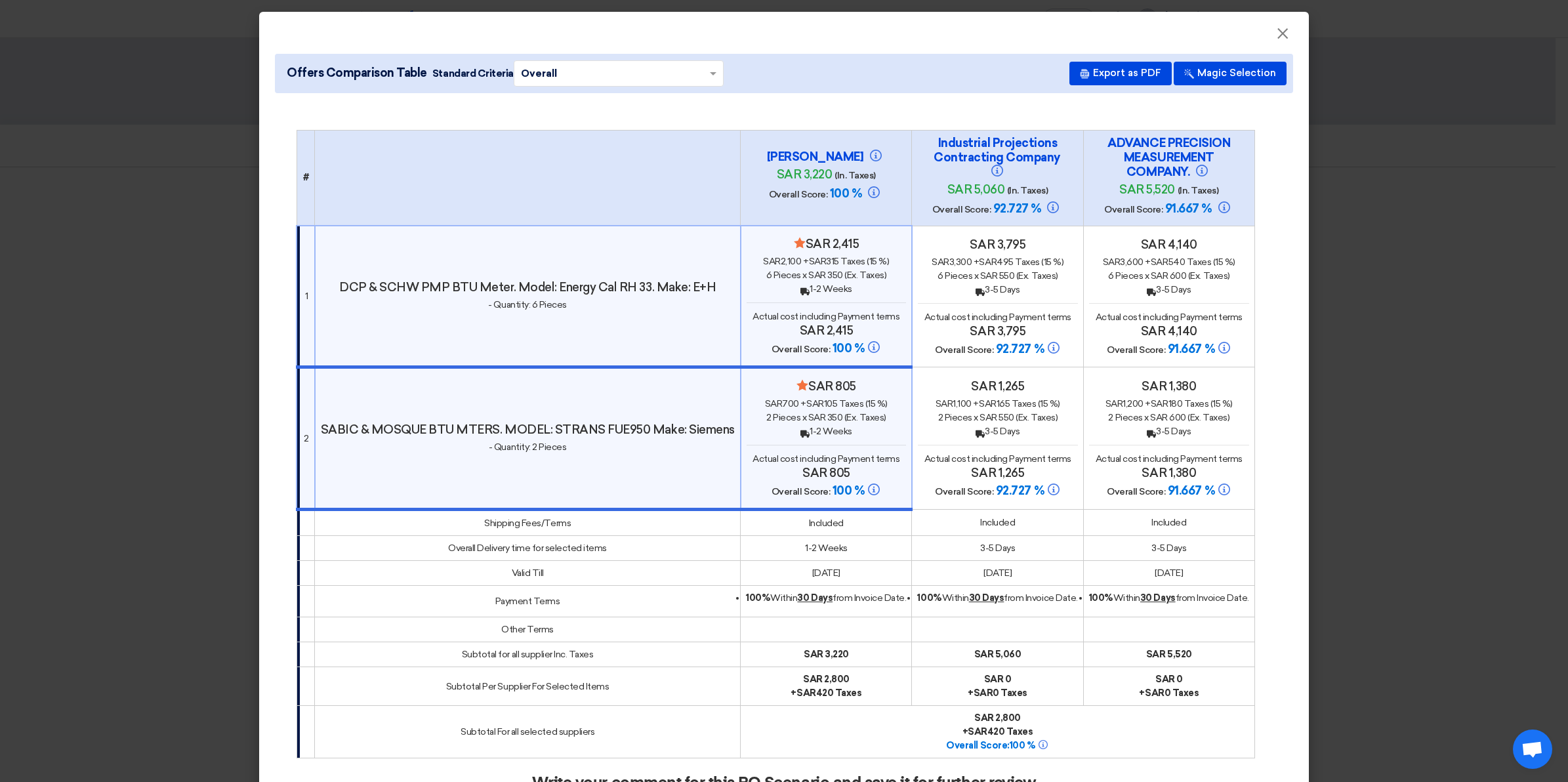
drag, startPoint x: 280, startPoint y: 70, endPoint x: 418, endPoint y: 73, distance: 138.0
click at [418, 73] on span "Offers Comparison Table" at bounding box center [357, 73] width 141 height 17
drag, startPoint x: 418, startPoint y: 72, endPoint x: 407, endPoint y: 69, distance: 11.4
copy span "Offers Comparison Table"
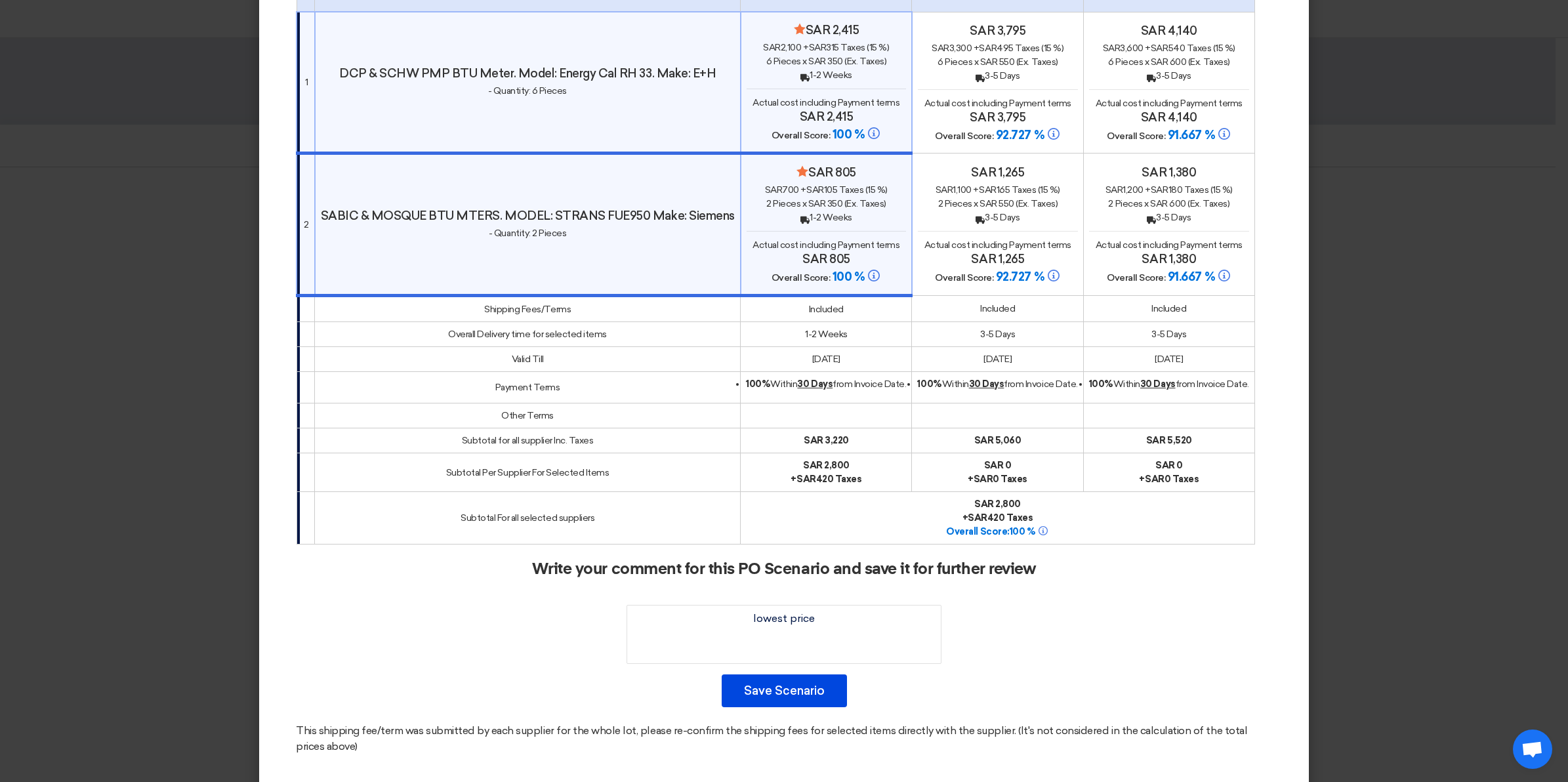
scroll to position [238, 0]
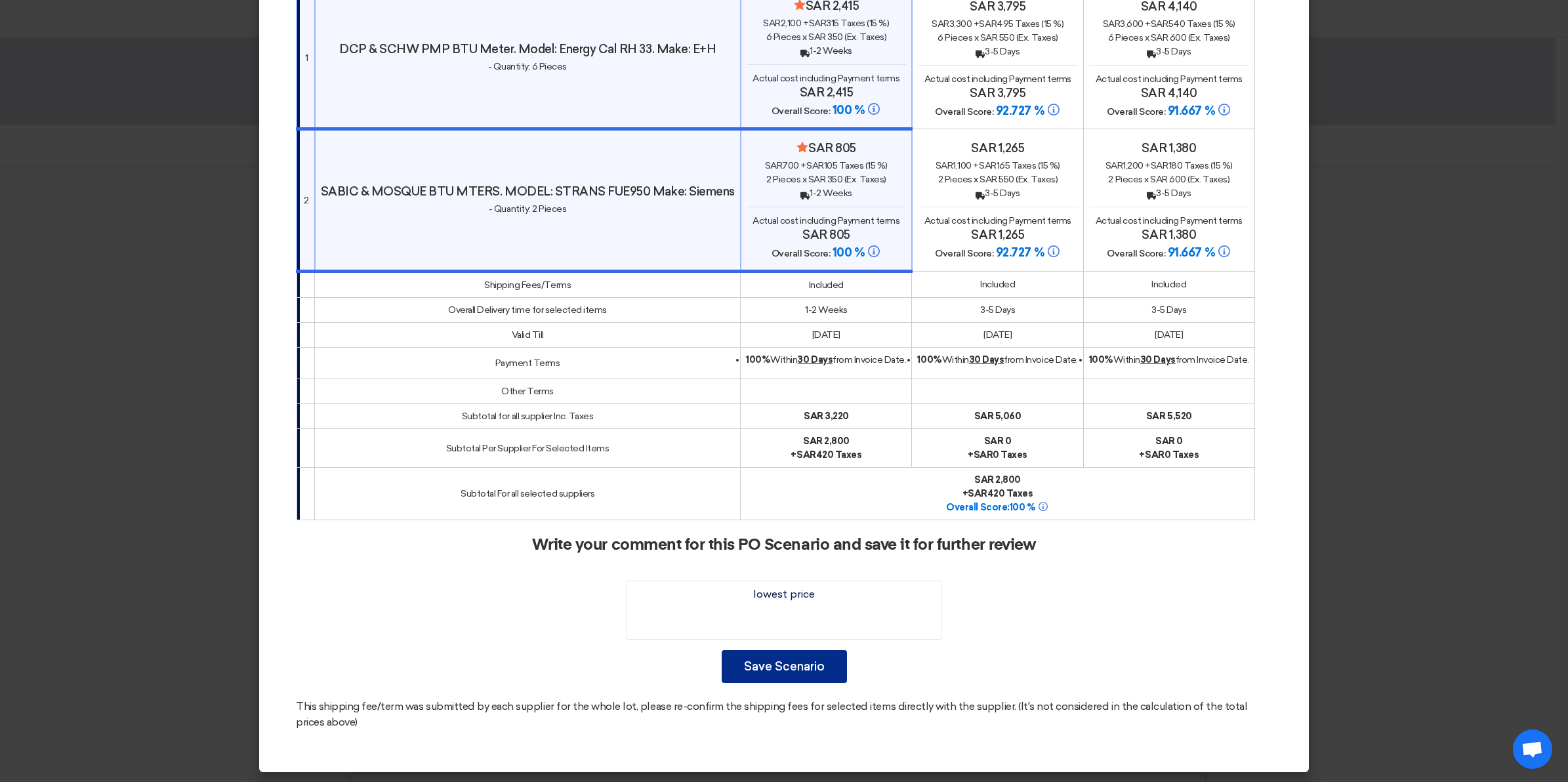
click at [789, 671] on button "Save Scenario" at bounding box center [784, 667] width 125 height 33
drag, startPoint x: 781, startPoint y: 666, endPoint x: 789, endPoint y: 667, distance: 8.1
click at [782, 666] on button "Save Scenario" at bounding box center [784, 667] width 125 height 33
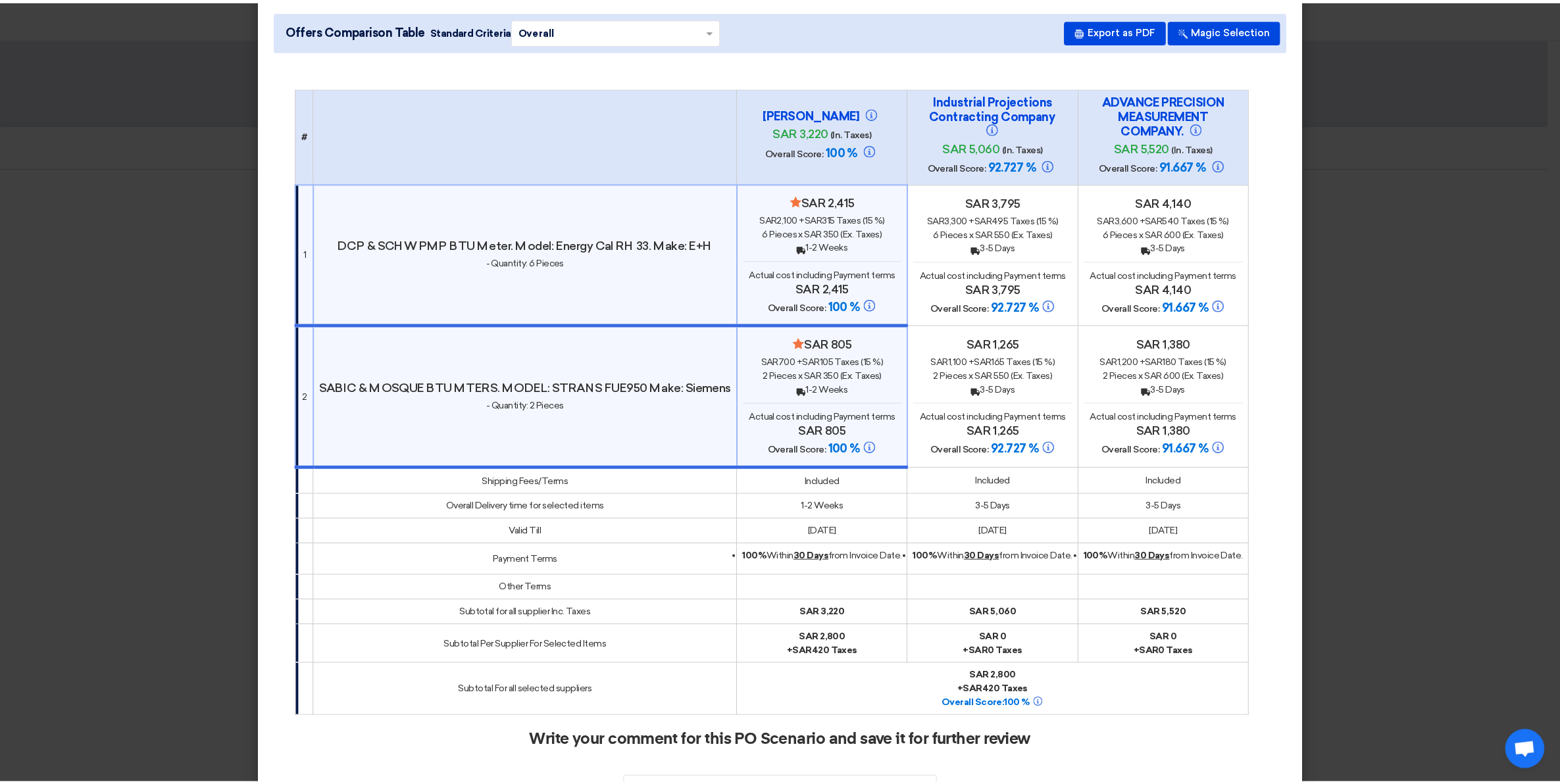
scroll to position [0, 0]
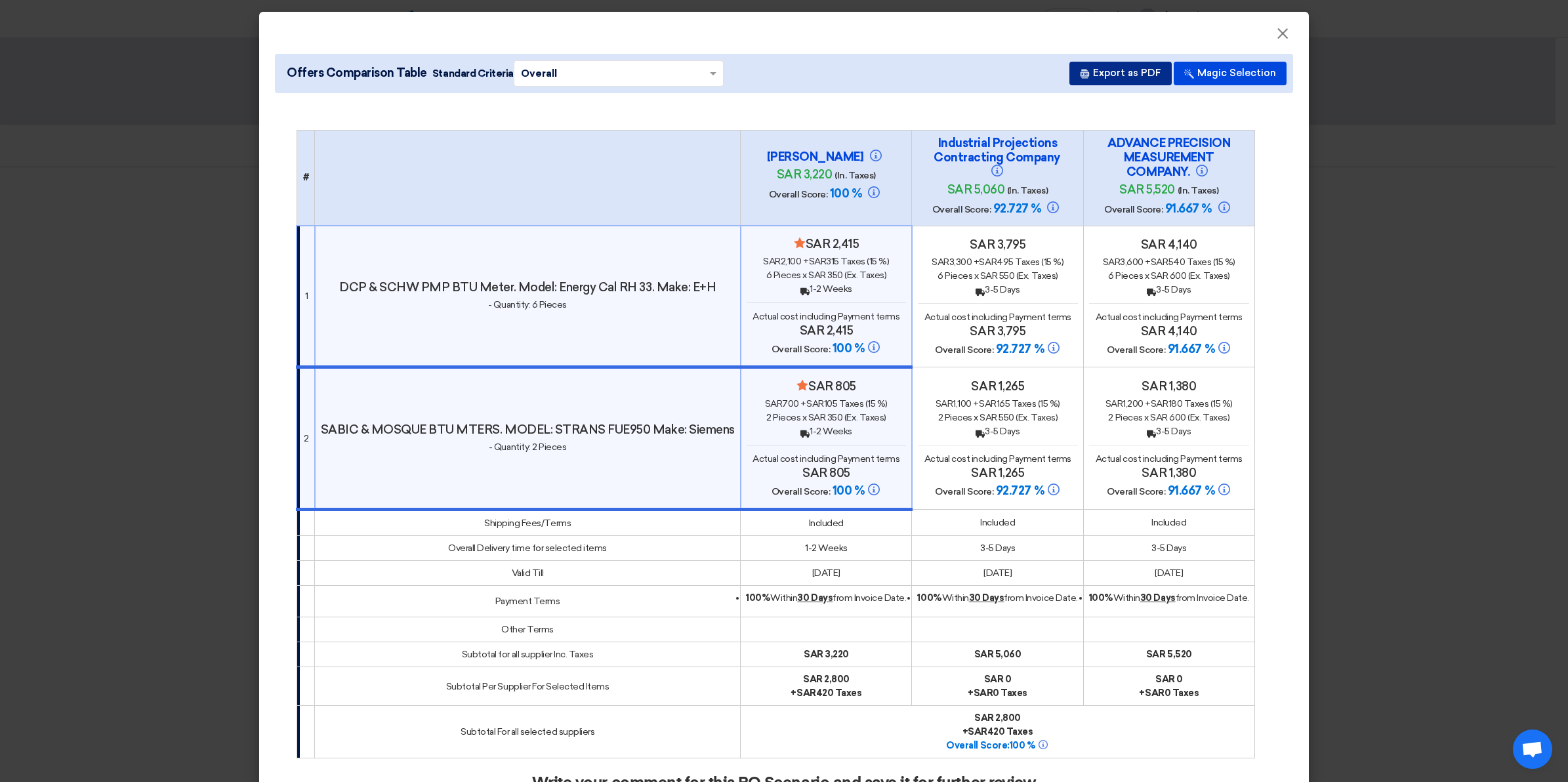
click at [1140, 71] on button "Export as PDF" at bounding box center [1121, 74] width 103 height 23
click at [1329, 240] on modal-container "× Offers Comparison Table Standard Criteria × Overall × Export as PDF Magic Sel…" at bounding box center [784, 391] width 1568 height 782
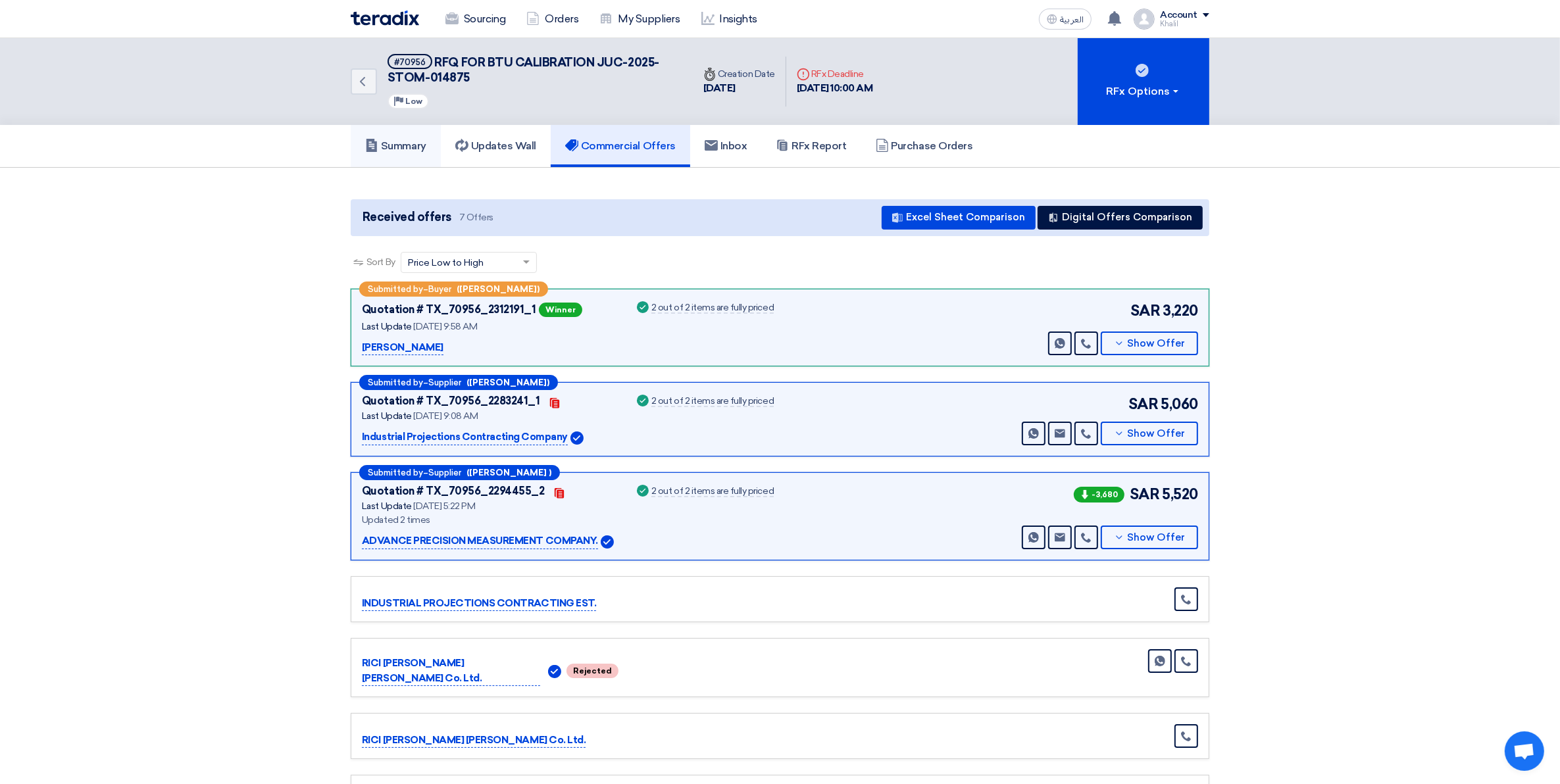
click at [415, 140] on h5 "Summary" at bounding box center [396, 147] width 61 height 14
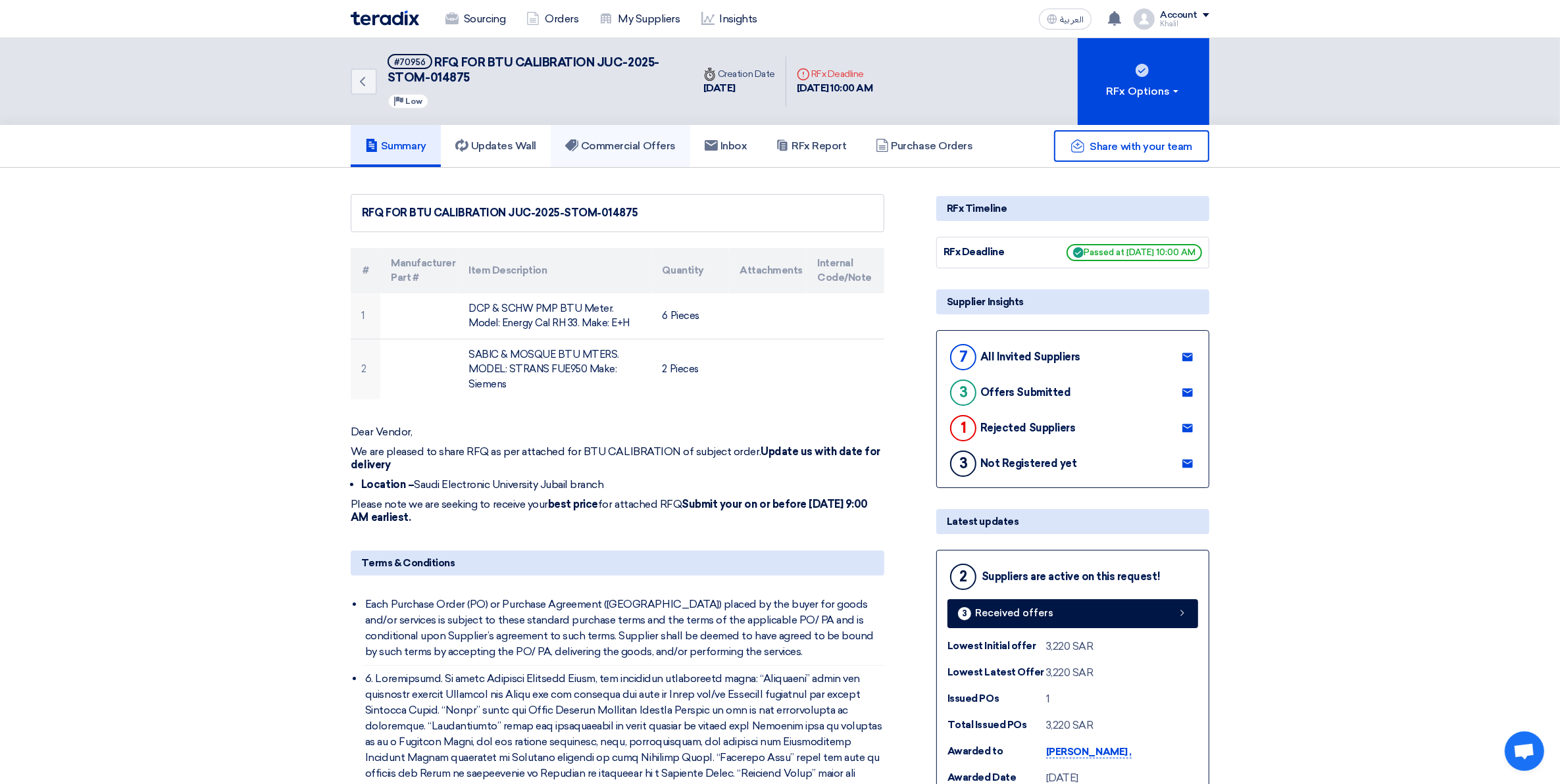
click at [619, 146] on h5 "Commercial Offers" at bounding box center [621, 147] width 111 height 14
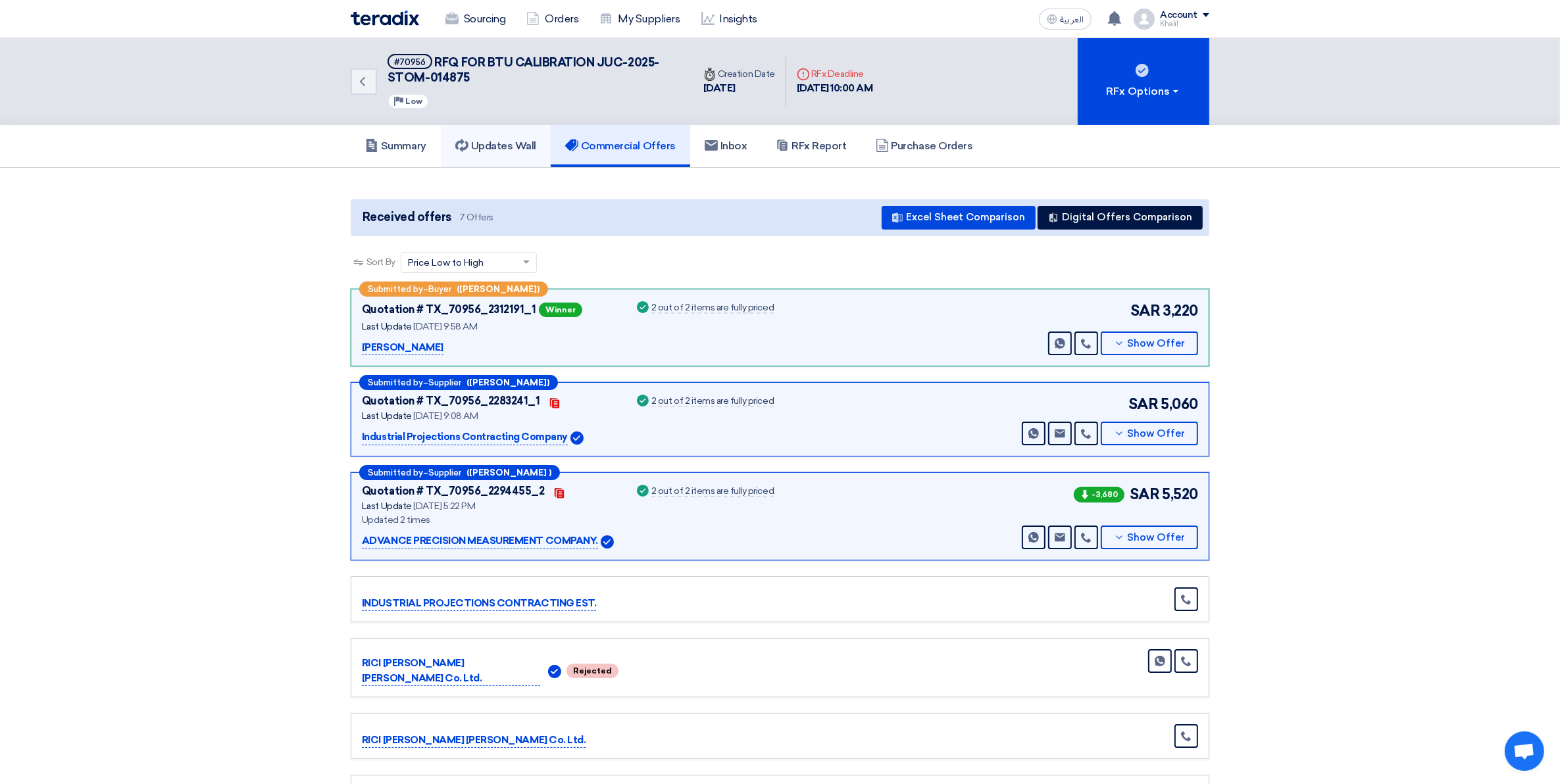
click at [507, 150] on h5 "Updates Wall" at bounding box center [495, 147] width 81 height 14
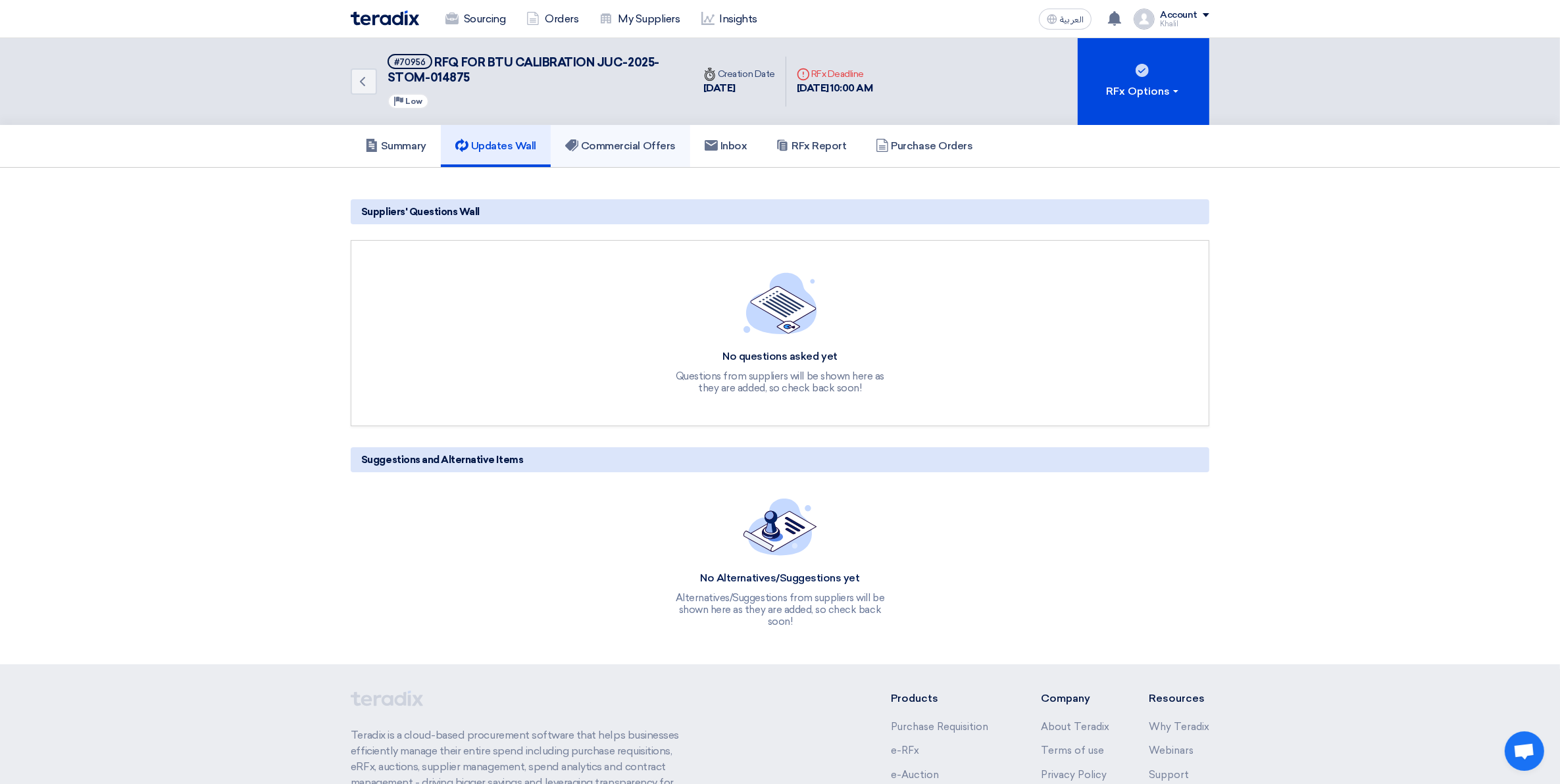
click at [618, 145] on h5 "Commercial Offers" at bounding box center [621, 147] width 111 height 14
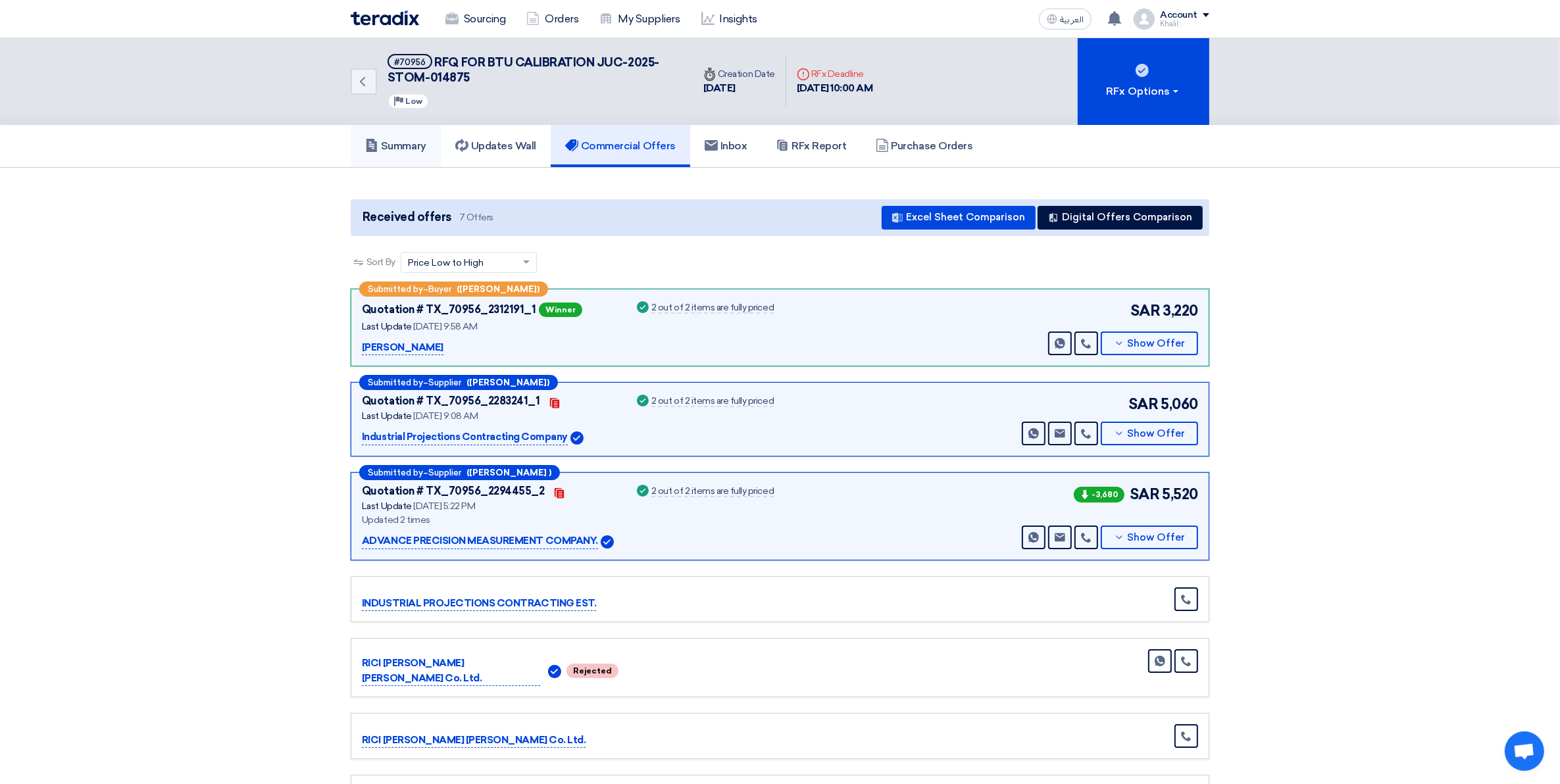
click at [406, 133] on link "Summary" at bounding box center [396, 146] width 90 height 42
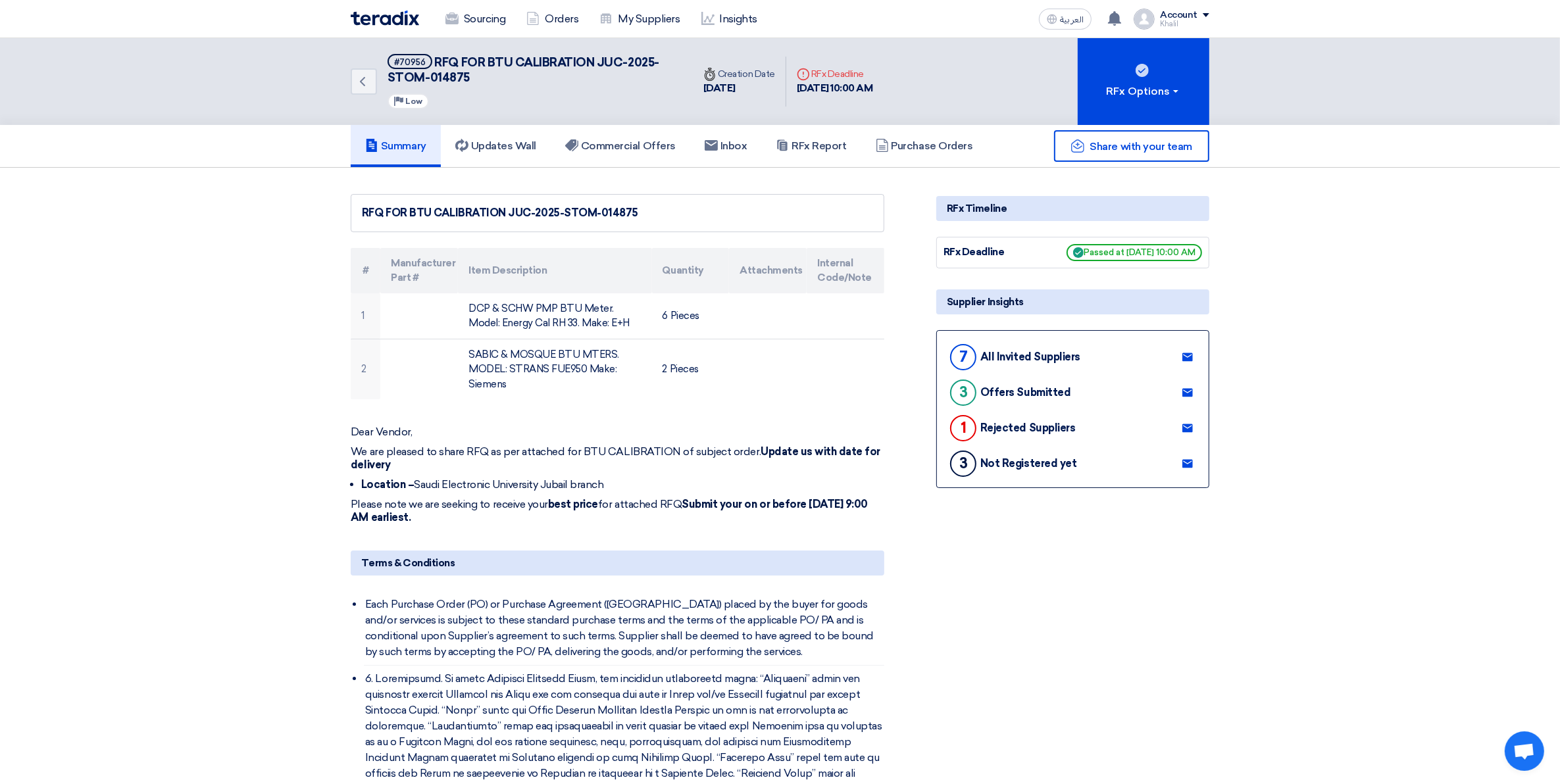
click at [404, 136] on link "Summary" at bounding box center [396, 146] width 90 height 42
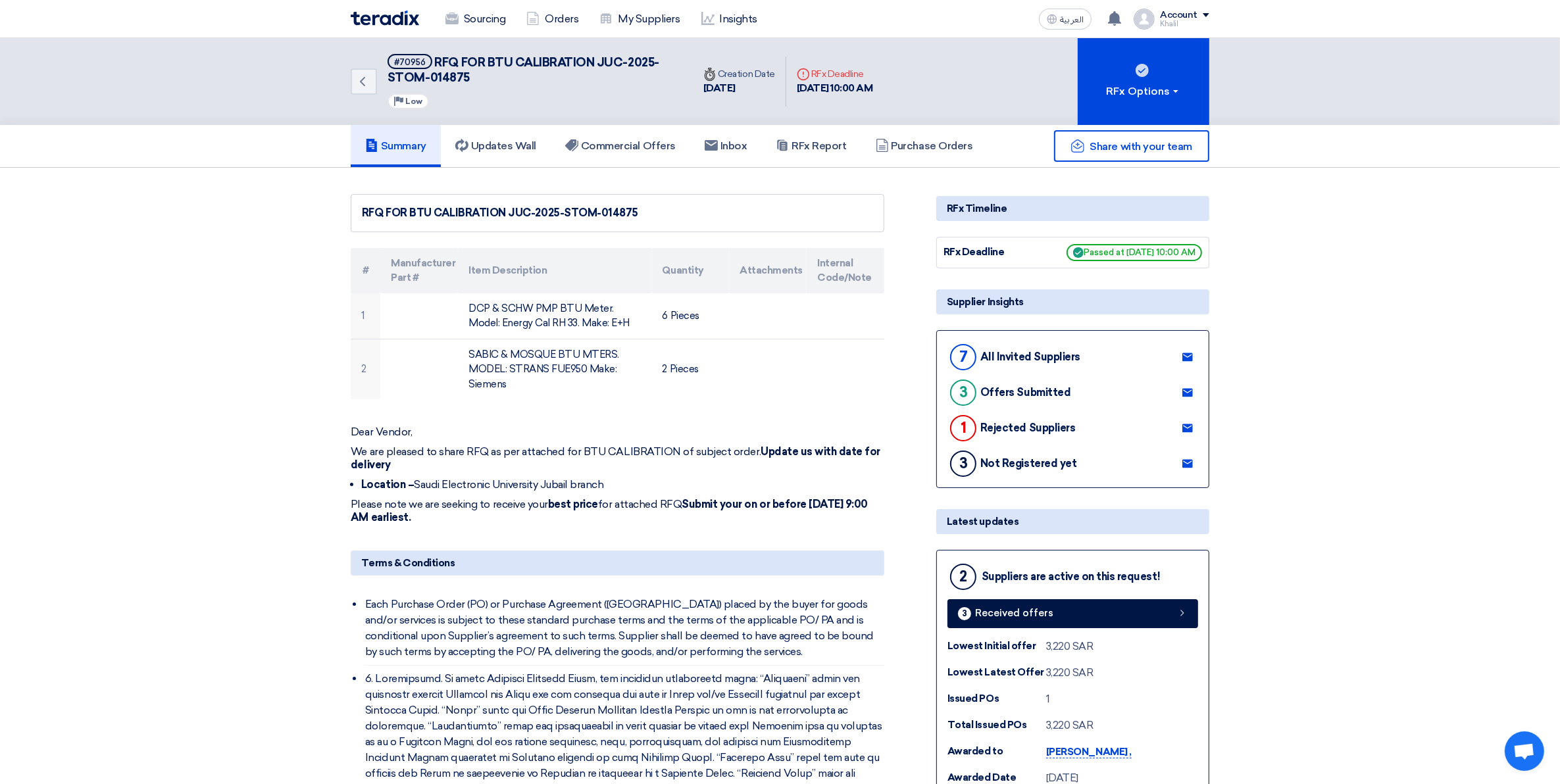
click at [393, 20] on img at bounding box center [385, 18] width 68 height 16
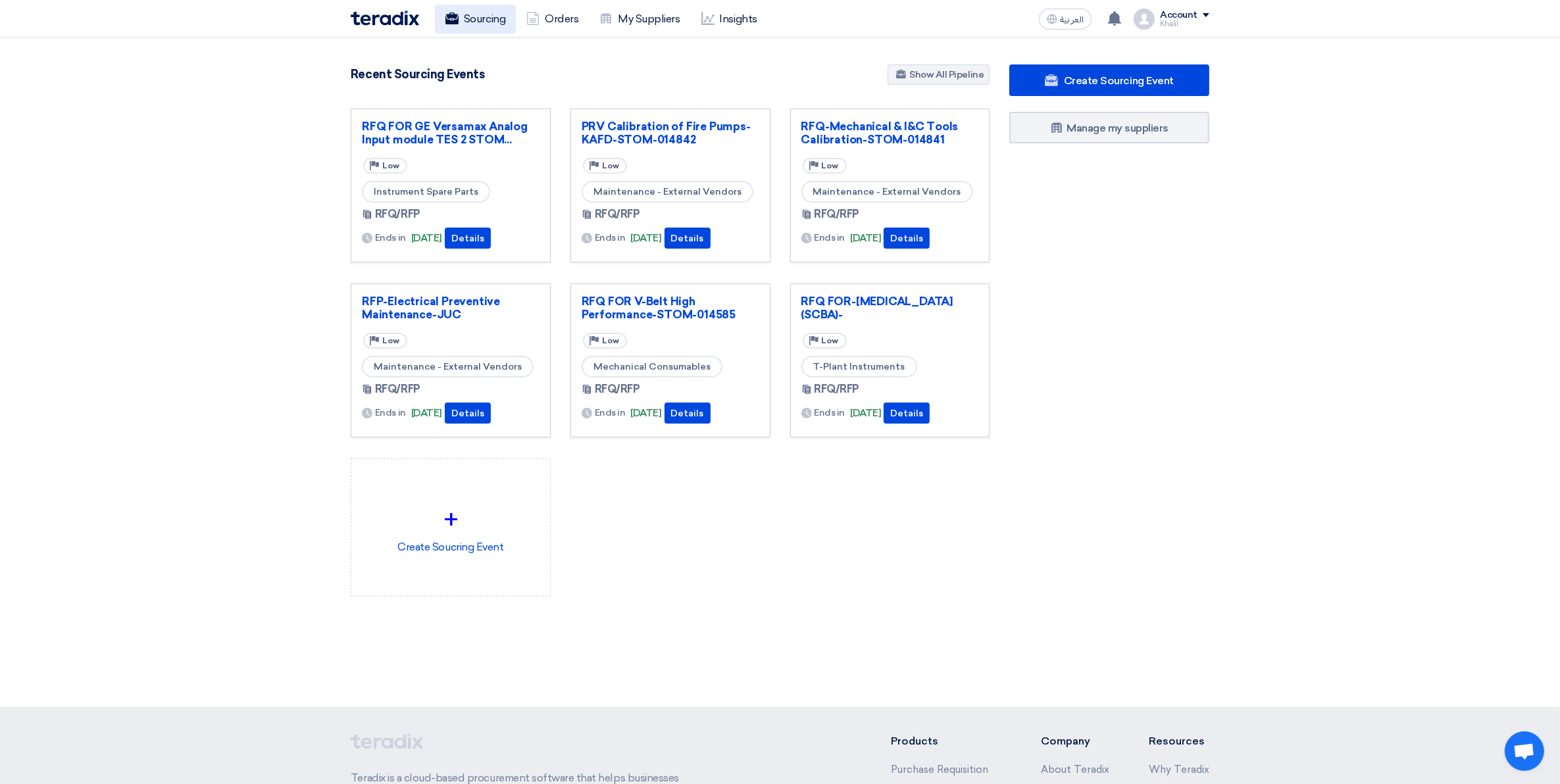
click at [471, 15] on link "Sourcing" at bounding box center [474, 19] width 81 height 29
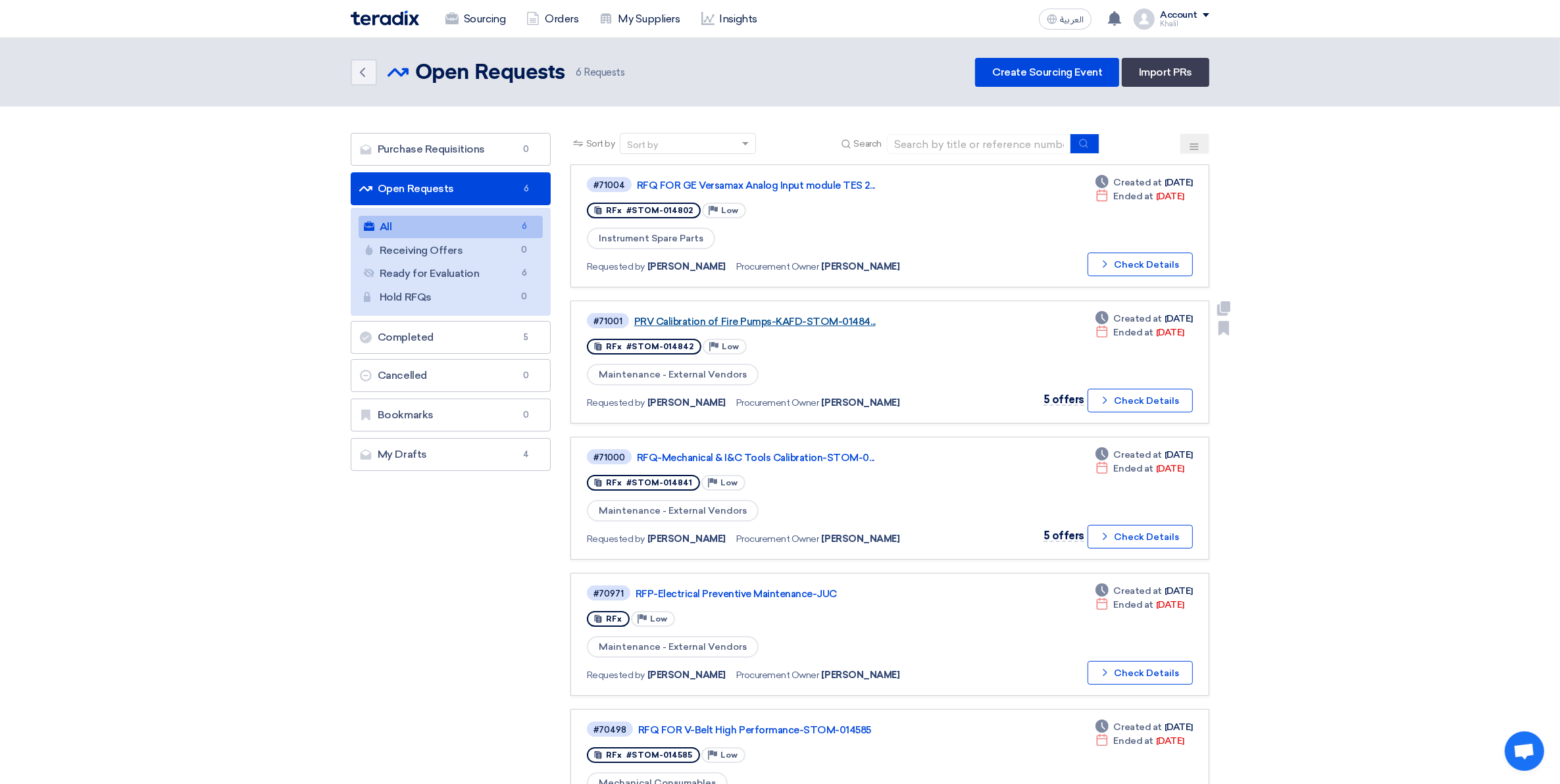
click at [795, 321] on link "PRV Calibration of Fire Pumps-KAFD-STOM-01484..." at bounding box center [799, 322] width 329 height 12
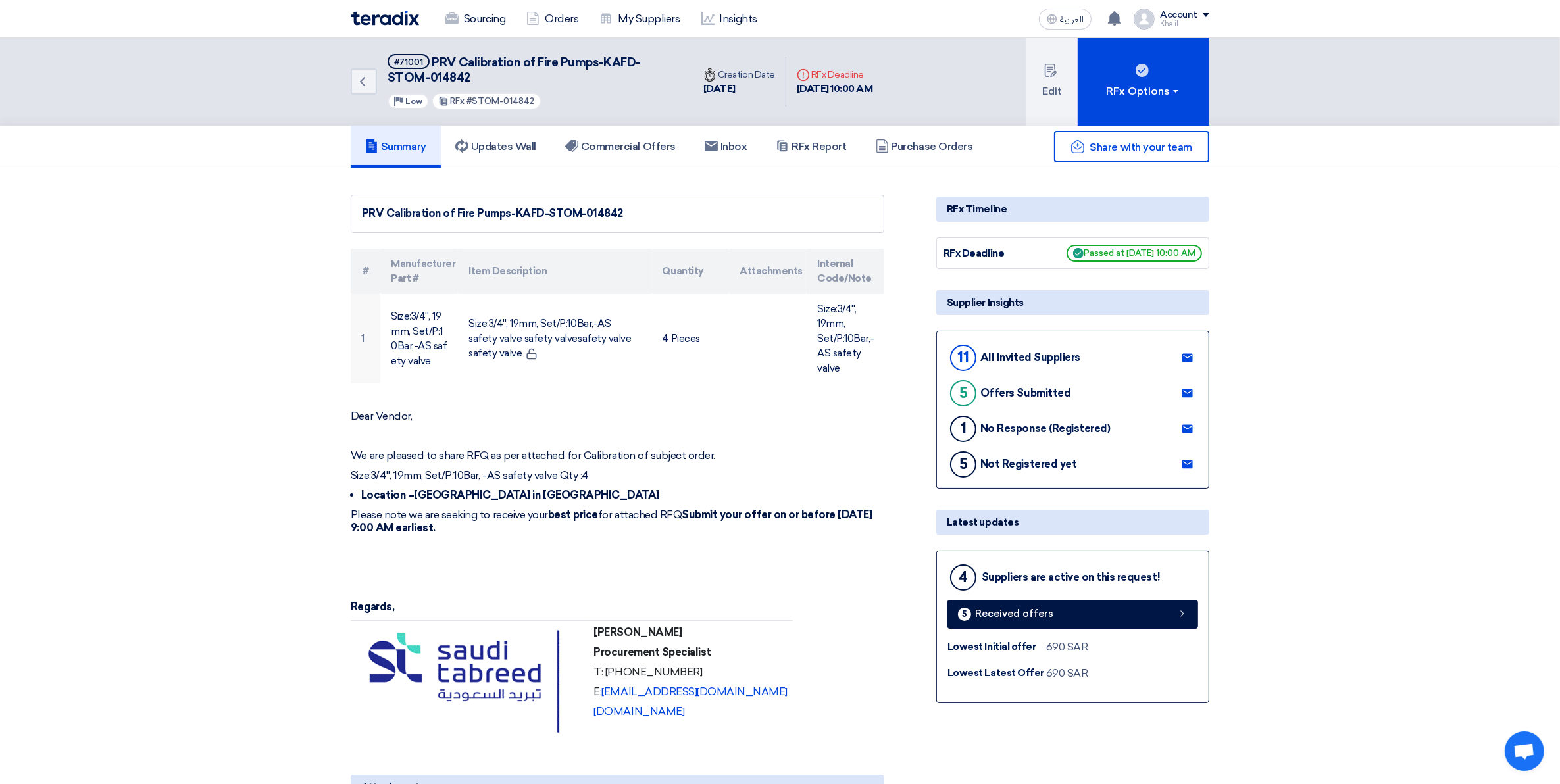
click at [940, 147] on div "Share with your team" at bounding box center [1072, 147] width 273 height 31
click at [905, 144] on h5 "Purchase Orders" at bounding box center [924, 147] width 97 height 14
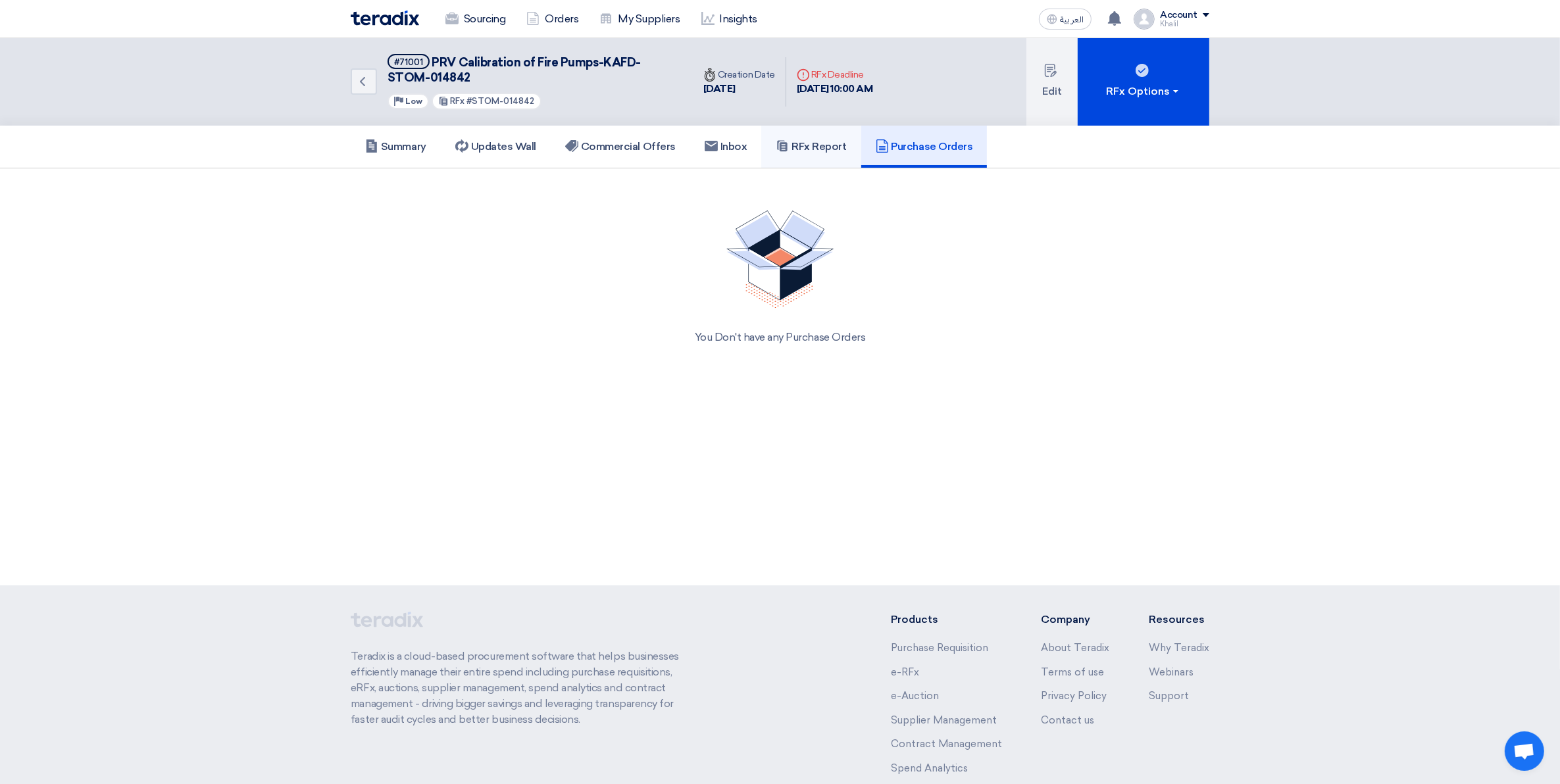
click at [836, 146] on h5 "RFx Report" at bounding box center [811, 147] width 70 height 14
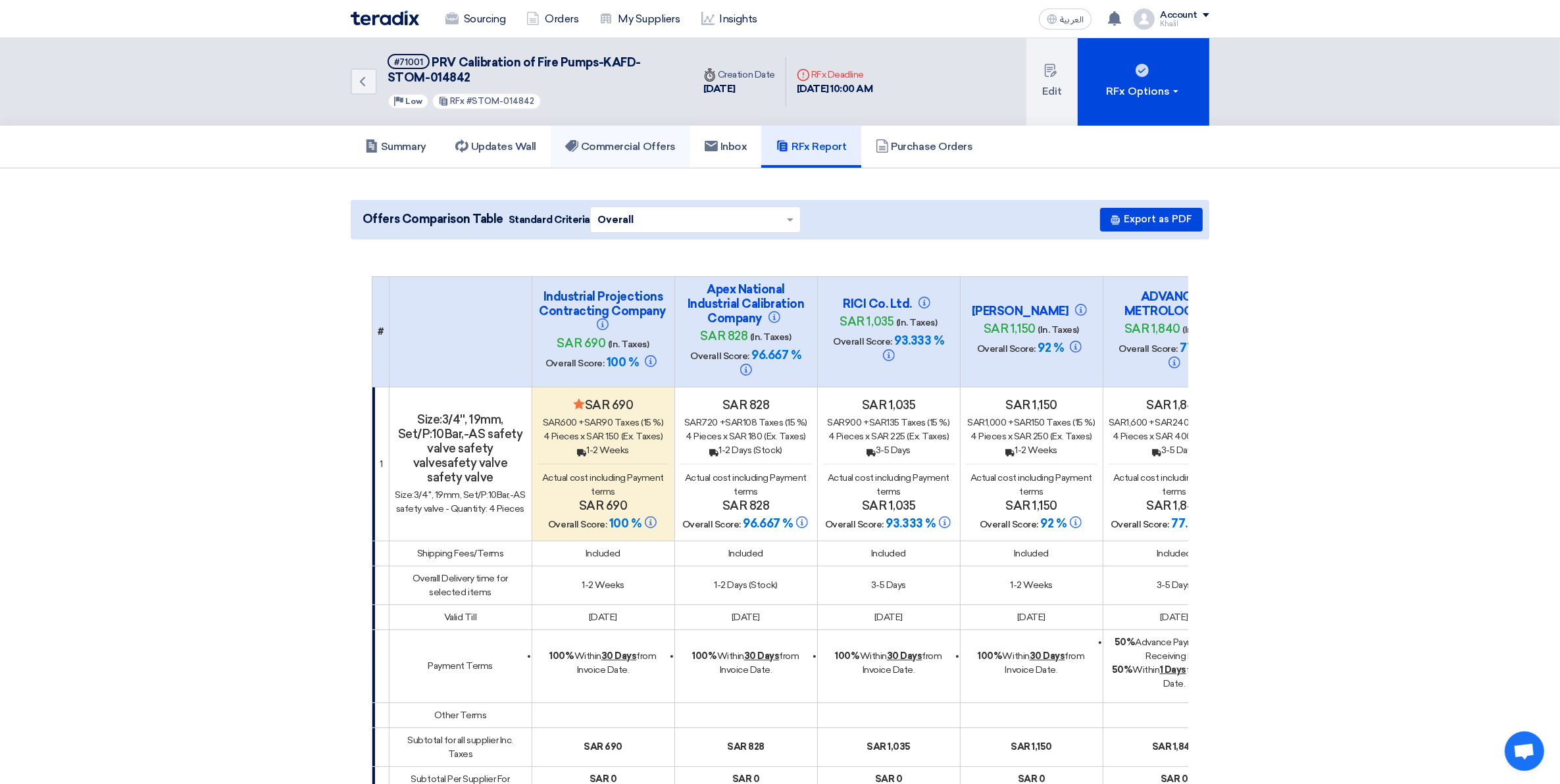
click at [641, 140] on h5 "Commercial Offers" at bounding box center [621, 147] width 111 height 14
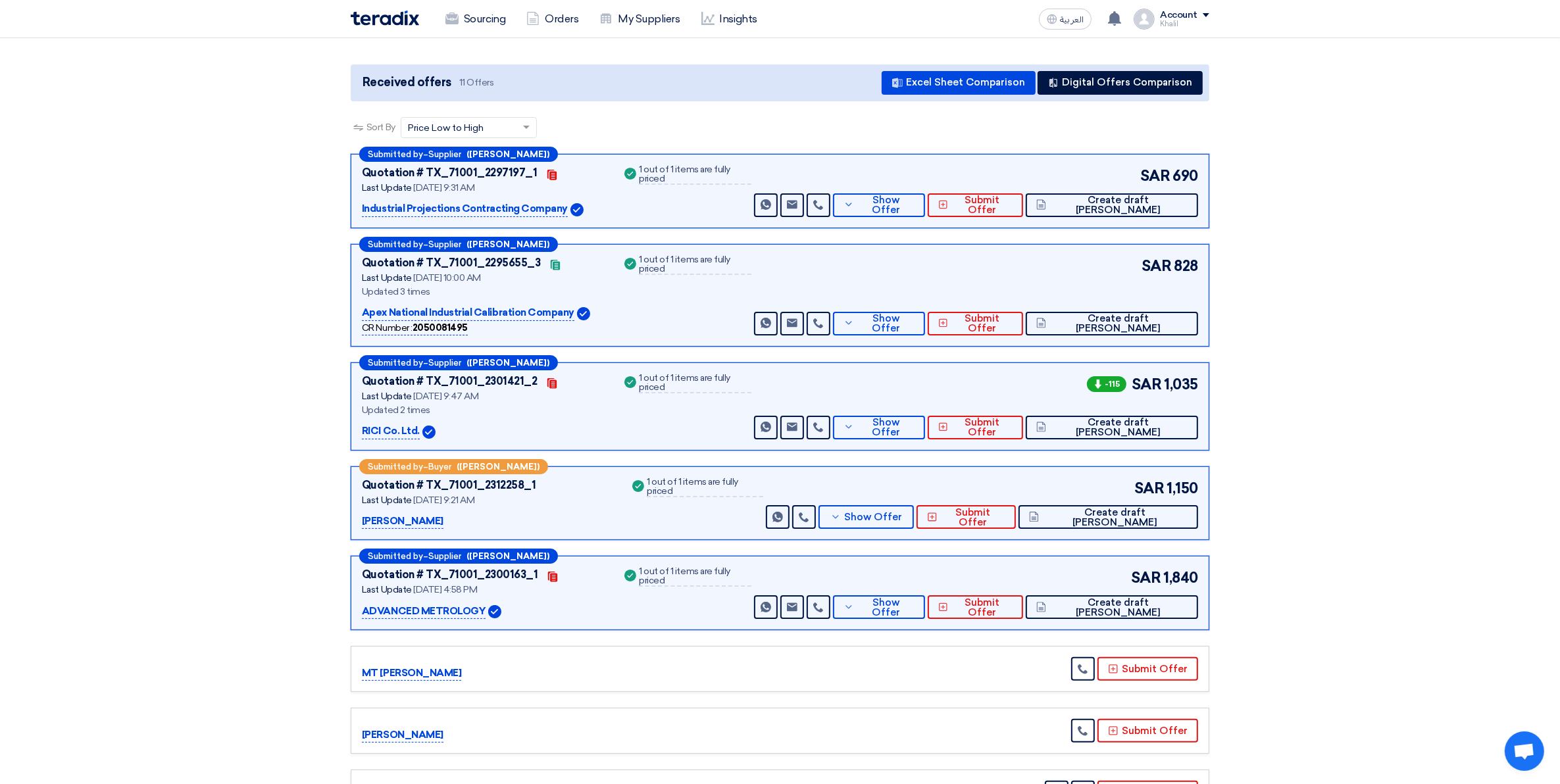
scroll to position [164, 0]
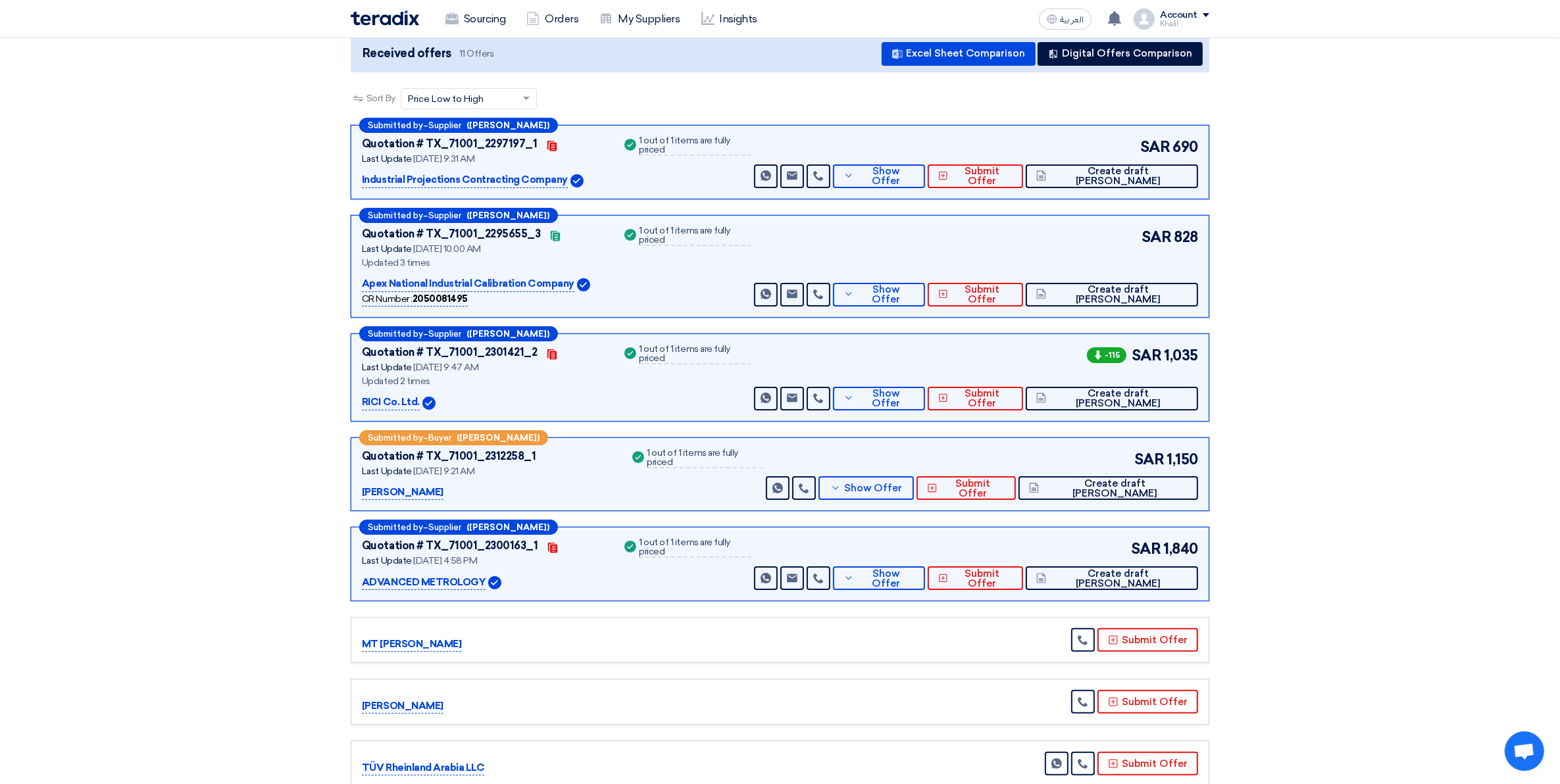
click at [475, 284] on p "Apex National Industrial Calibration Company" at bounding box center [468, 284] width 213 height 16
click at [915, 296] on span "Show Offer" at bounding box center [885, 294] width 57 height 19
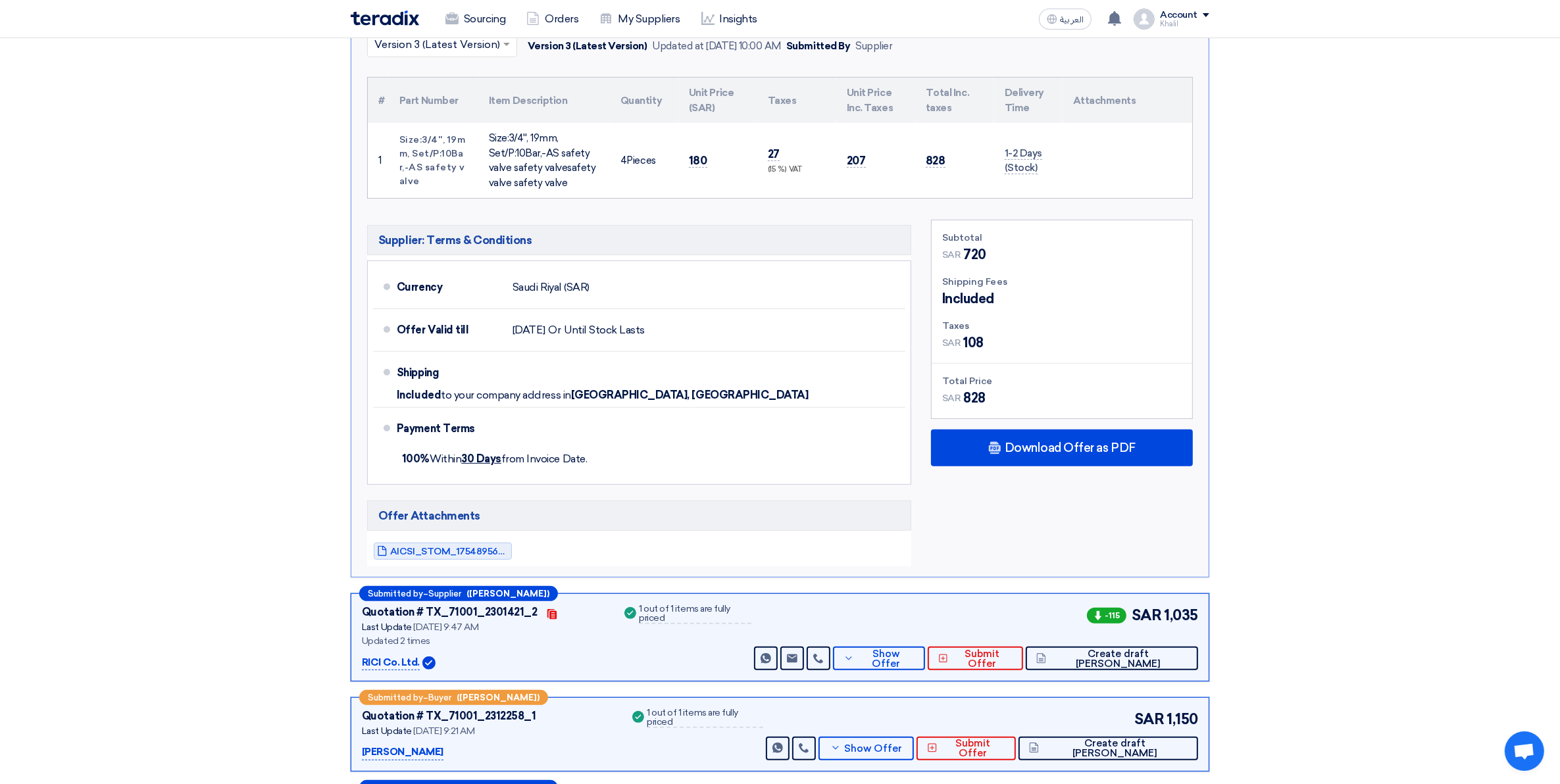
scroll to position [494, 0]
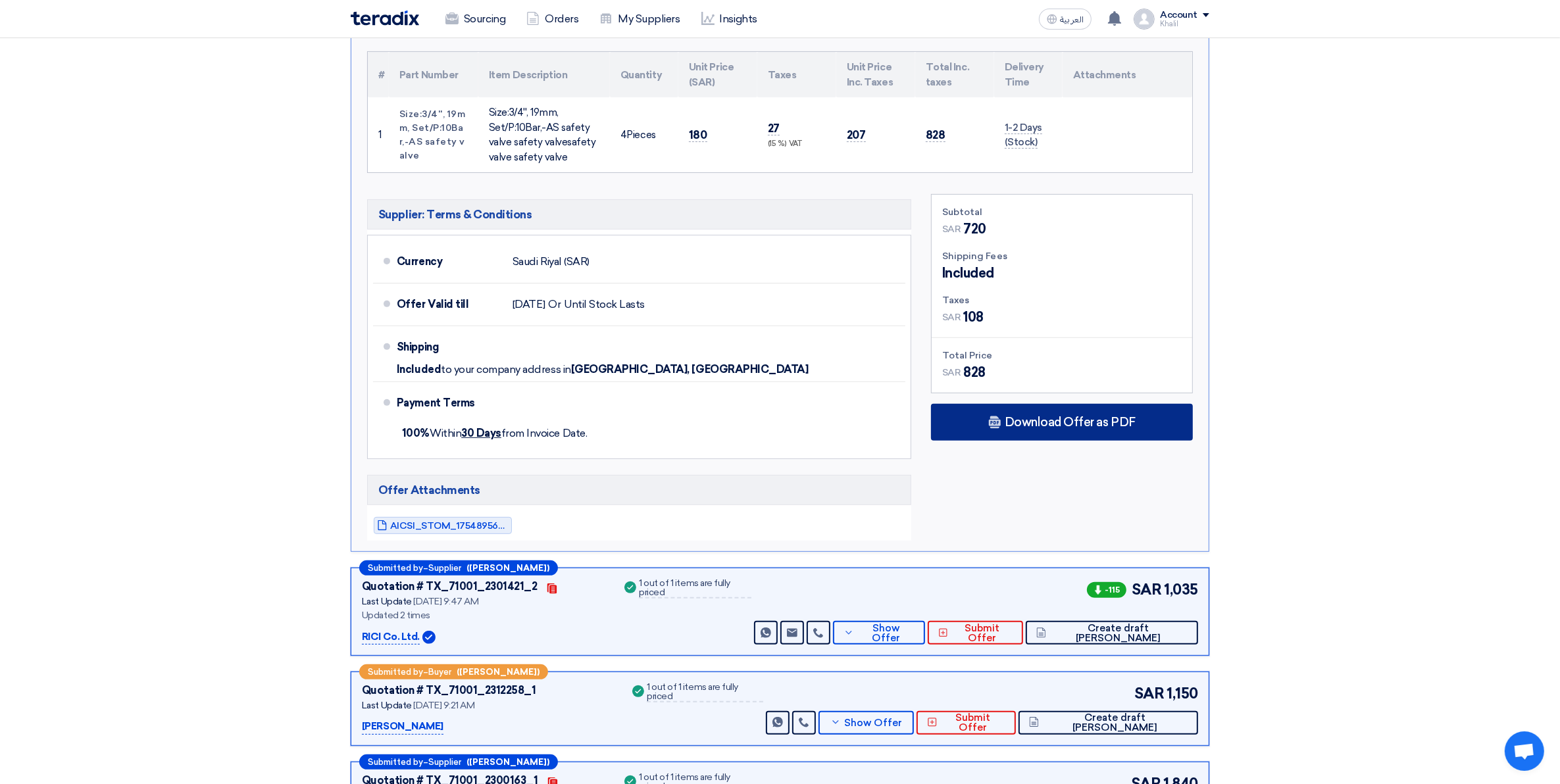
click at [1050, 437] on div "Download Offer as PDF" at bounding box center [1061, 423] width 261 height 37
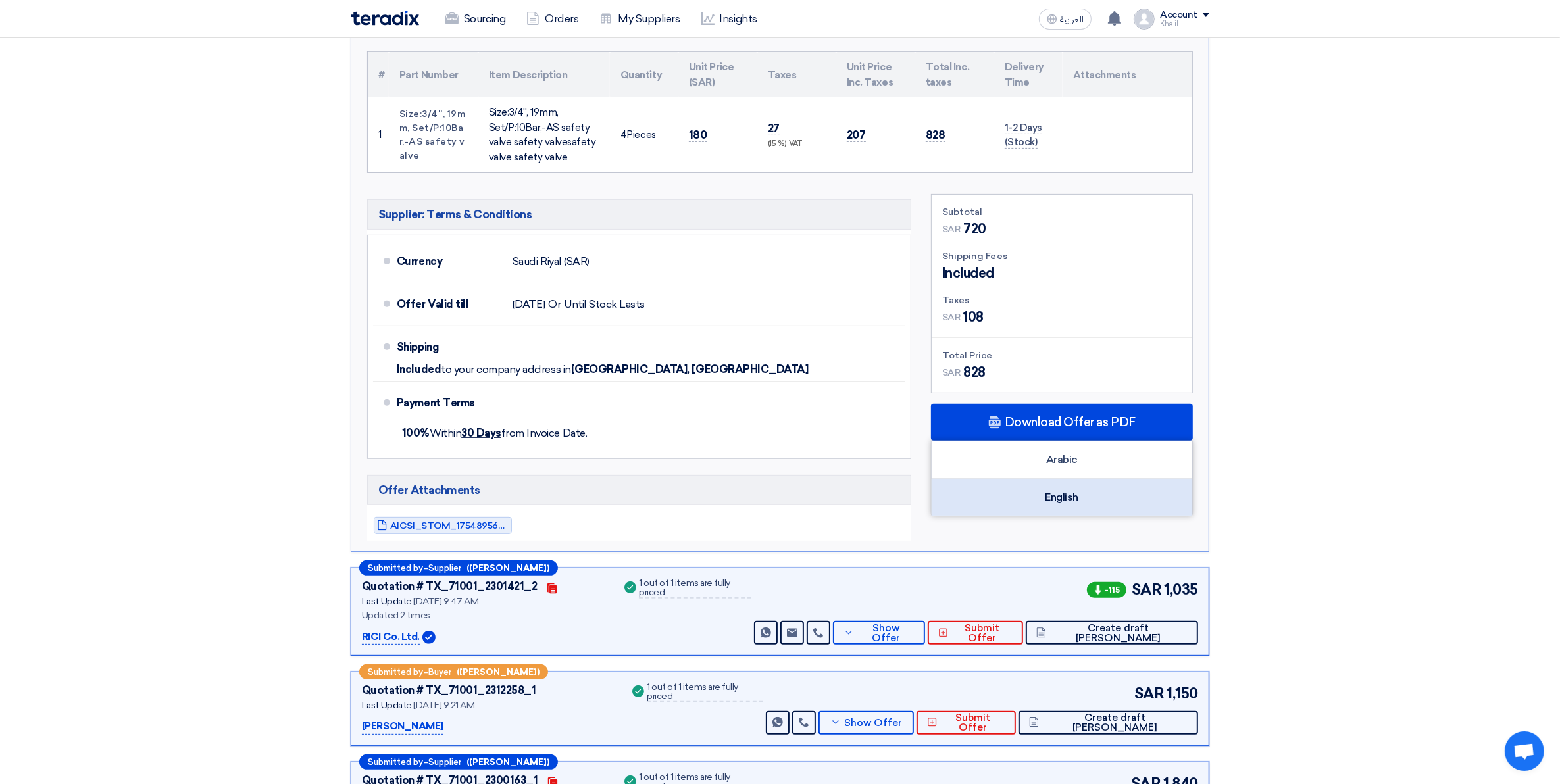
click at [1058, 500] on div "English" at bounding box center [1062, 497] width 260 height 37
click at [1384, 350] on section "Received offers 11 Offers Excel Sheet Comparison Digital Offers Comparison Sort…" at bounding box center [780, 463] width 1560 height 1577
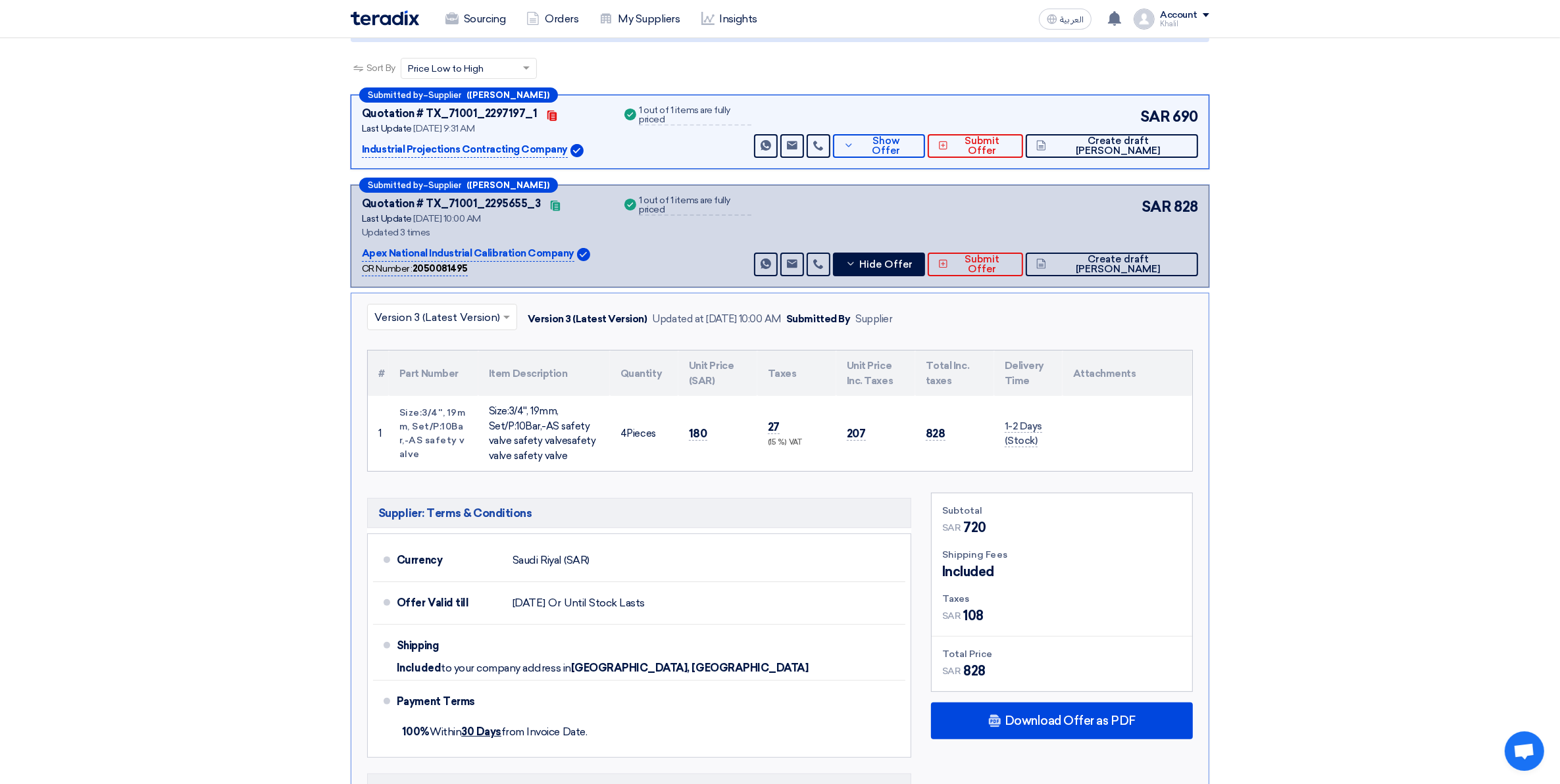
scroll to position [164, 0]
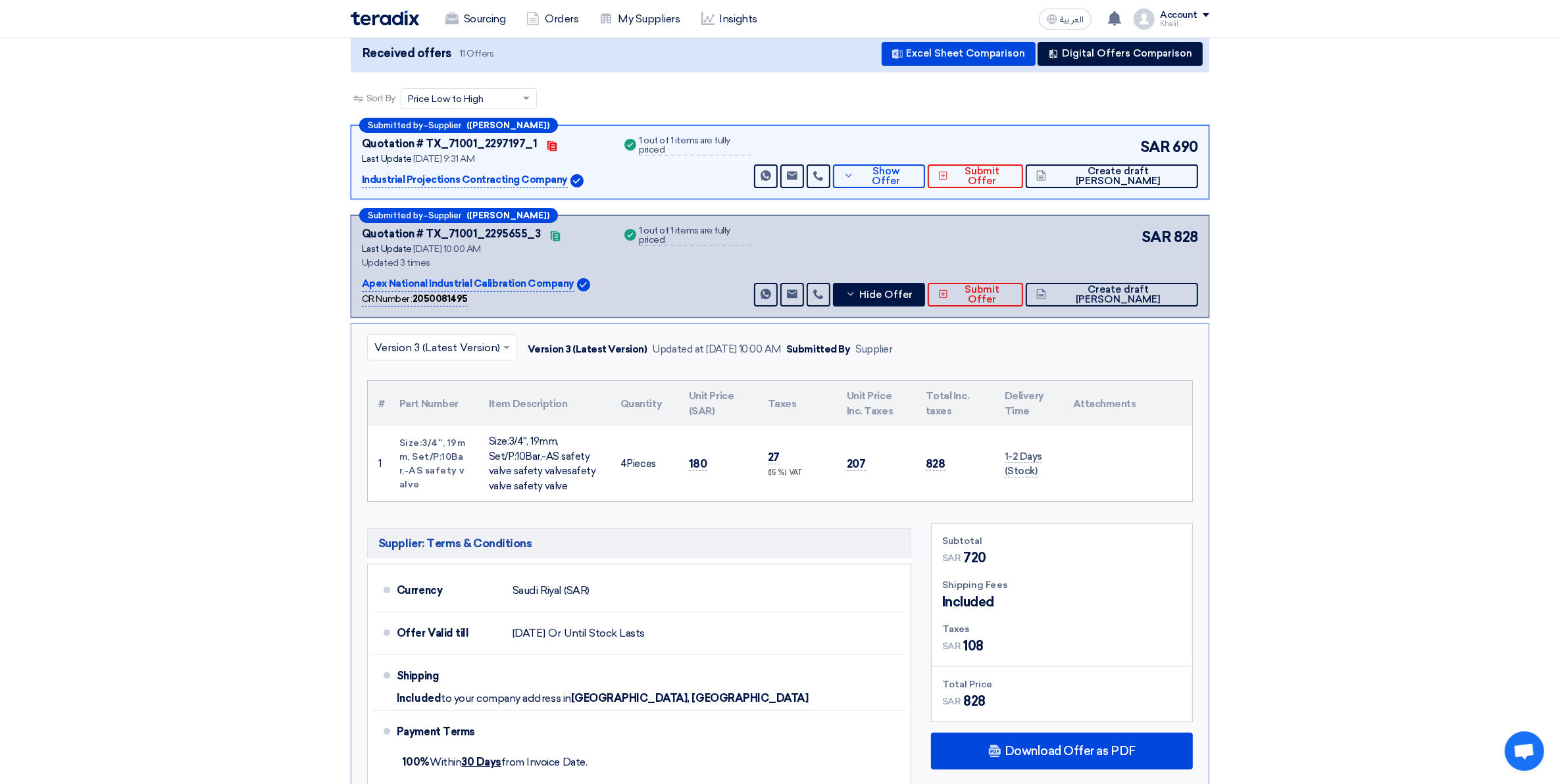
click at [1374, 398] on section "Received offers 11 Offers Excel Sheet Comparison Digital Offers Comparison Sort…" at bounding box center [780, 792] width 1560 height 1577
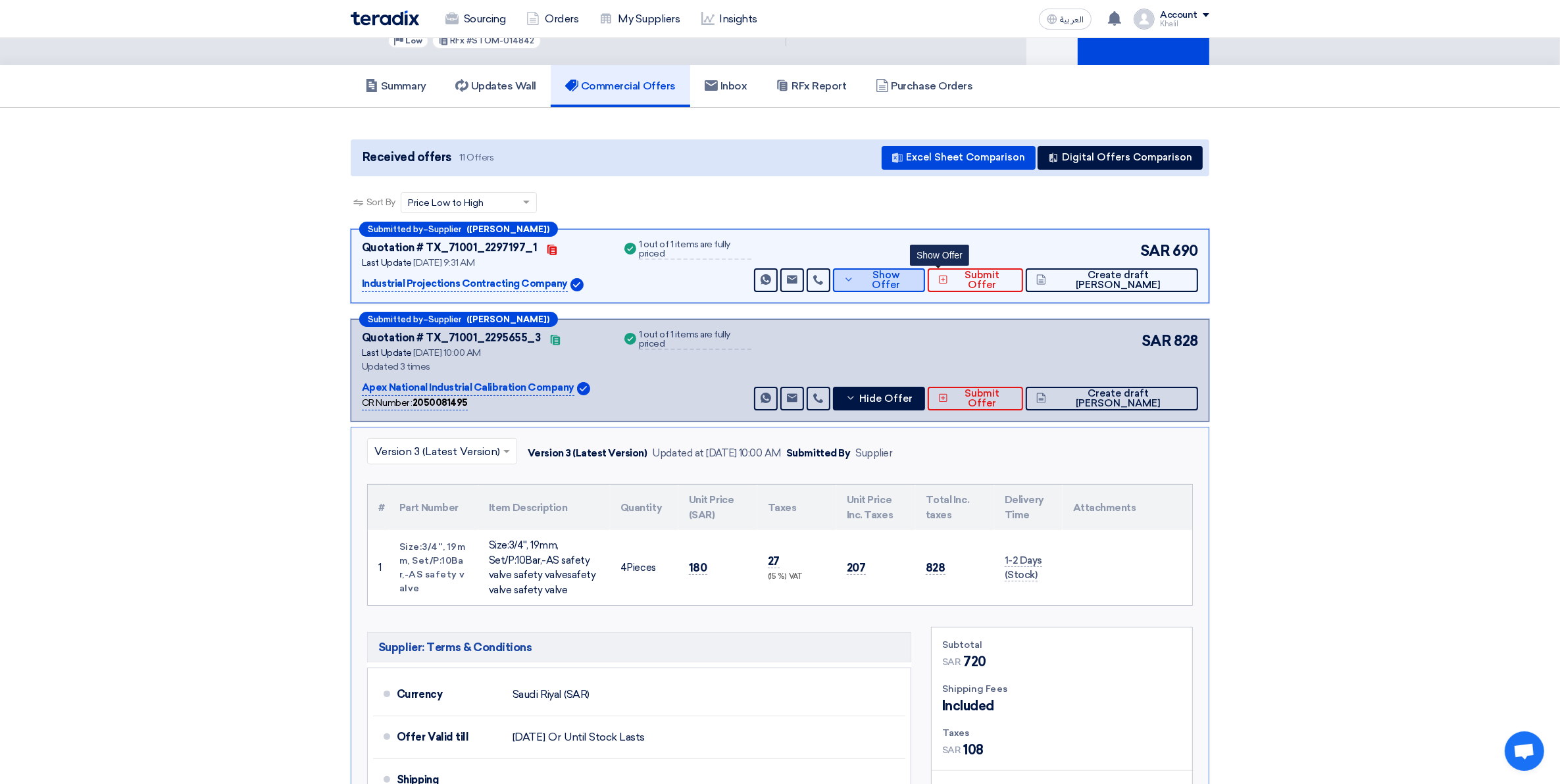
scroll to position [0, 0]
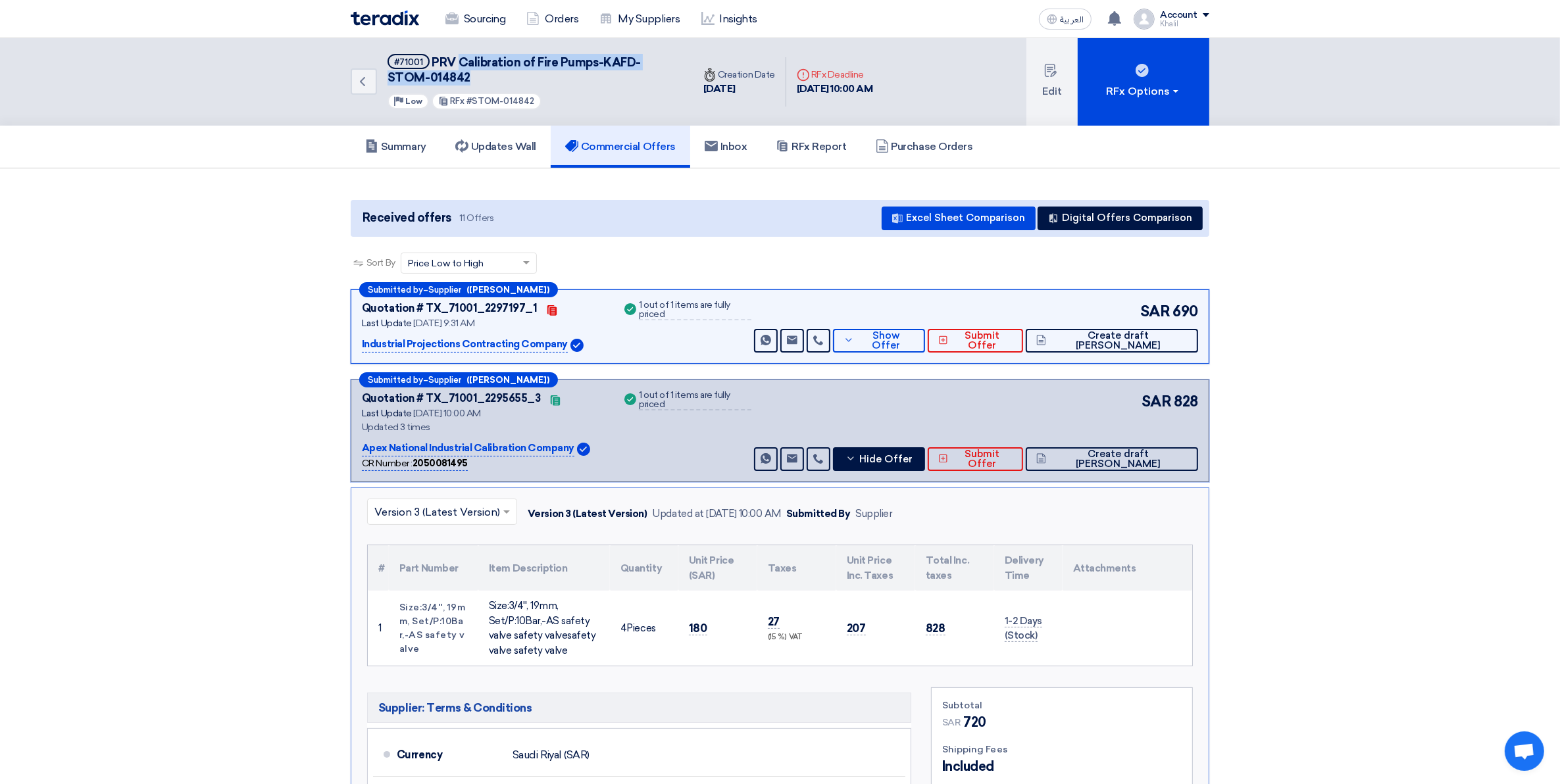
drag, startPoint x: 482, startPoint y: 70, endPoint x: 461, endPoint y: 68, distance: 21.1
click at [461, 68] on h5 "#71001 PRV Calibration of Fire Pumps-KAFD-STOM-014842" at bounding box center [533, 70] width 290 height 32
drag, startPoint x: 461, startPoint y: 68, endPoint x: 438, endPoint y: 58, distance: 25.1
click at [438, 58] on span "PRV Calibration of Fire Pumps-KAFD-STOM-014842" at bounding box center [514, 70] width 254 height 29
drag, startPoint x: 429, startPoint y: 57, endPoint x: 501, endPoint y: 79, distance: 75.3
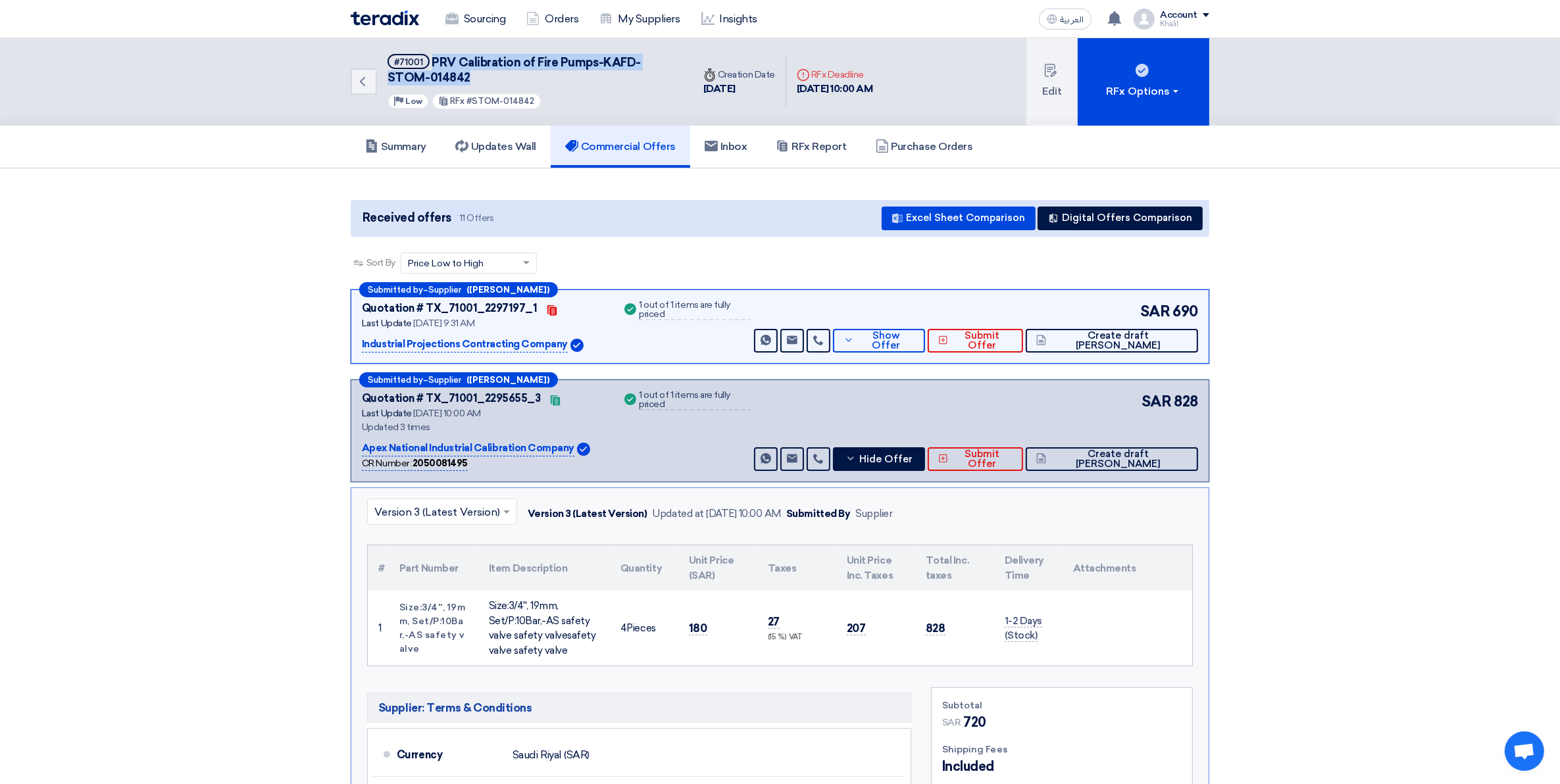
click at [501, 79] on h5 "#71001 PRV Calibration of Fire Pumps-KAFD-STOM-014842" at bounding box center [533, 70] width 290 height 32
copy span "PRV Calibration of Fire Pumps-KAFD-STOM-014842"
click at [919, 455] on button "Hide Offer" at bounding box center [879, 459] width 92 height 23
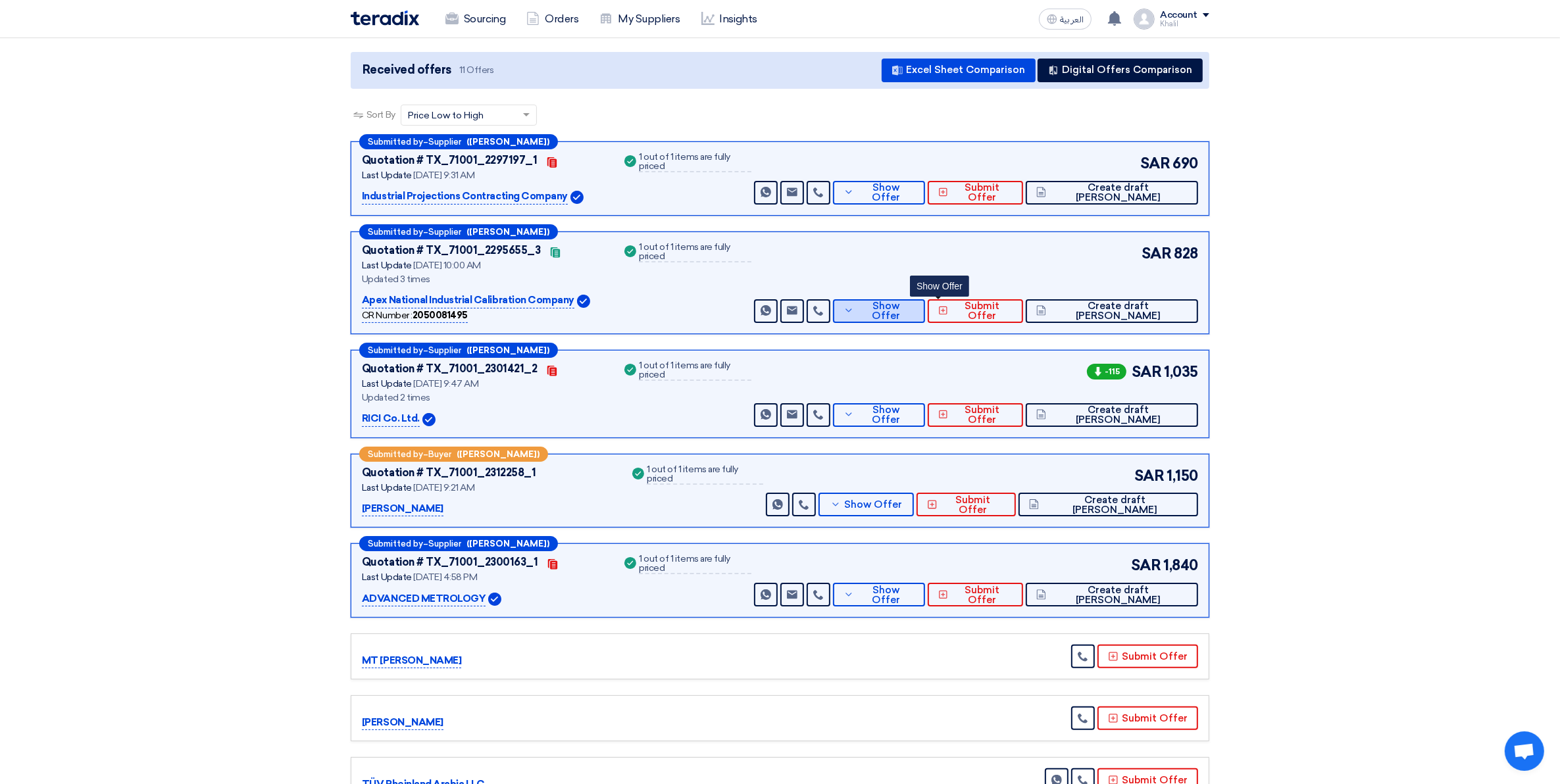
scroll to position [122, 0]
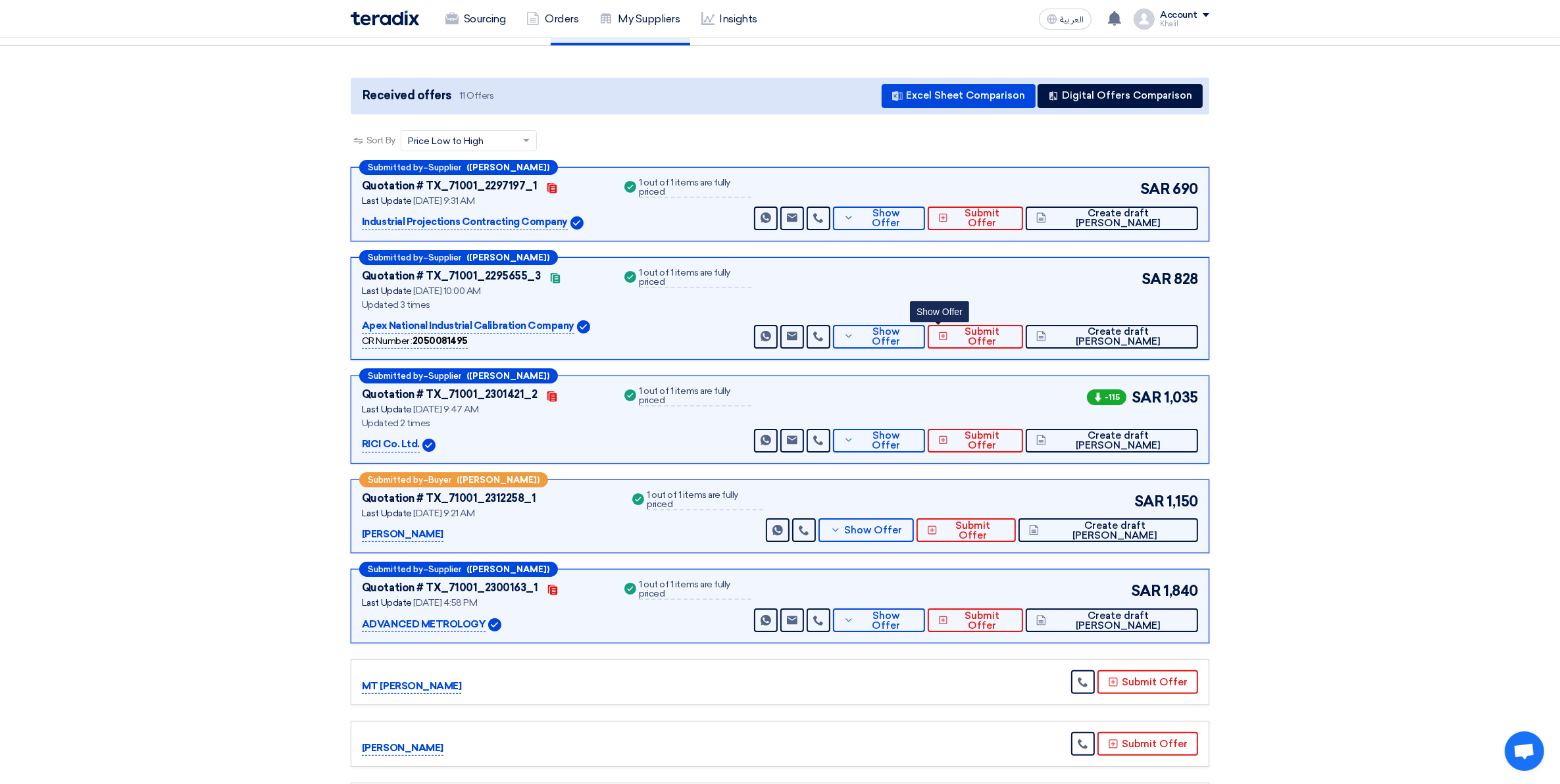
click at [741, 436] on div "Success 1 out of 1 items are fully priced" at bounding box center [686, 420] width 129 height 66
click at [494, 480] on b "([PERSON_NAME])" at bounding box center [498, 479] width 83 height 9
click at [413, 536] on p "[PERSON_NAME]" at bounding box center [402, 534] width 82 height 16
click at [914, 538] on button "Show Offer" at bounding box center [866, 529] width 95 height 23
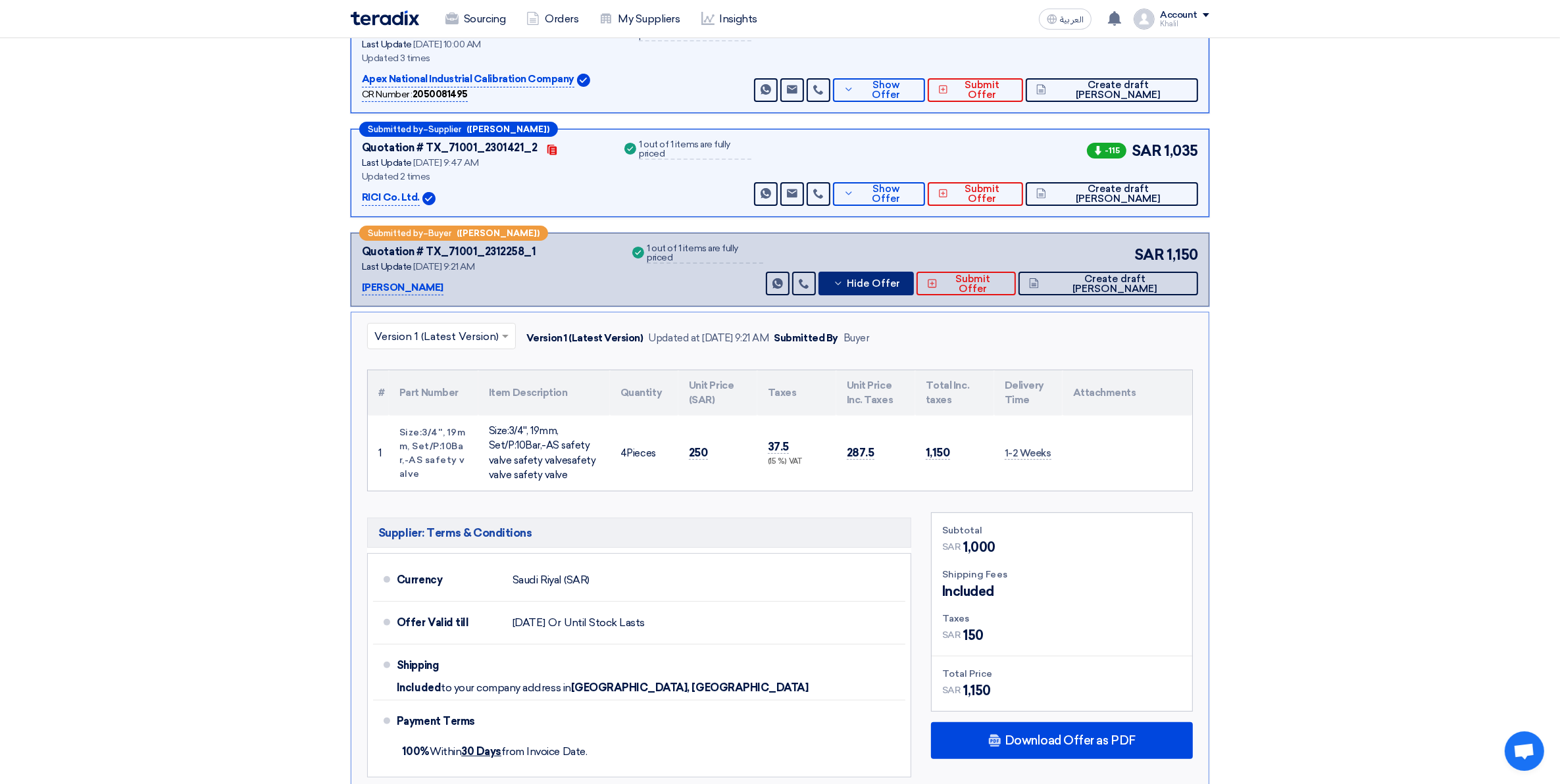
scroll to position [287, 0]
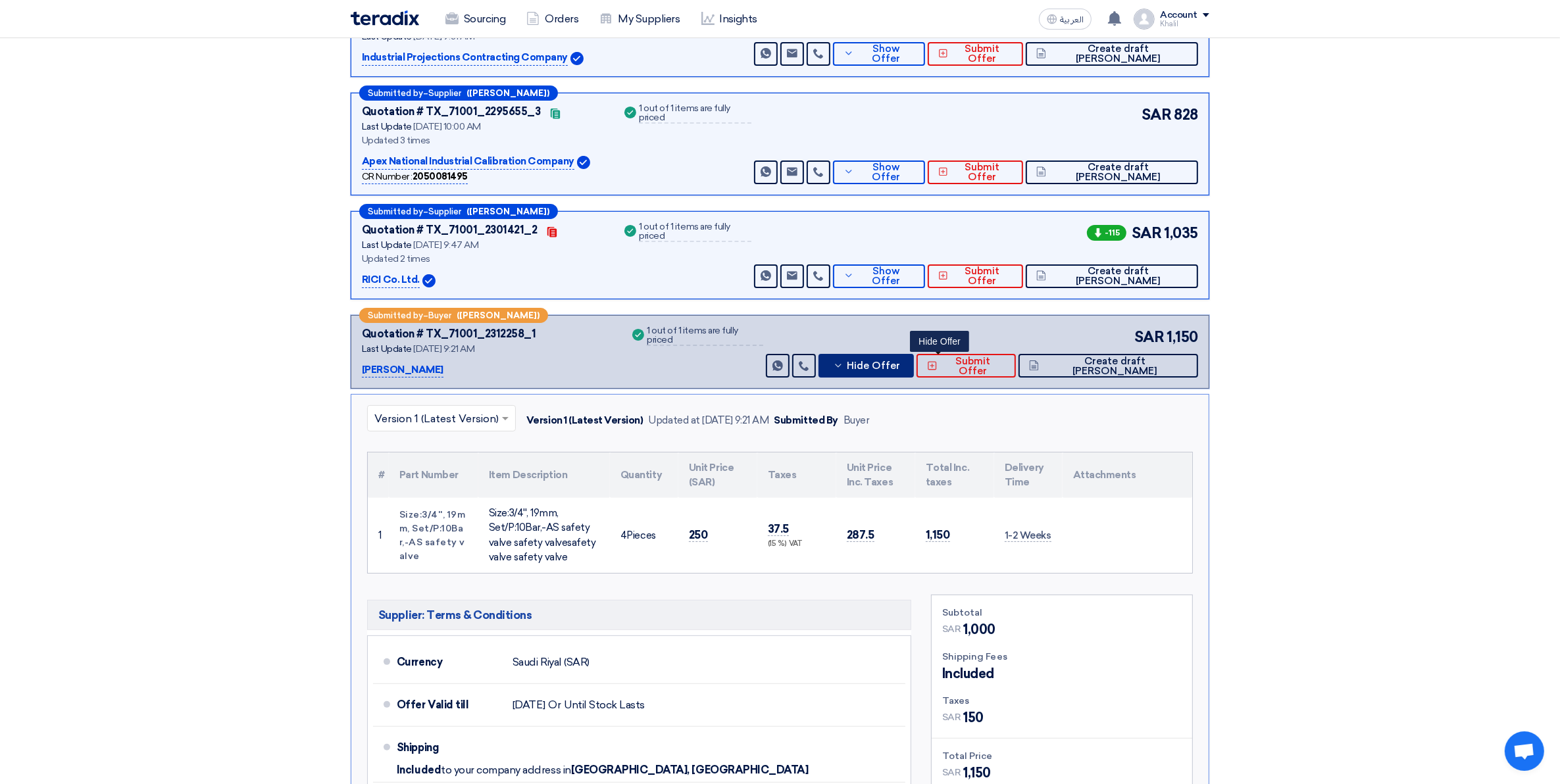
click at [900, 368] on span "Hide Offer" at bounding box center [873, 366] width 53 height 10
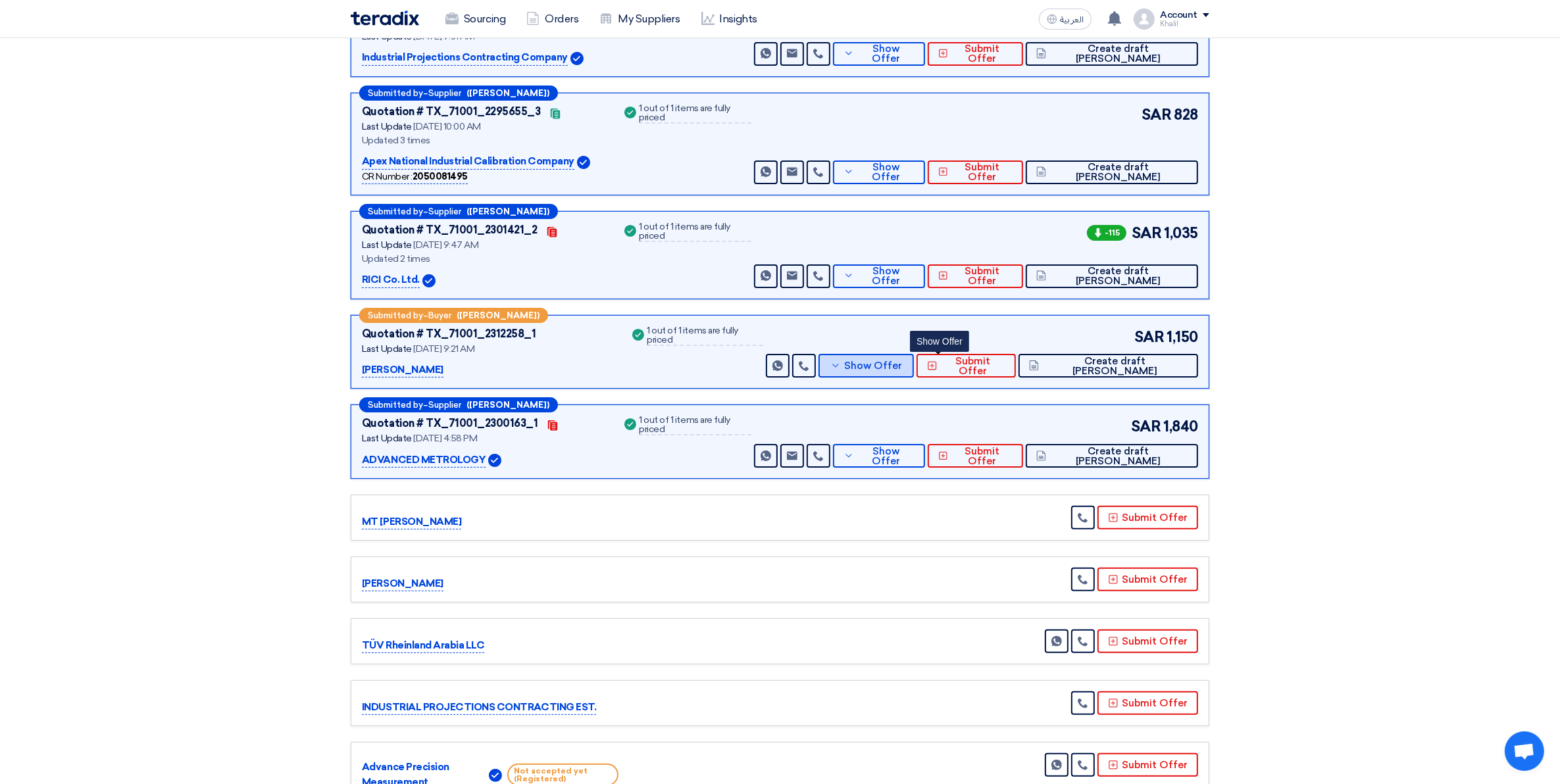
click at [902, 369] on span "Show Offer" at bounding box center [874, 366] width 58 height 10
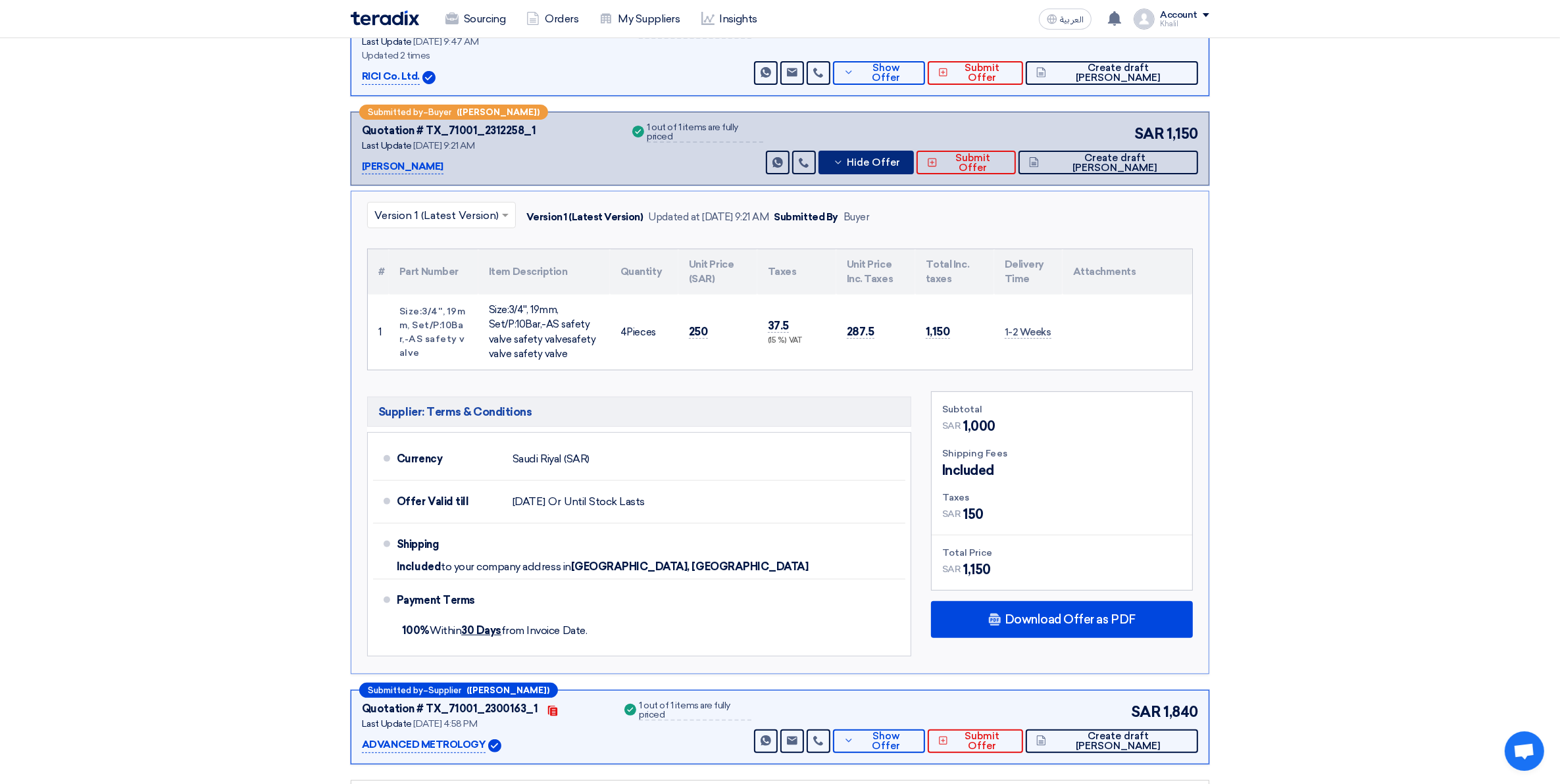
scroll to position [369, 0]
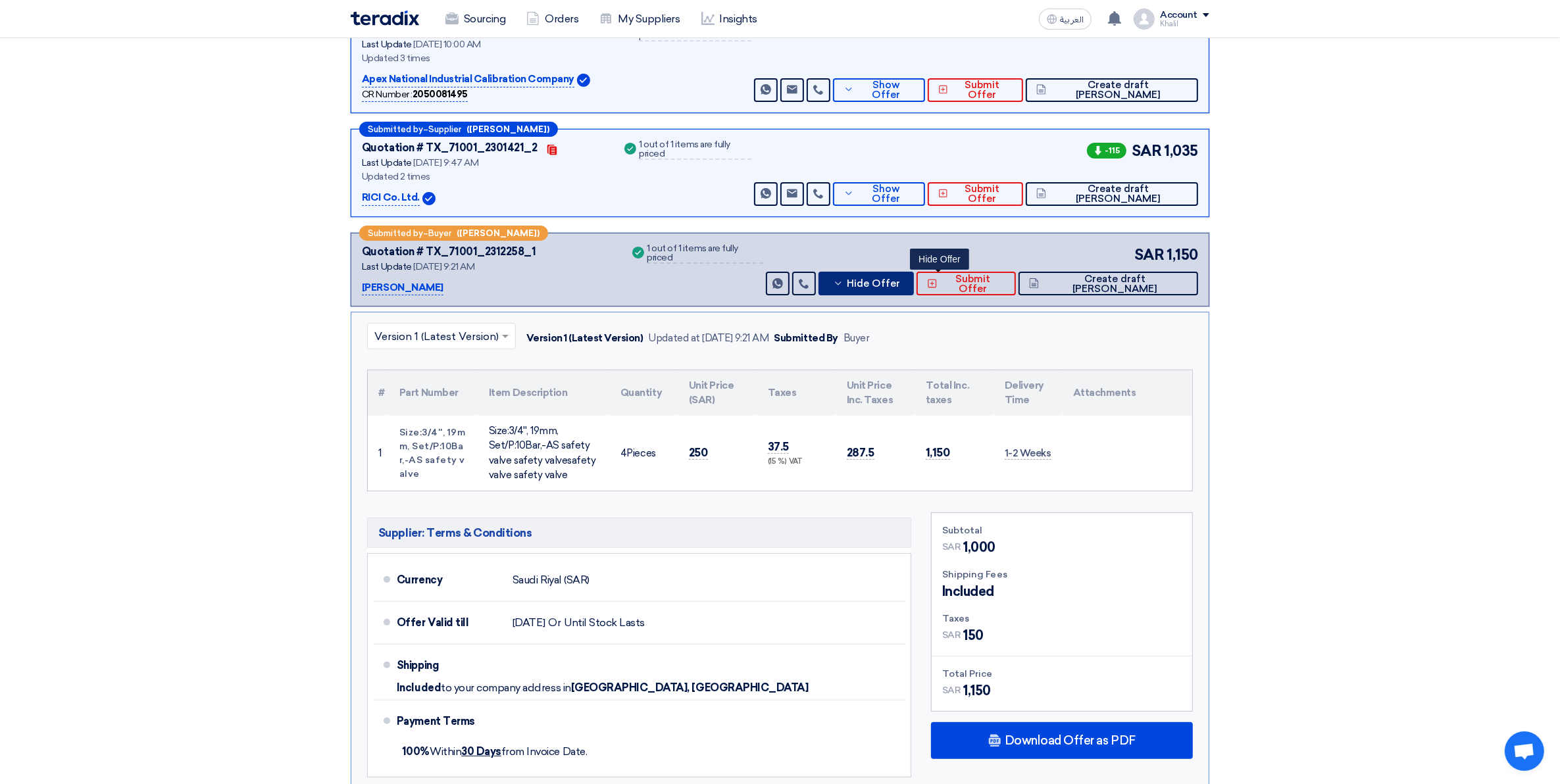
click at [914, 290] on button "Hide Offer" at bounding box center [866, 284] width 95 height 23
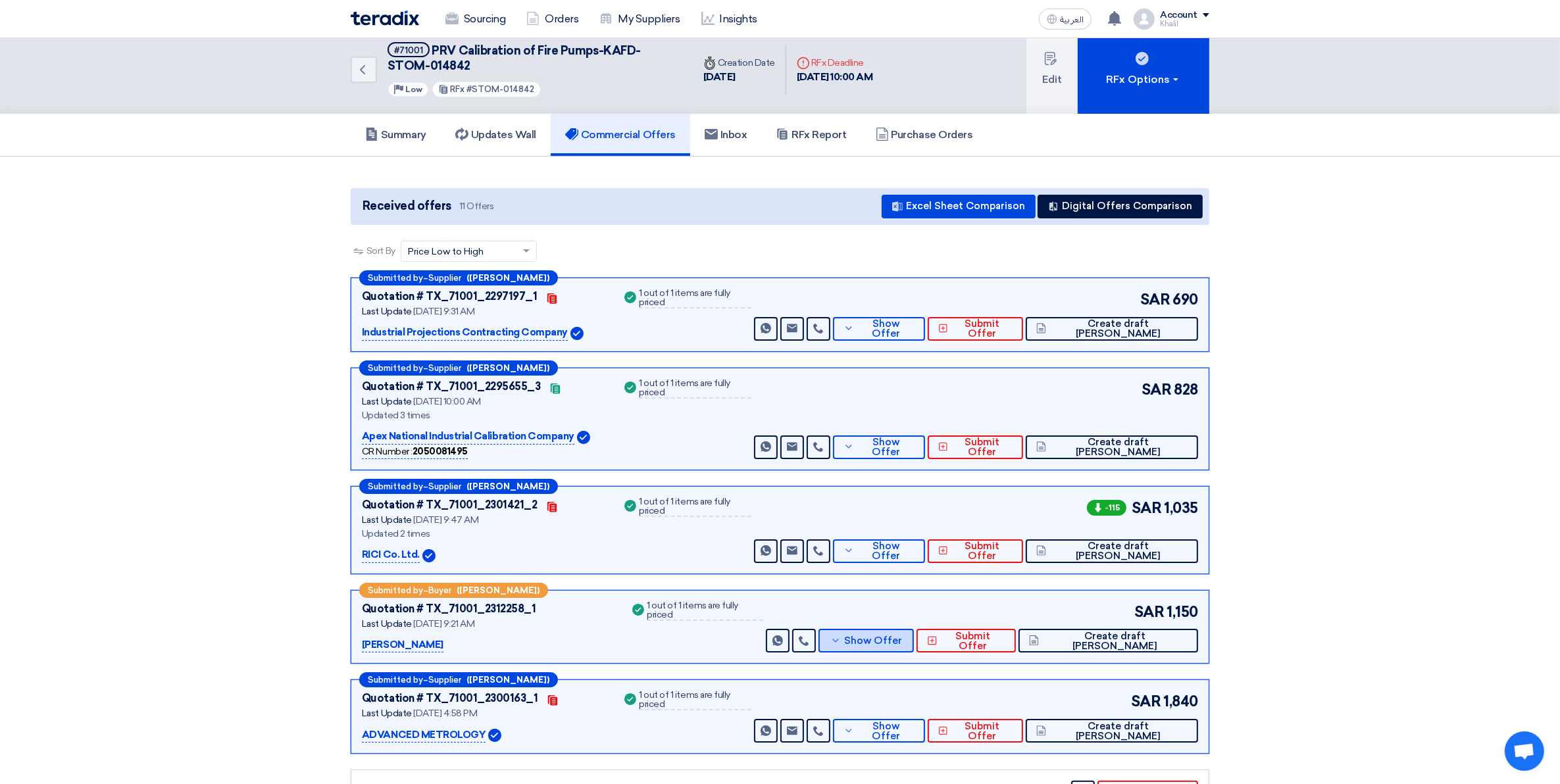
scroll to position [0, 0]
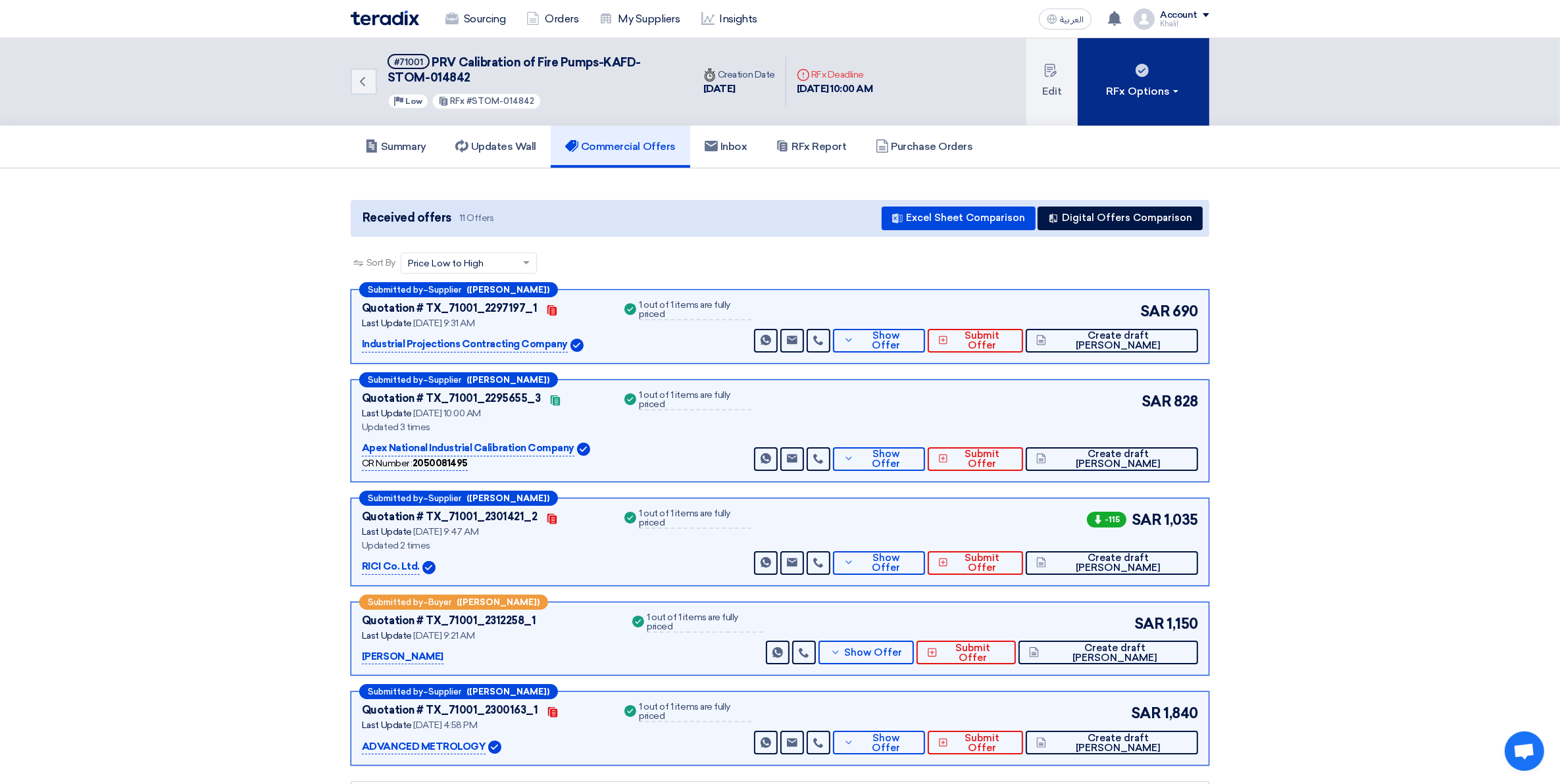
click at [1187, 85] on button "RFx Options" at bounding box center [1143, 82] width 131 height 87
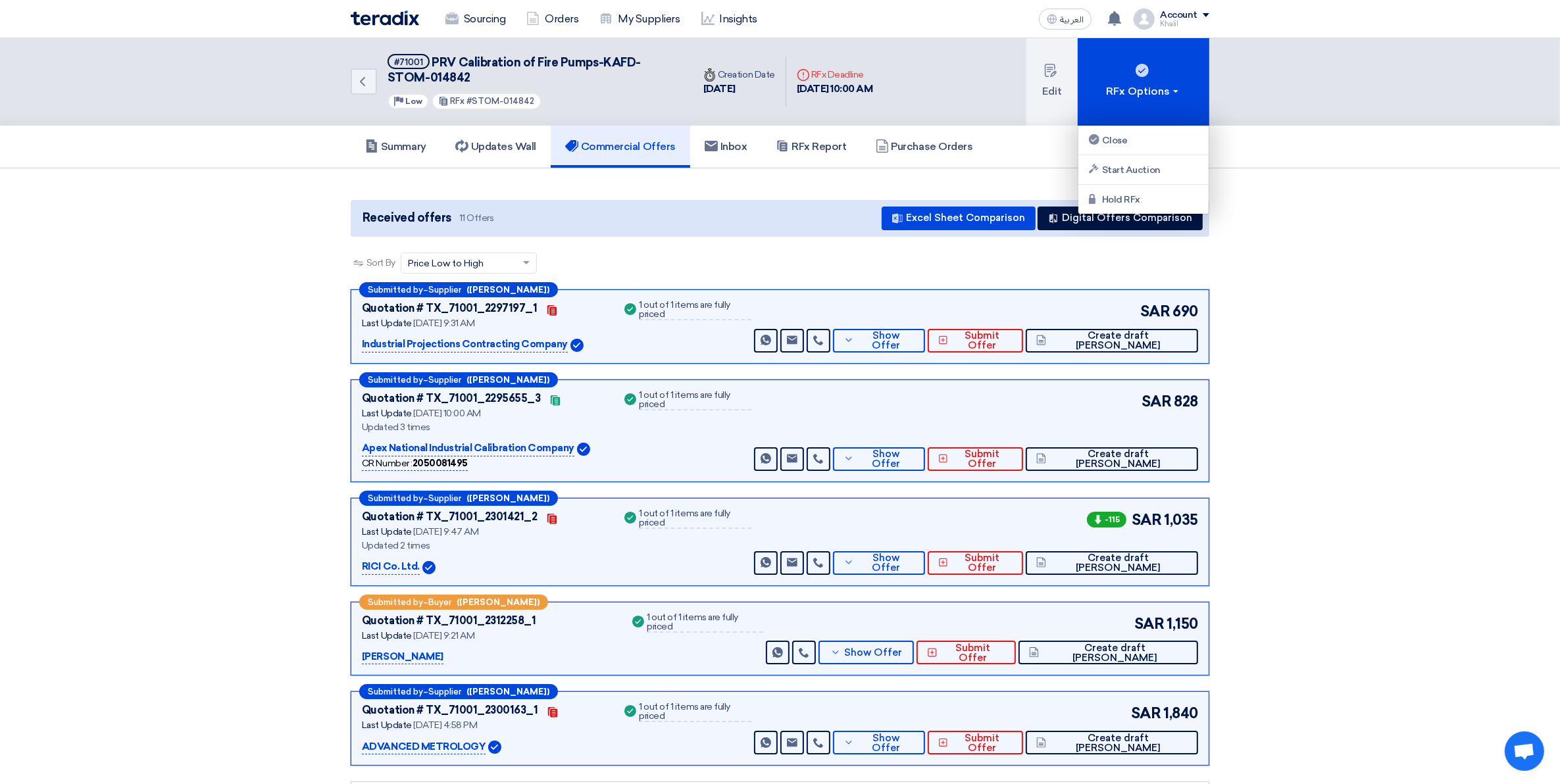
click at [1044, 173] on section "Received offers 11 Offers Excel Sheet Comparison Digital Offers Comparison Sort…" at bounding box center [780, 675] width 1560 height 1014
click at [508, 152] on link "Updates Wall" at bounding box center [496, 146] width 110 height 42
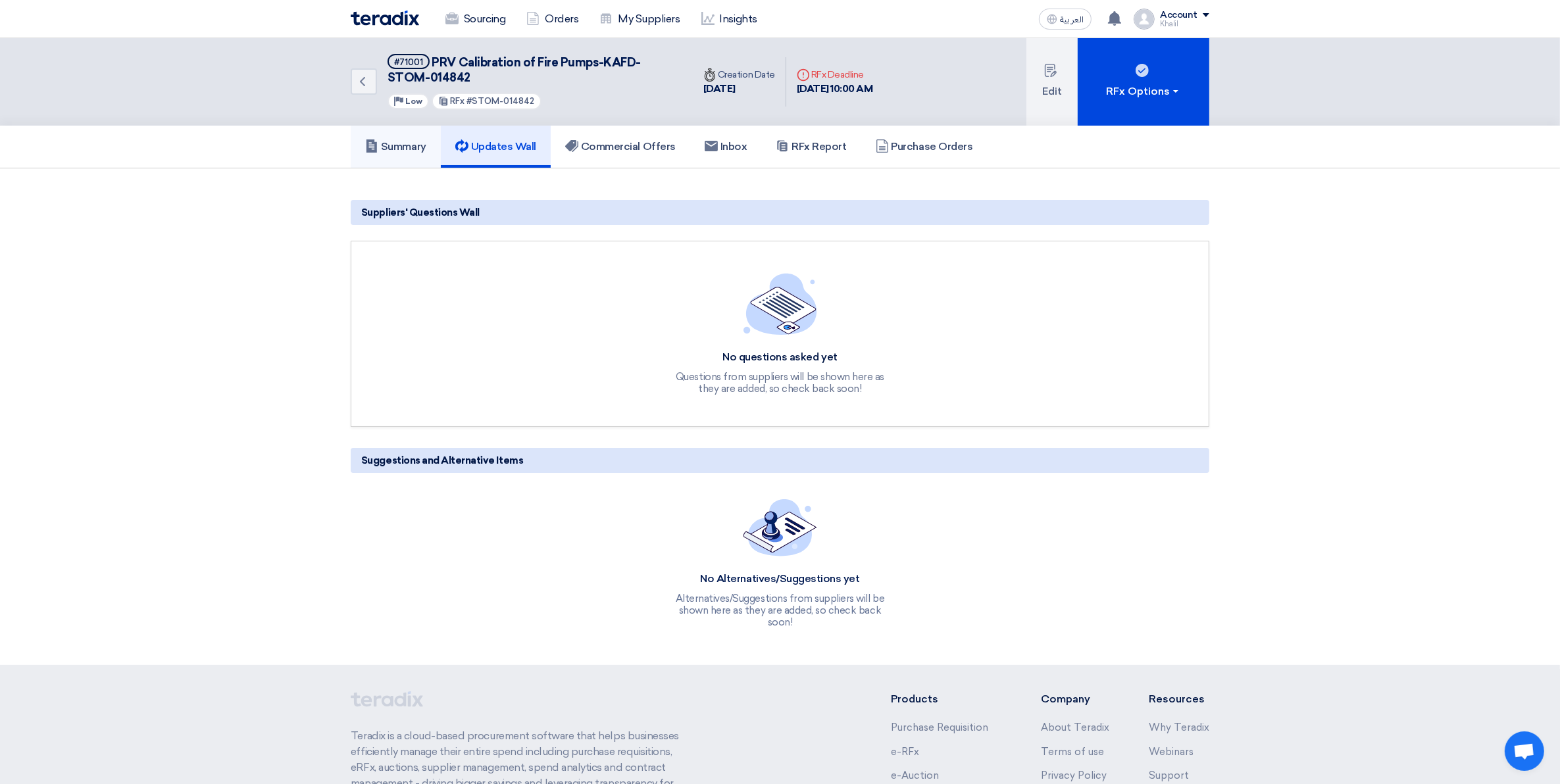
click at [402, 140] on h5 "Summary" at bounding box center [396, 147] width 61 height 14
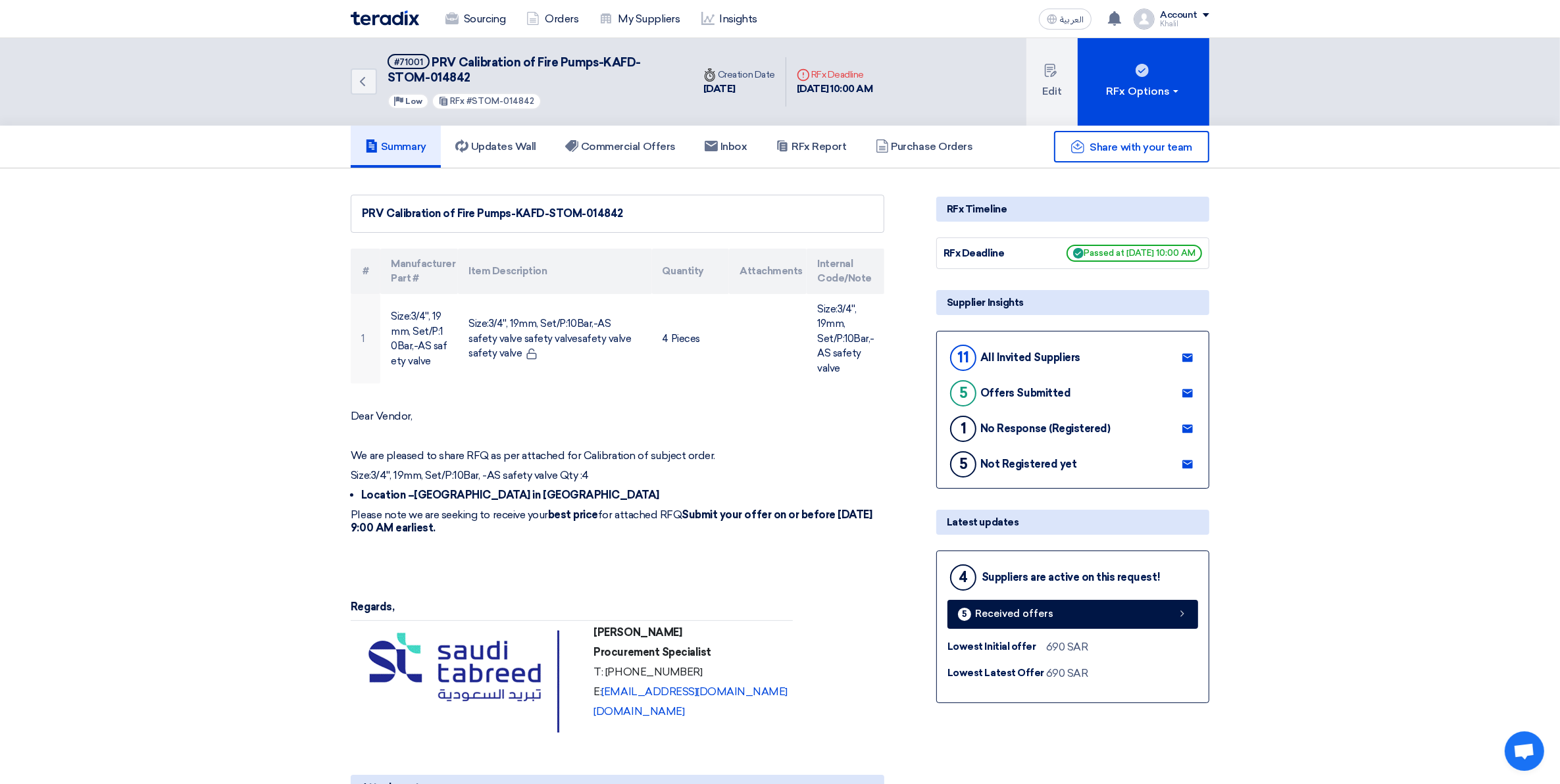
click at [1137, 149] on span "Share with your team" at bounding box center [1141, 147] width 102 height 13
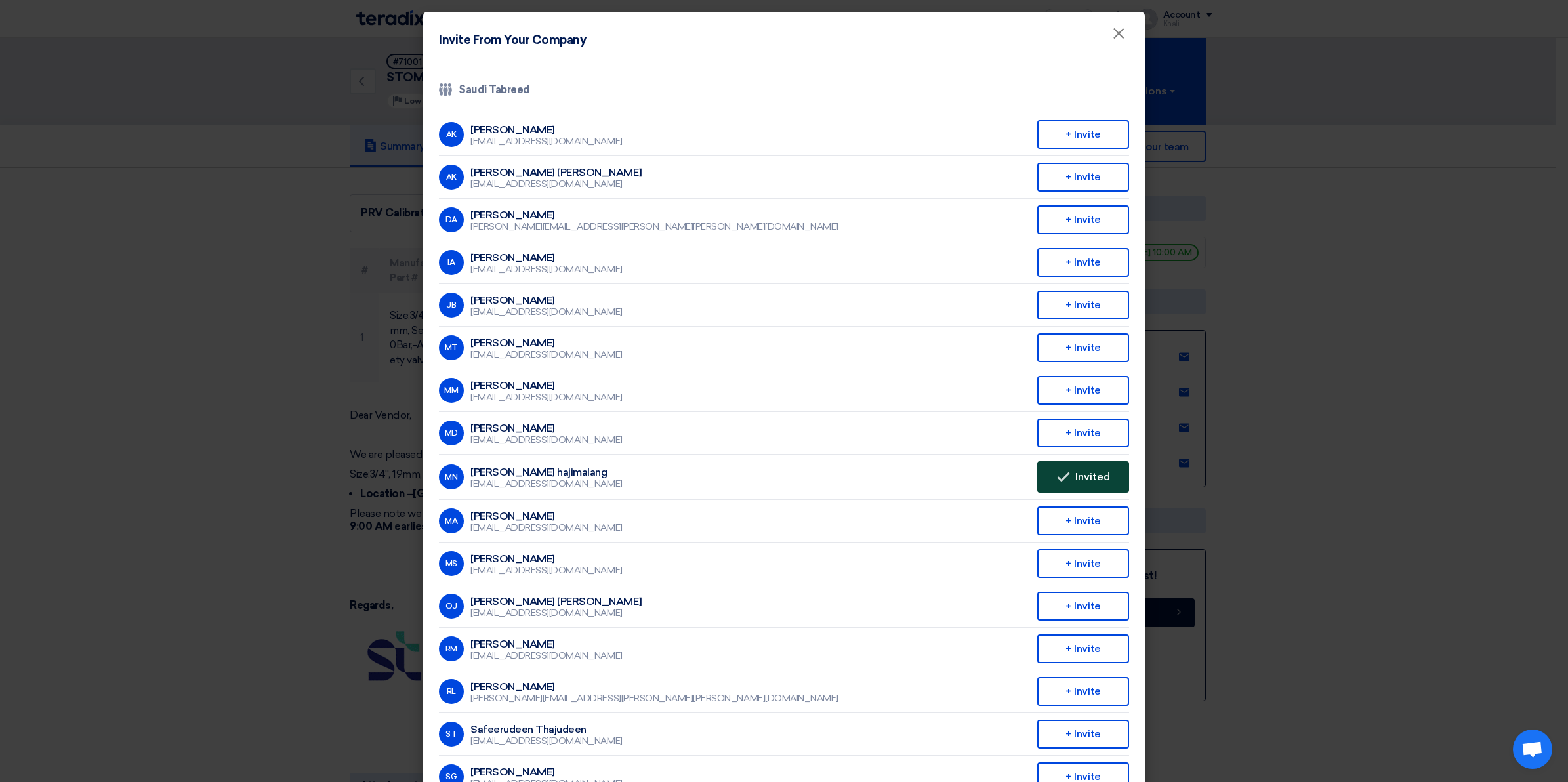
click at [1061, 472] on use at bounding box center [1063, 476] width 12 height 9
click at [1063, 469] on button "Invited Invited" at bounding box center [1082, 477] width 92 height 31
click at [1080, 469] on div "+ Invite" at bounding box center [1082, 476] width 92 height 29
click at [1350, 492] on modal-container "Invite From Your Company × Company Team Saudi Tabreed AK [PERSON_NAME] [EMAIL_A…" at bounding box center [784, 391] width 1568 height 782
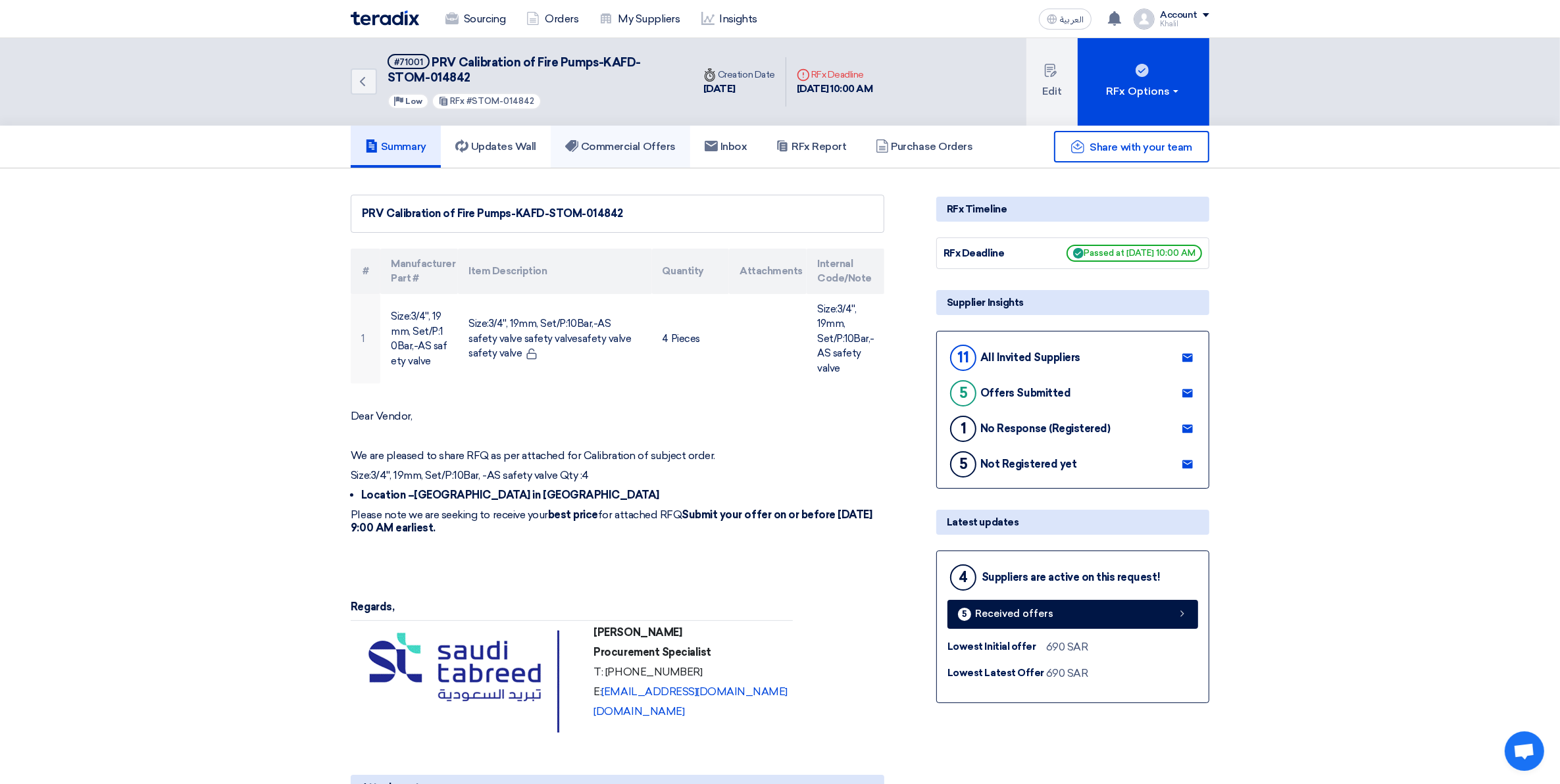
click at [636, 142] on h5 "Commercial Offers" at bounding box center [621, 147] width 111 height 14
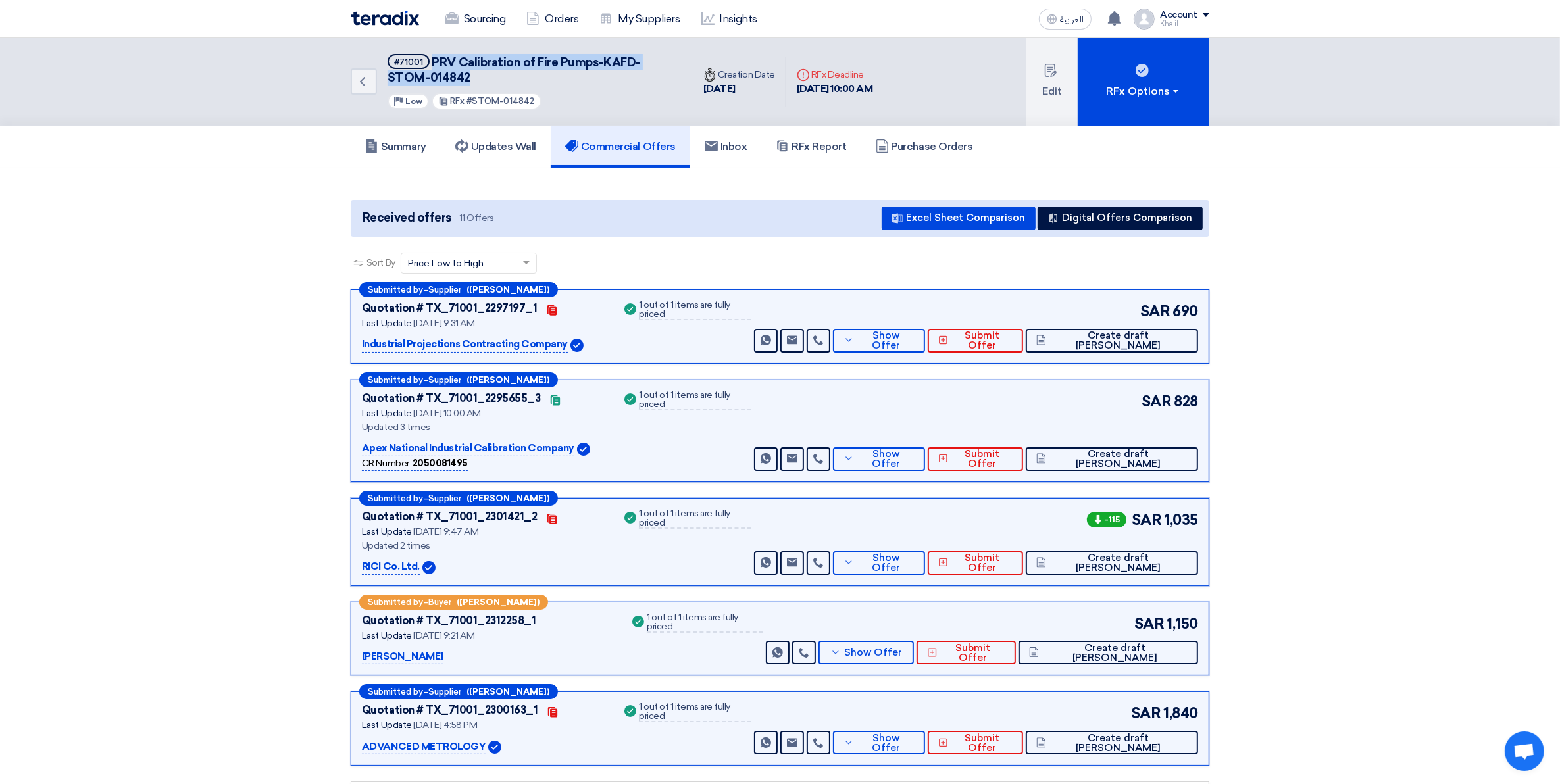
drag, startPoint x: 432, startPoint y: 54, endPoint x: 497, endPoint y: 80, distance: 70.0
click at [497, 80] on h5 "#71001 PRV Calibration of Fire Pumps-KAFD-STOM-014842" at bounding box center [533, 70] width 290 height 32
copy span "PRV Calibration of Fire Pumps-KAFD-STOM-014842"
click at [356, 83] on icon "Back" at bounding box center [363, 82] width 16 height 16
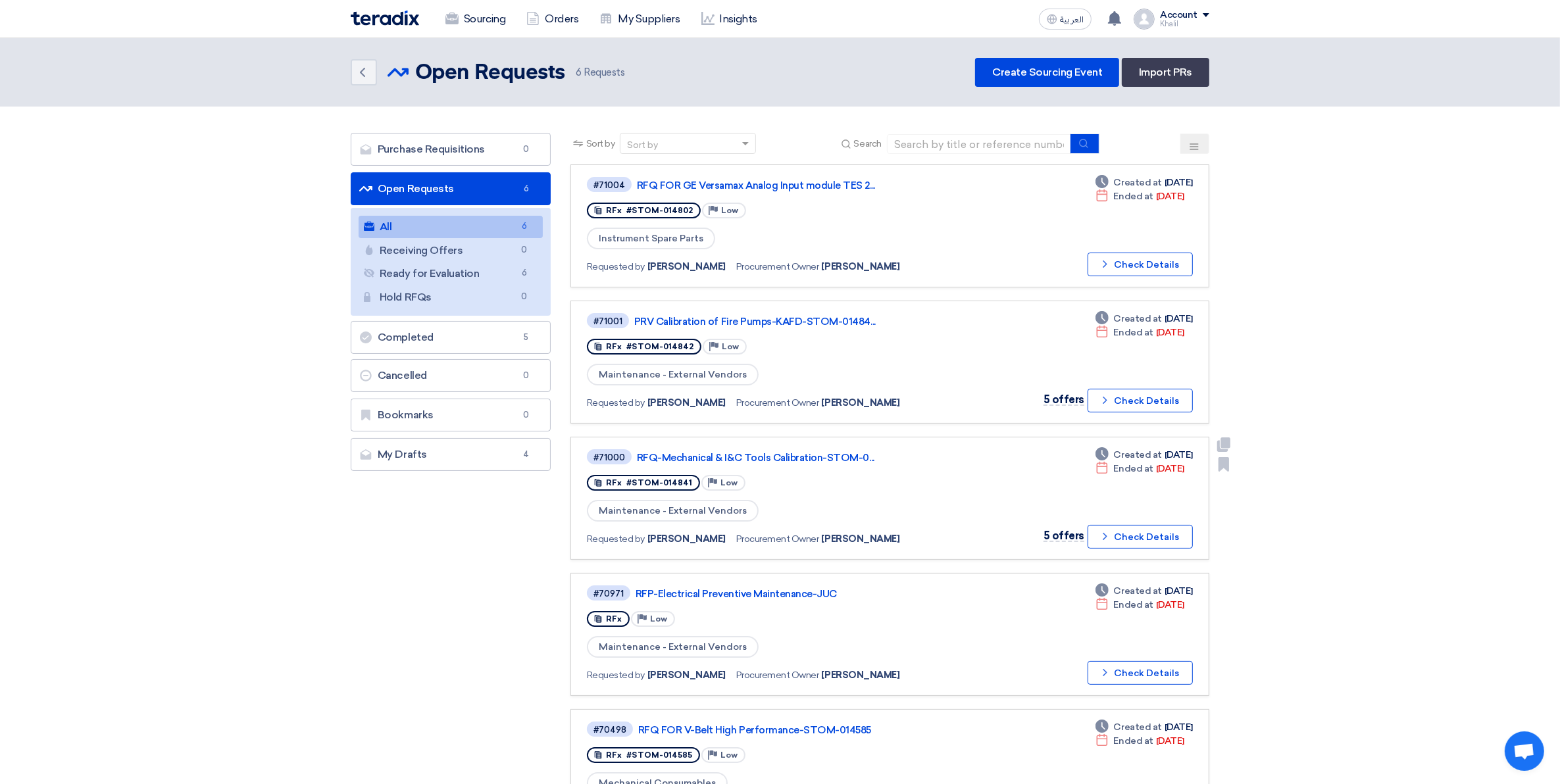
click at [867, 448] on div "#71000 RFQ-Mechanical & I&C Tools Calibration-STOM-0..." at bounding box center [778, 457] width 382 height 17
click at [734, 317] on link "PRV Calibration of Fire Pumps-KAFD-STOM-01484..." at bounding box center [799, 322] width 329 height 12
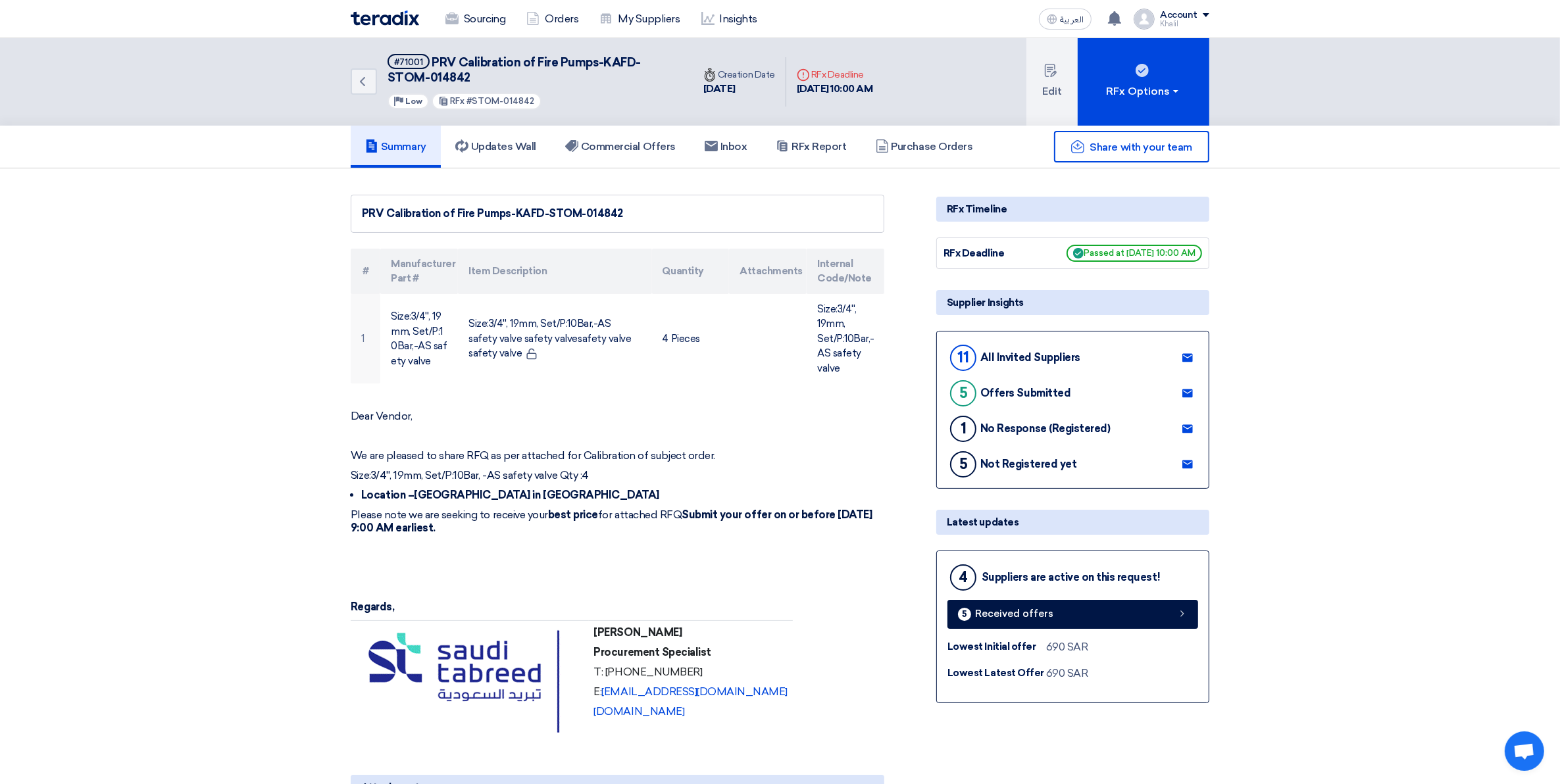
drag, startPoint x: 1478, startPoint y: 359, endPoint x: 1470, endPoint y: 224, distance: 135.2
drag, startPoint x: 1430, startPoint y: 430, endPoint x: 1433, endPoint y: 422, distance: 8.5
